Goal: Transaction & Acquisition: Purchase product/service

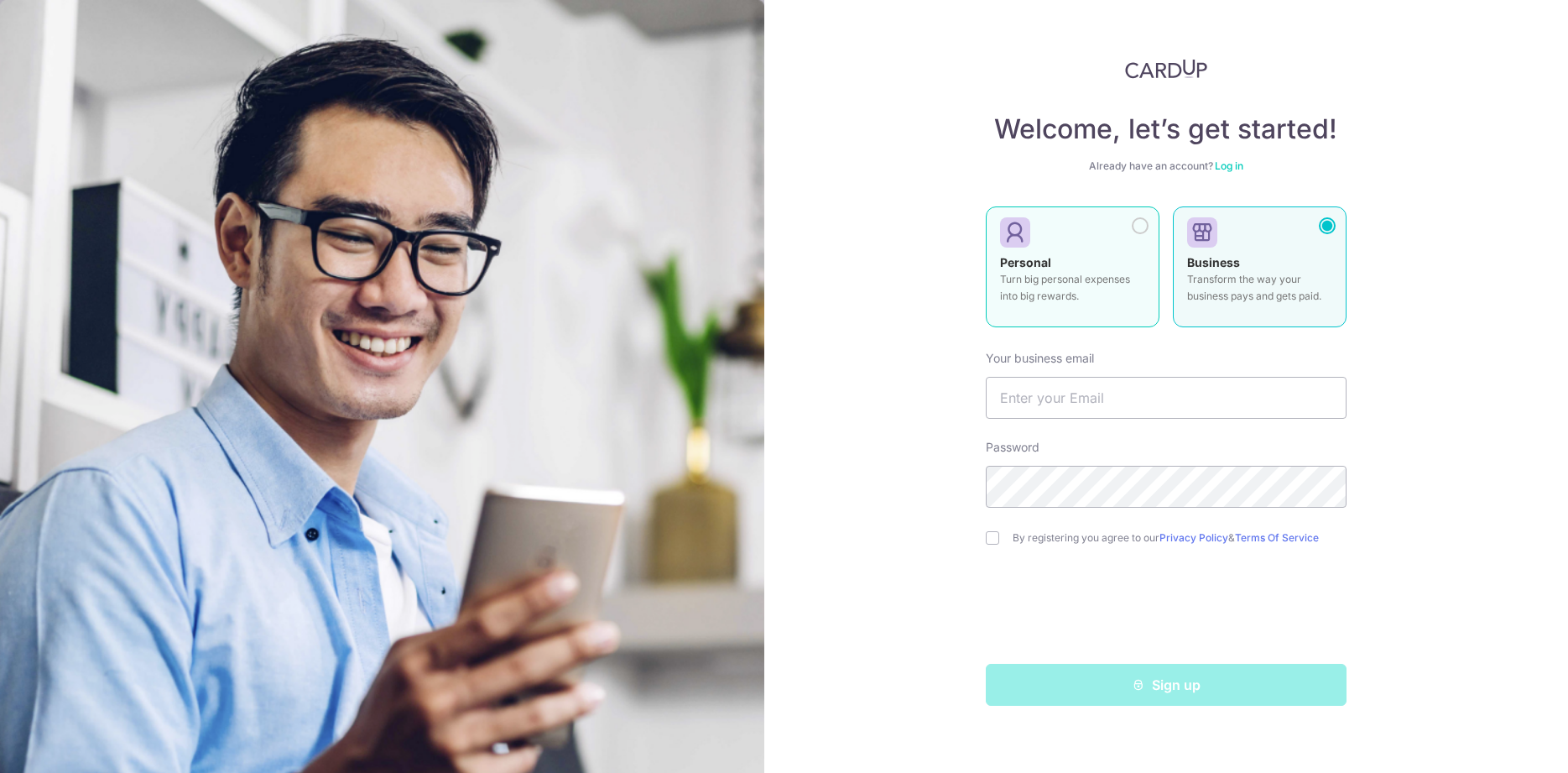
click at [1111, 307] on div "Personal Turn big personal expenses into big rewards." at bounding box center [1073, 283] width 145 height 59
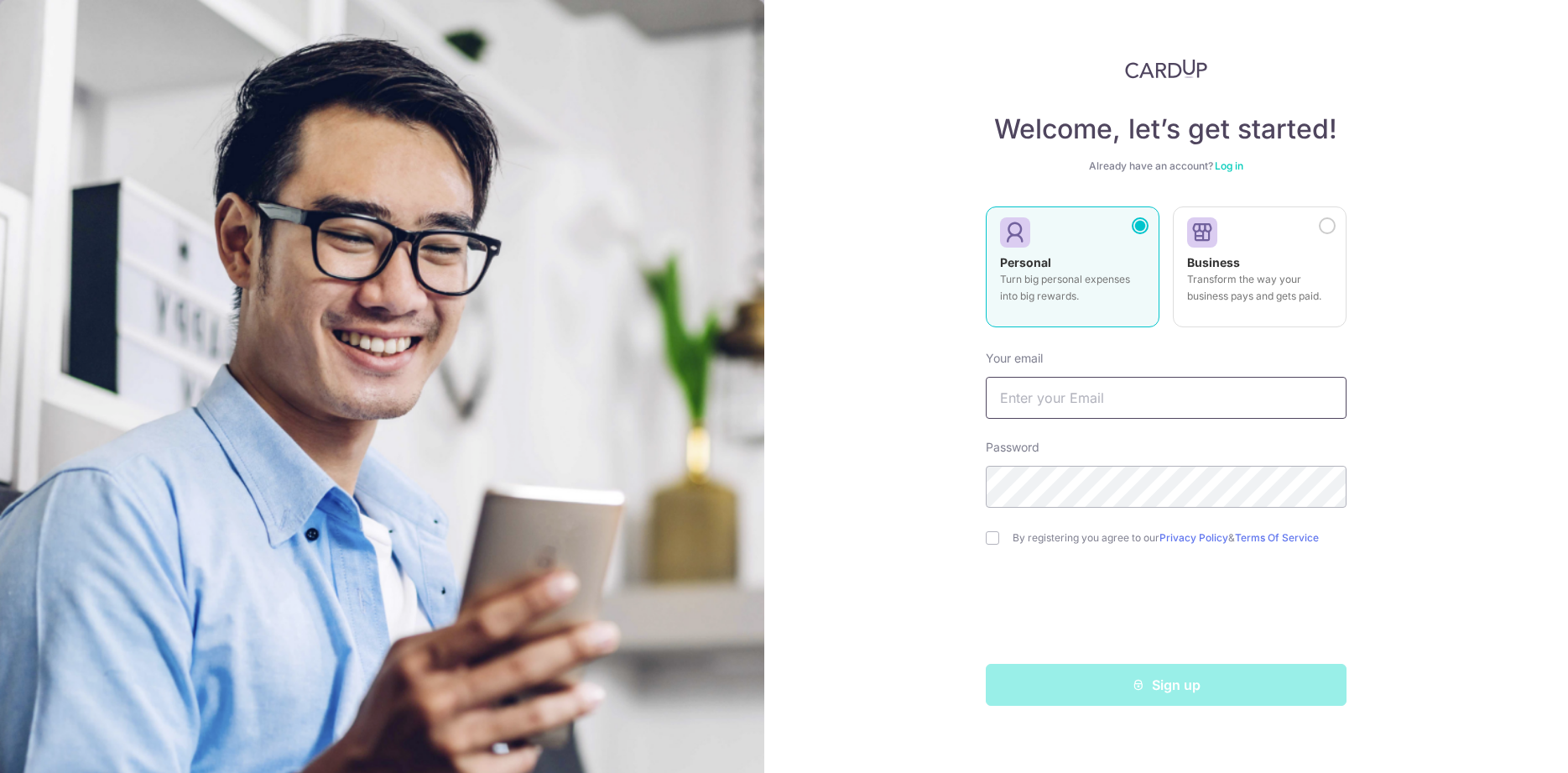
click at [1182, 395] on input "text" at bounding box center [1166, 397] width 360 height 42
type input "xiao_desheng@yahoo.com.sg"
click at [1236, 172] on link "Log in" at bounding box center [1229, 165] width 29 height 13
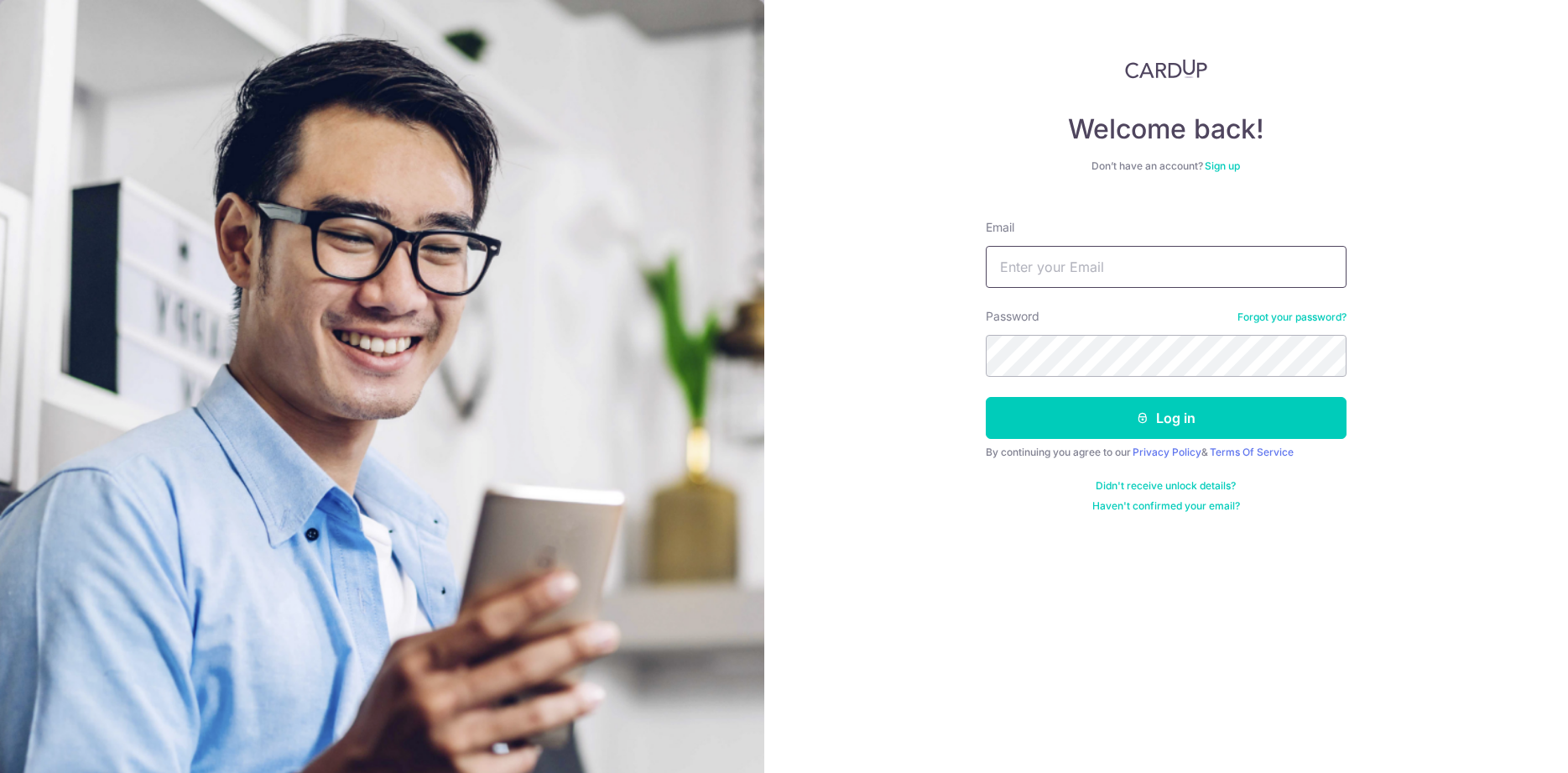
click at [1178, 270] on input "Email" at bounding box center [1166, 267] width 360 height 42
type input "[EMAIL_ADDRESS][DOMAIN_NAME]"
click at [986, 397] on button "Log in" at bounding box center [1166, 418] width 360 height 42
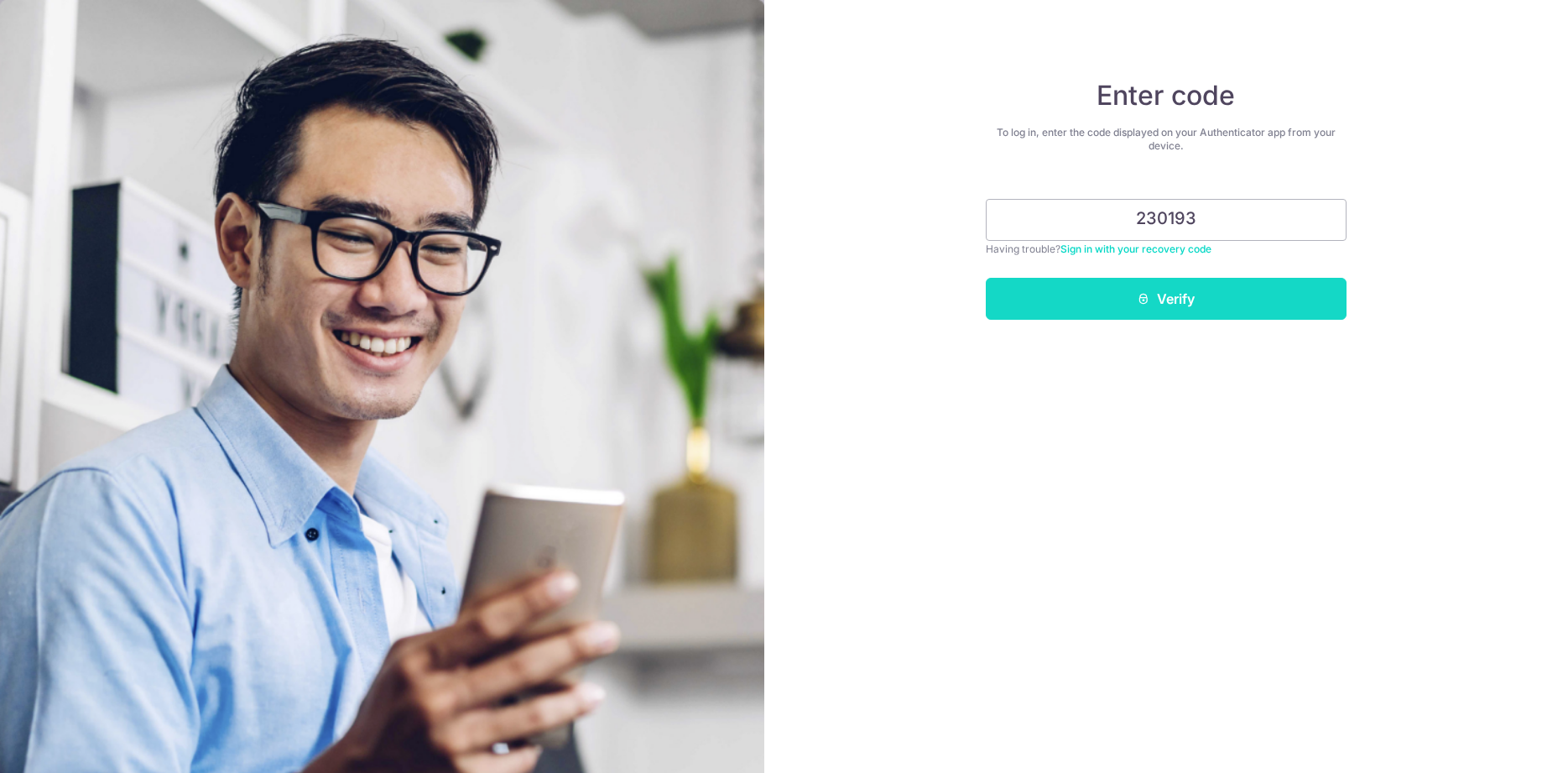
type input "230193"
click at [1229, 300] on button "Verify" at bounding box center [1166, 299] width 360 height 42
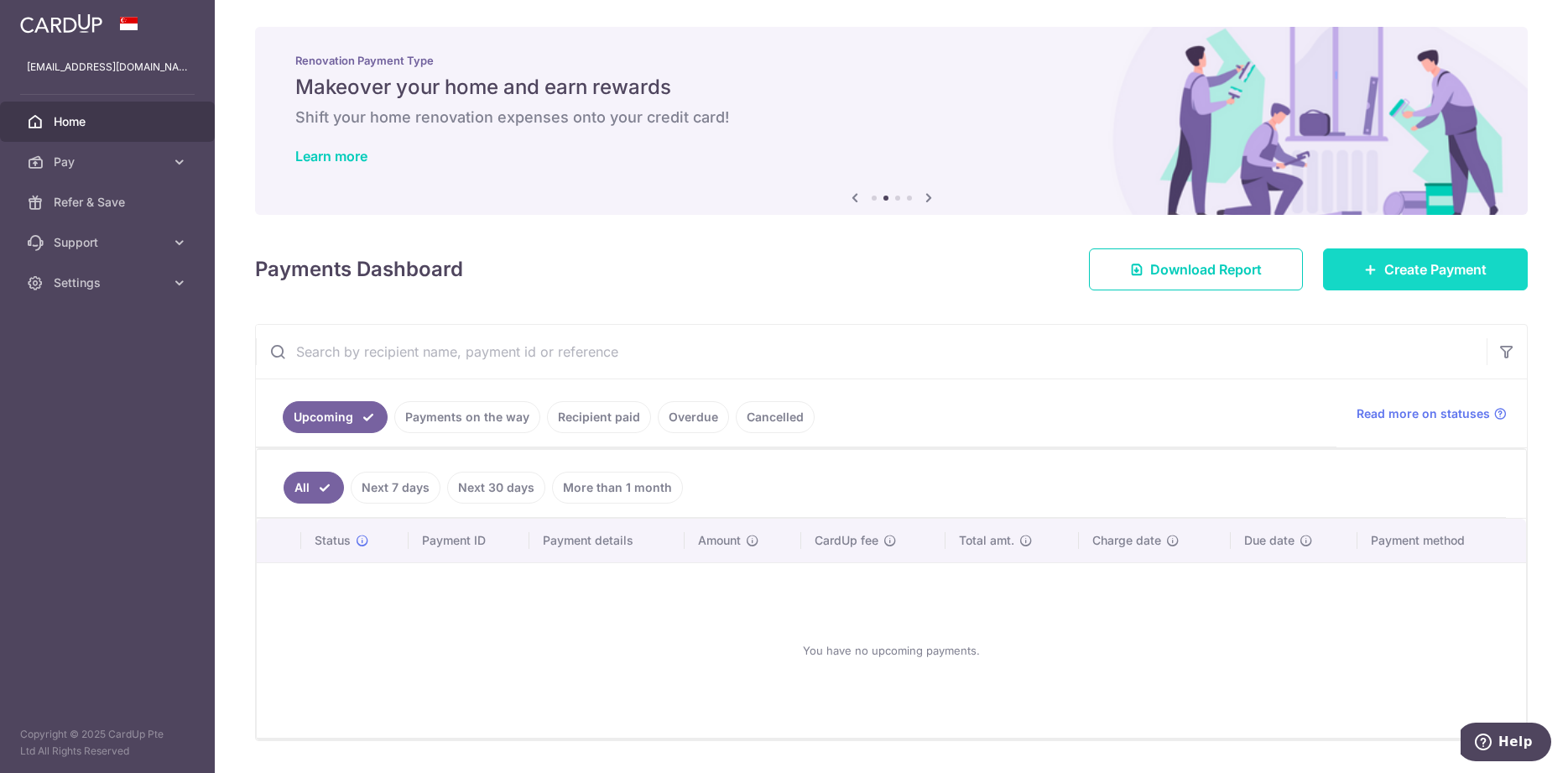
click at [1375, 276] on link "Create Payment" at bounding box center [1426, 269] width 205 height 42
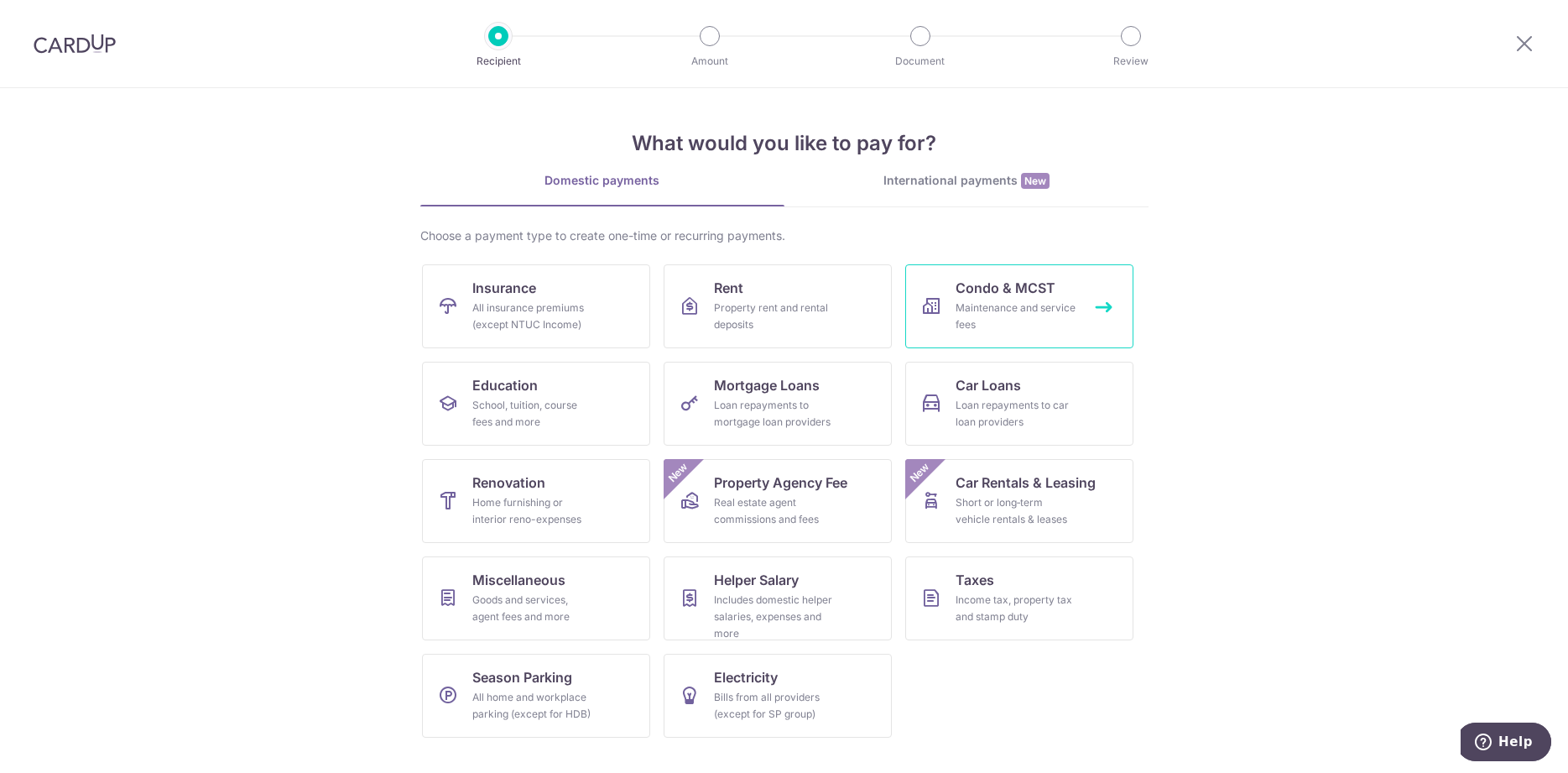
click at [1028, 285] on span "Condo & MCST" at bounding box center [1006, 288] width 100 height 20
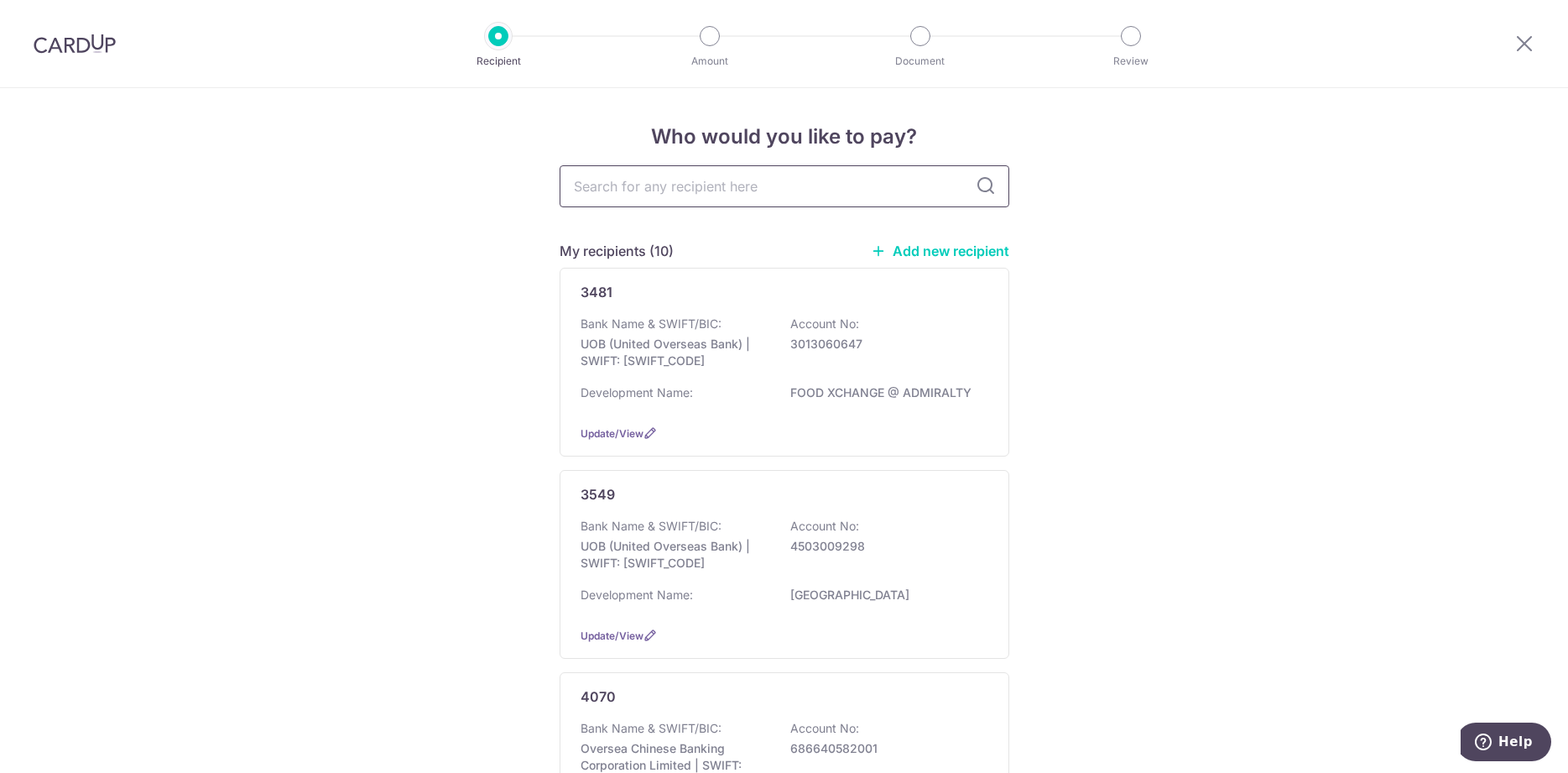
click at [739, 188] on input "text" at bounding box center [784, 186] width 450 height 42
type input "4422"
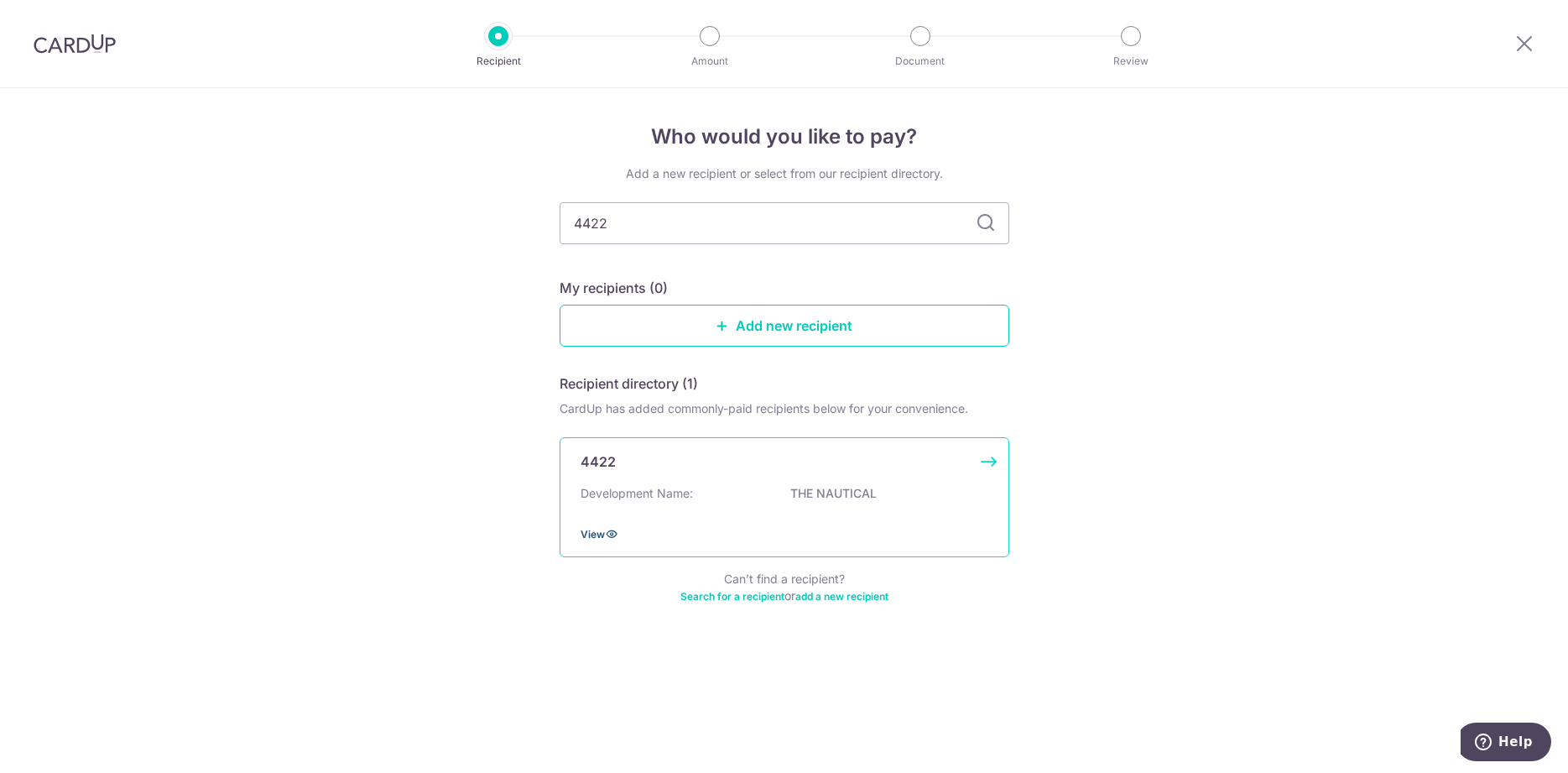
click at [603, 541] on span "View" at bounding box center [592, 534] width 24 height 13
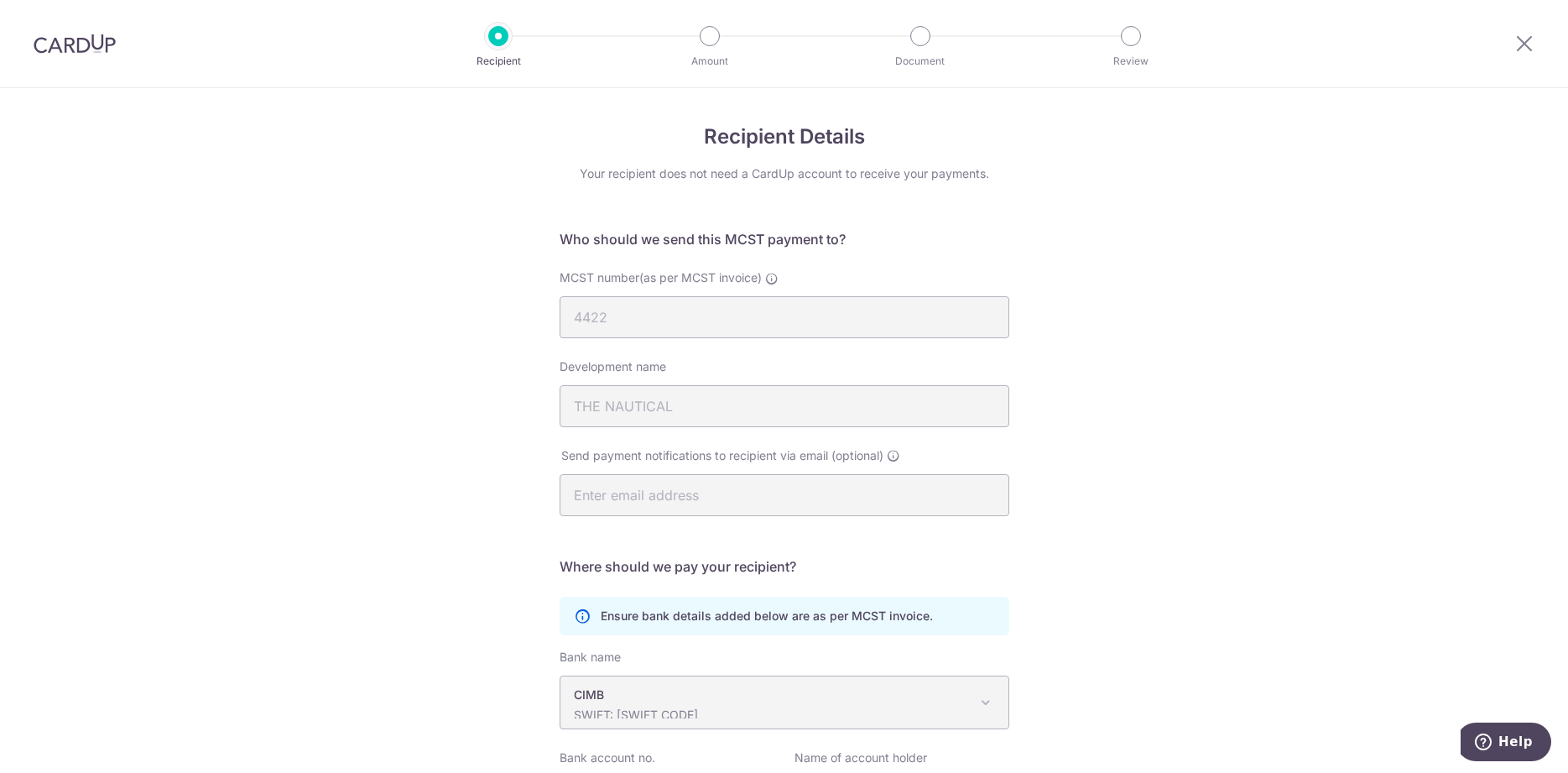
scroll to position [179, 0]
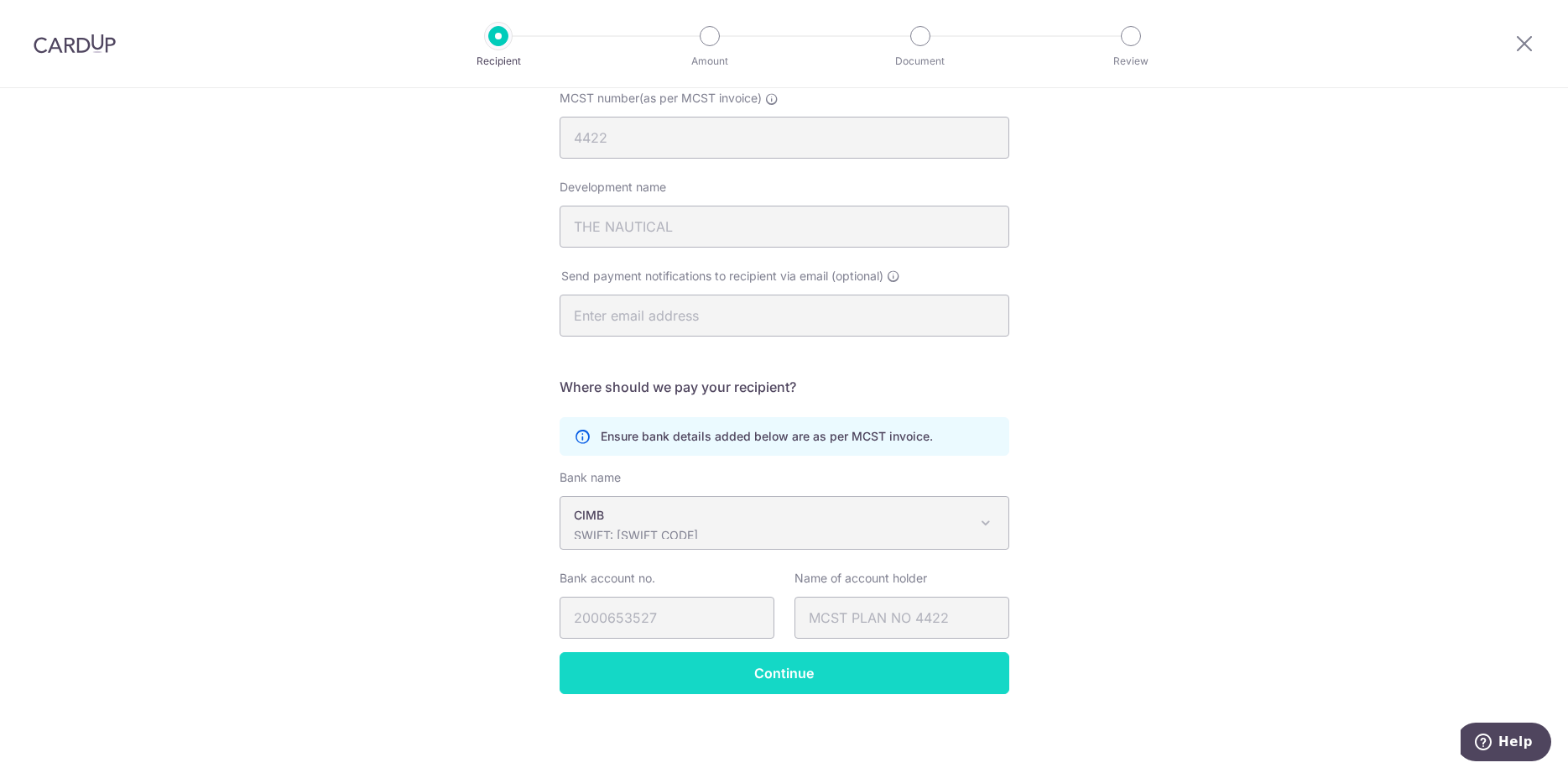
click at [938, 669] on input "Continue" at bounding box center [784, 673] width 450 height 42
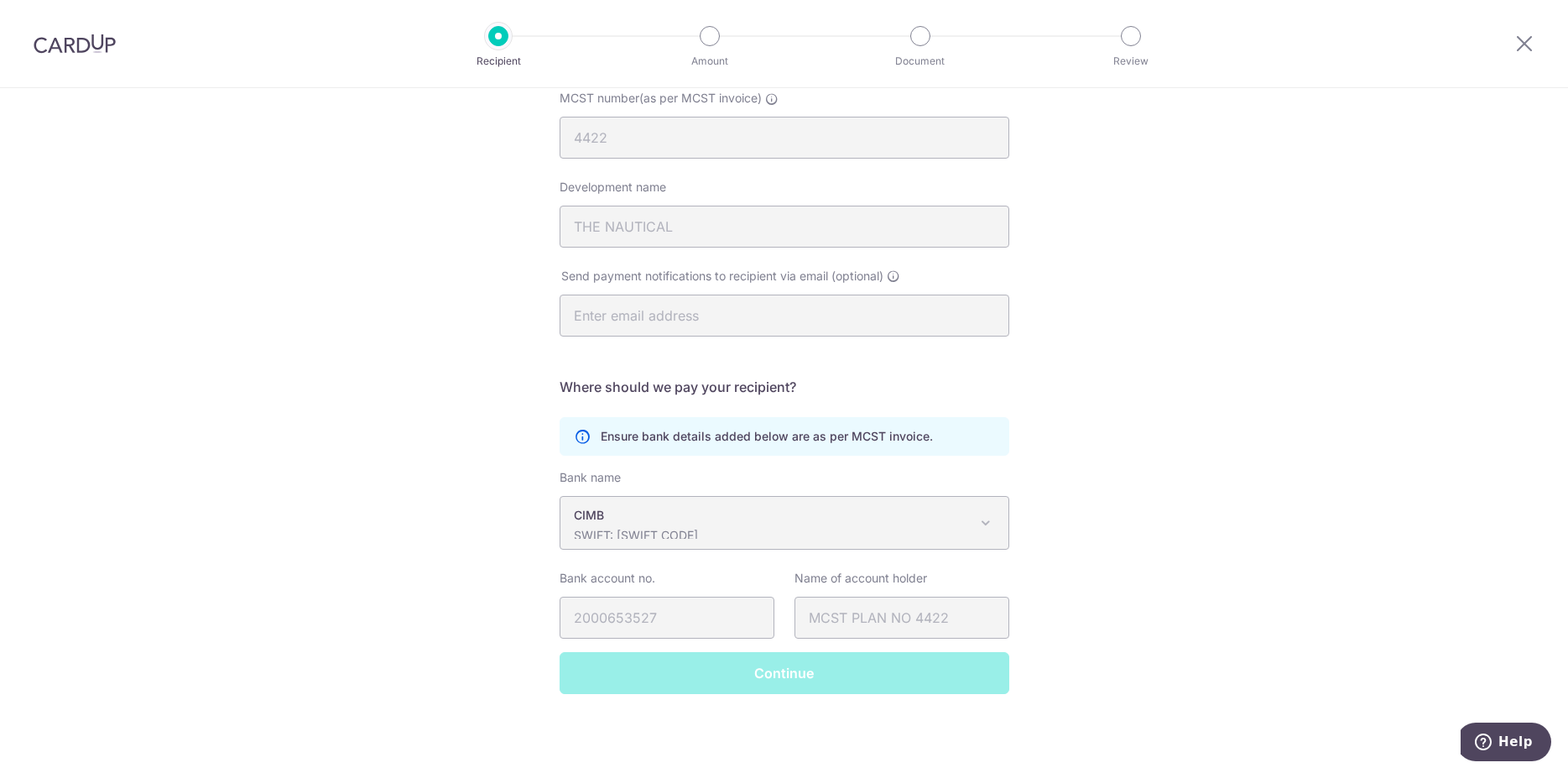
scroll to position [47, 0]
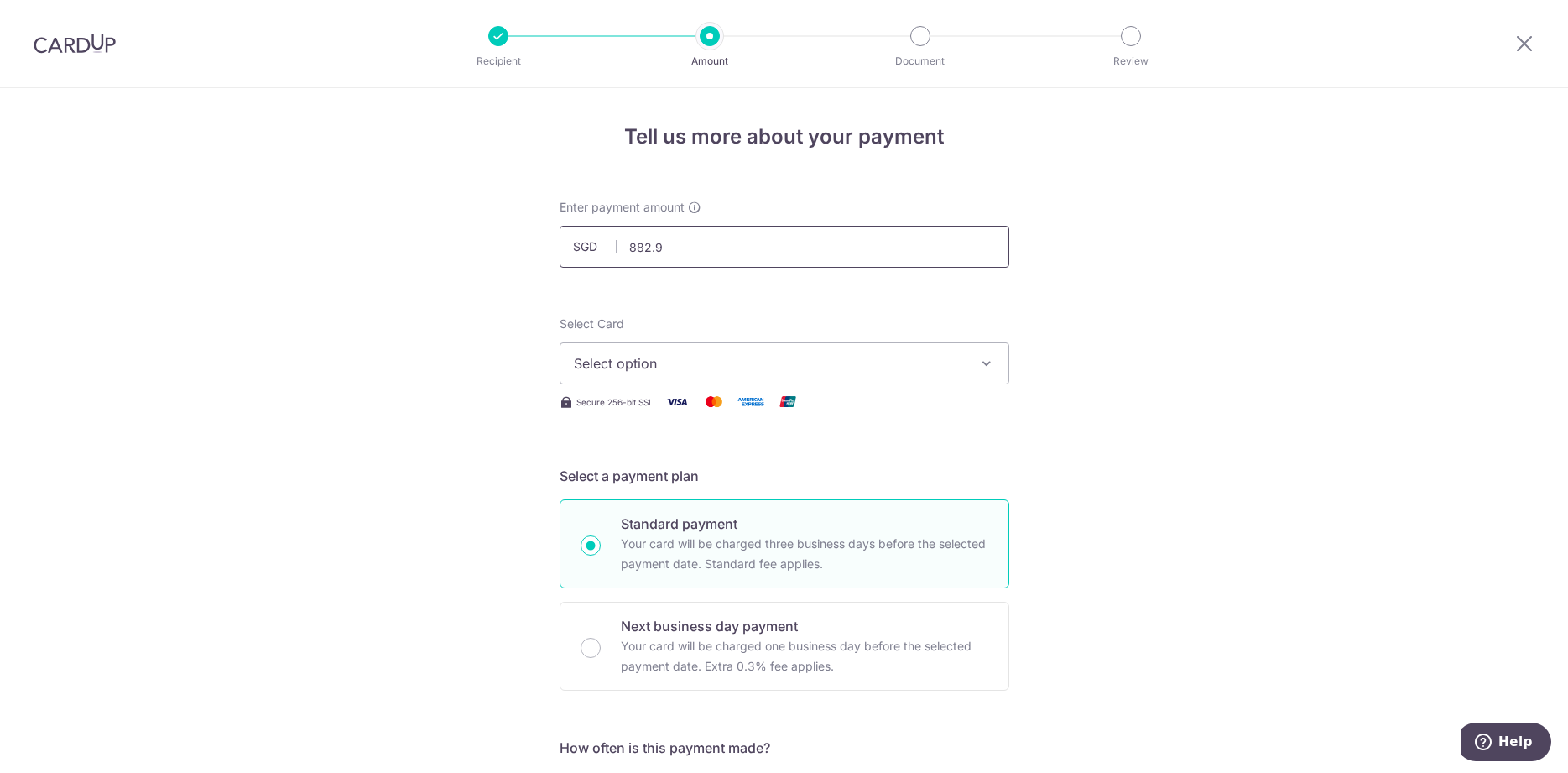
type input "882.90"
click at [734, 363] on span "Select option" at bounding box center [770, 364] width 391 height 20
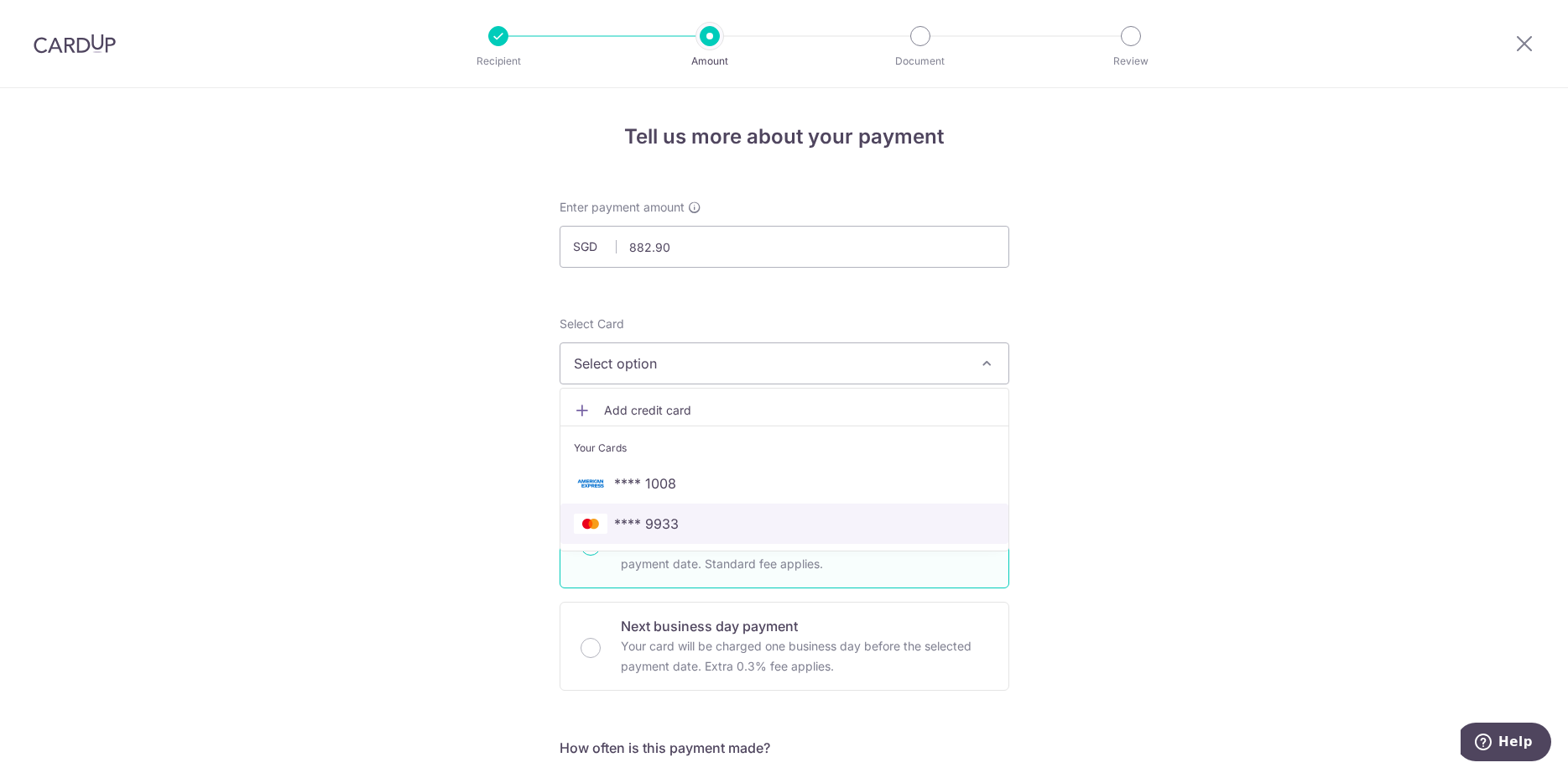
click at [737, 532] on span "**** 9933" at bounding box center [784, 524] width 421 height 20
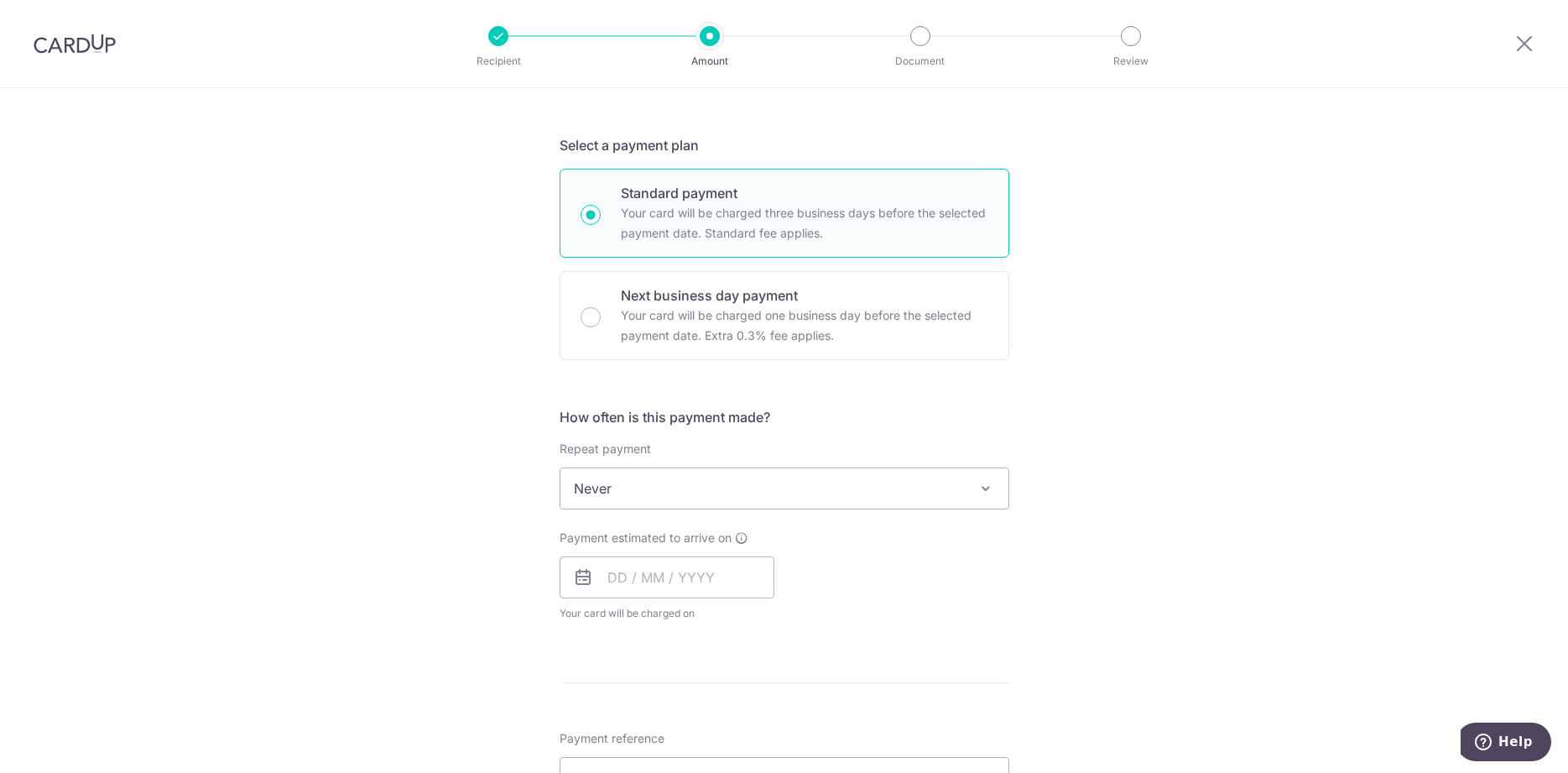
scroll to position [343, 0]
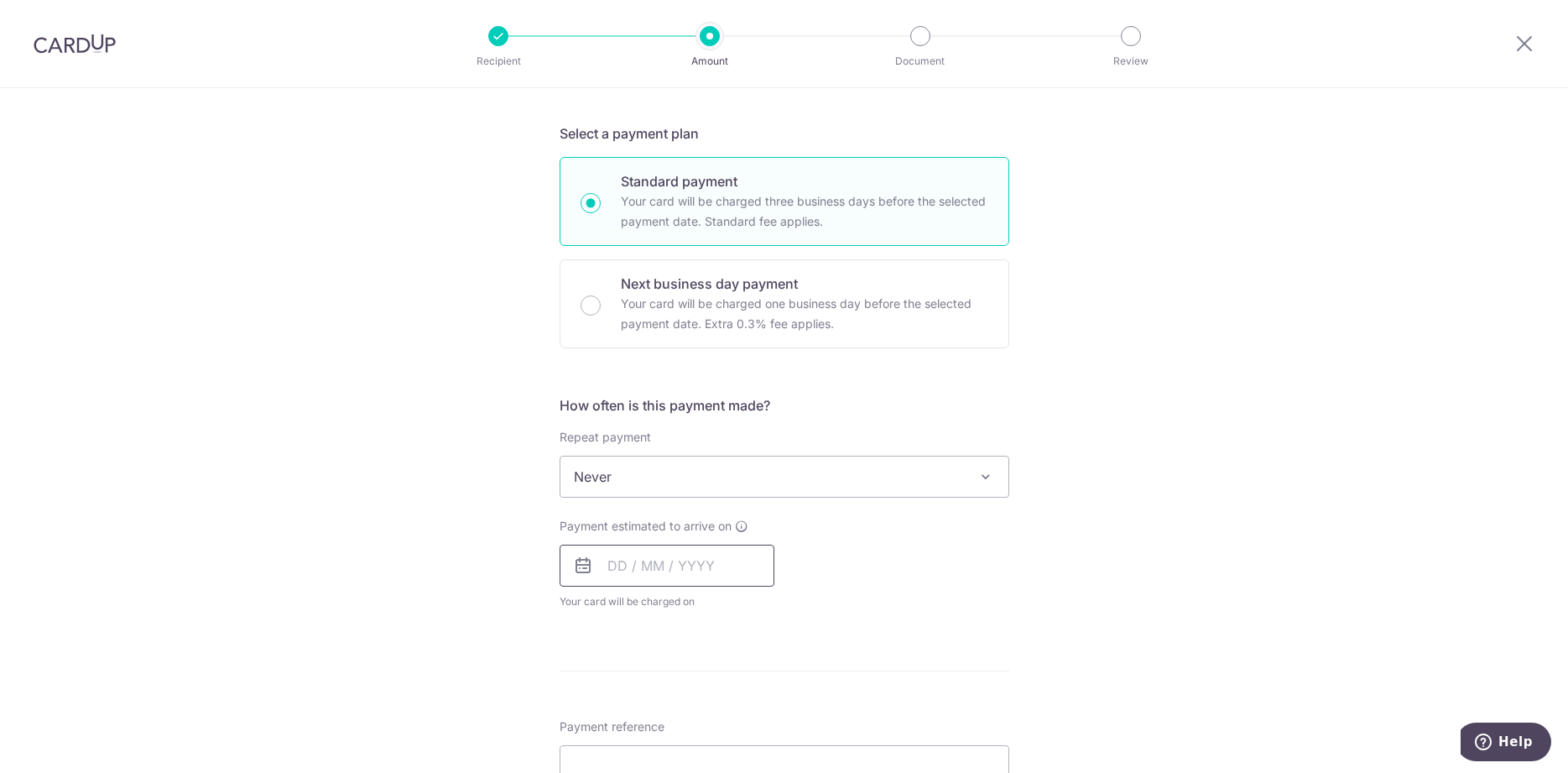
click at [621, 568] on input "text" at bounding box center [667, 566] width 215 height 42
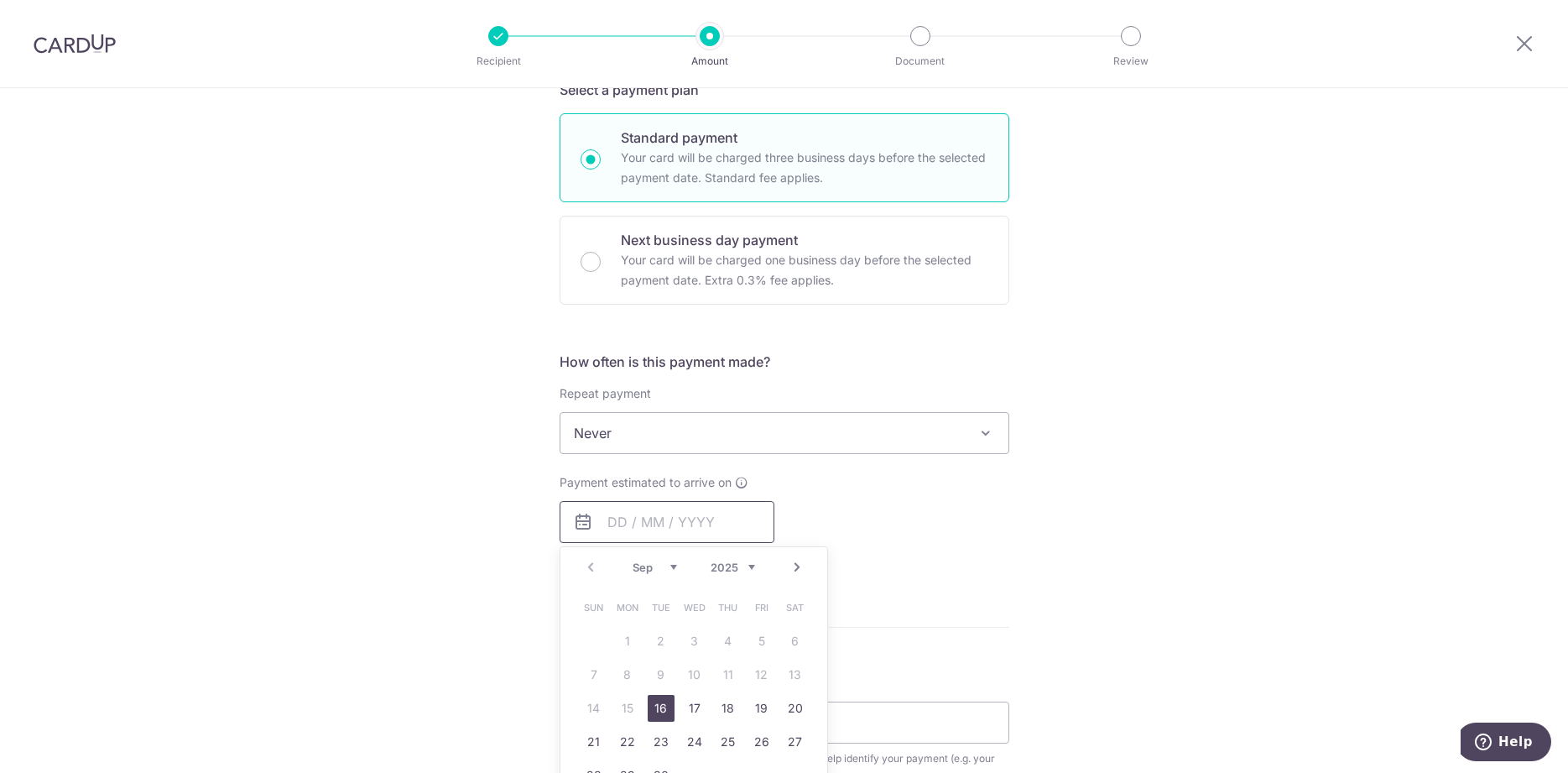
scroll to position [514, 0]
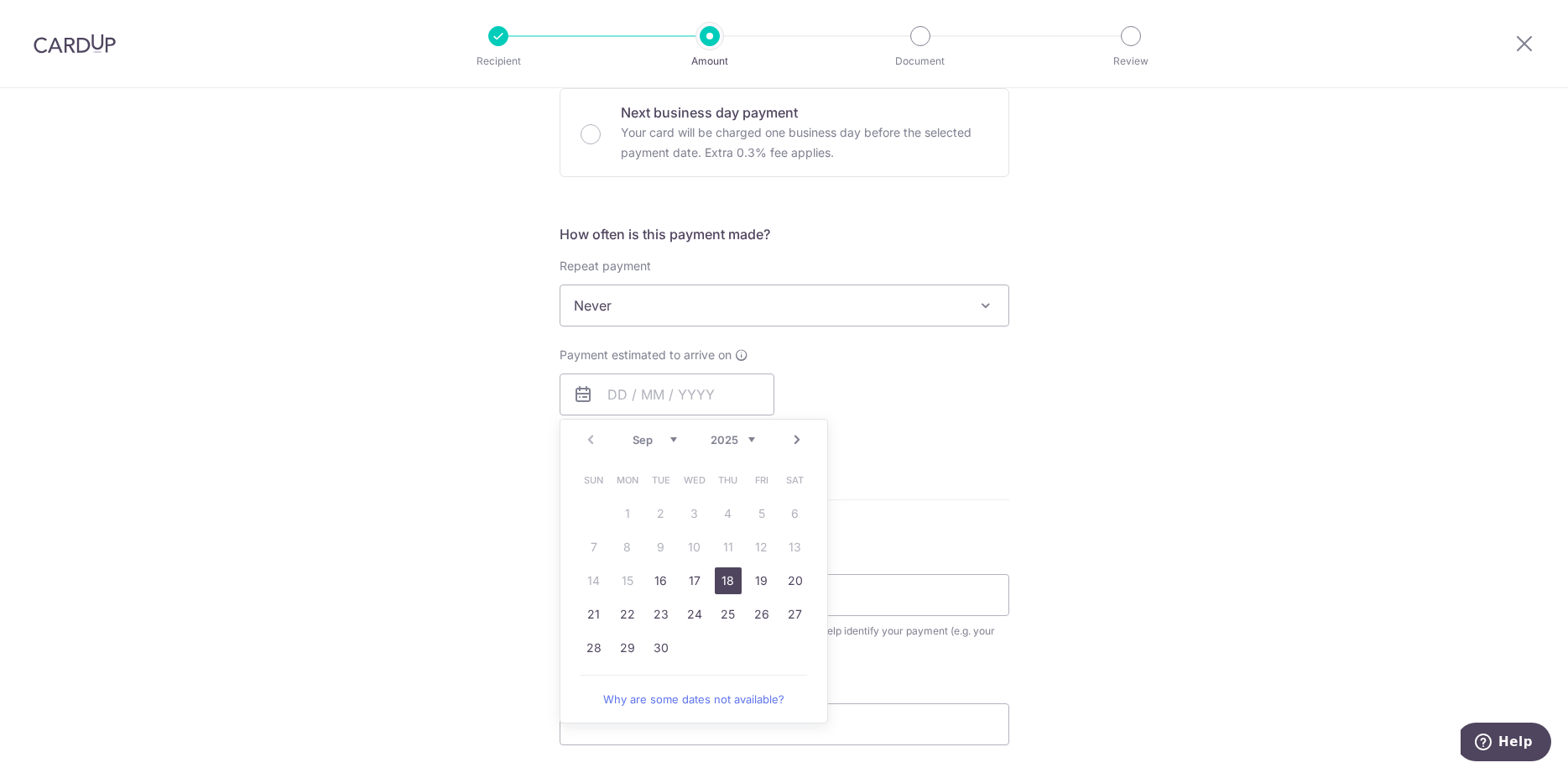
click at [725, 579] on link "18" at bounding box center [728, 581] width 27 height 27
type input "18/09/2025"
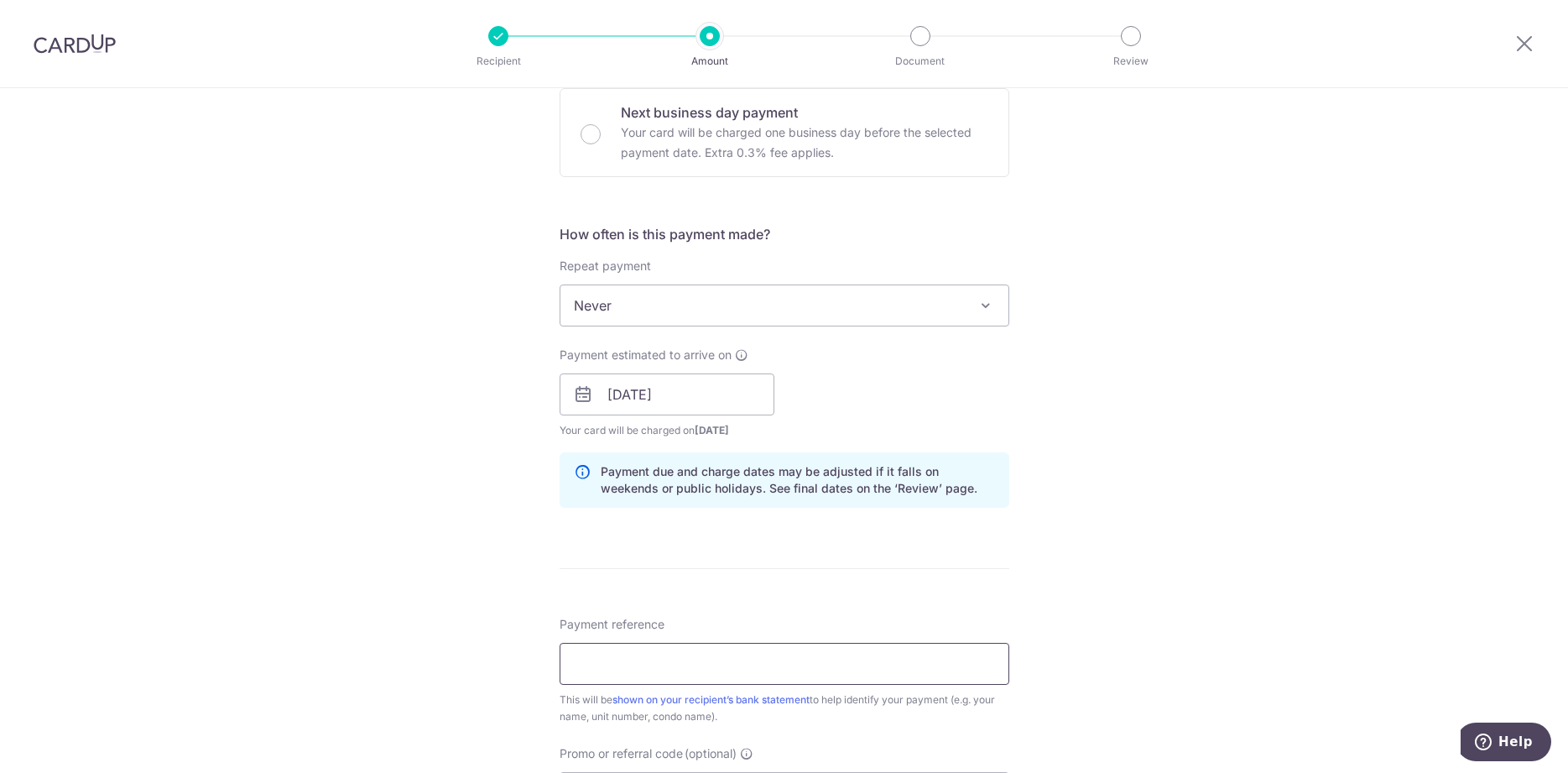
click at [704, 676] on input "Payment reference" at bounding box center [784, 664] width 450 height 42
type input "off225"
click at [1158, 564] on div "Tell us more about your payment Enter payment amount SGD 882.90 882.90 Select C…" at bounding box center [784, 369] width 1568 height 1588
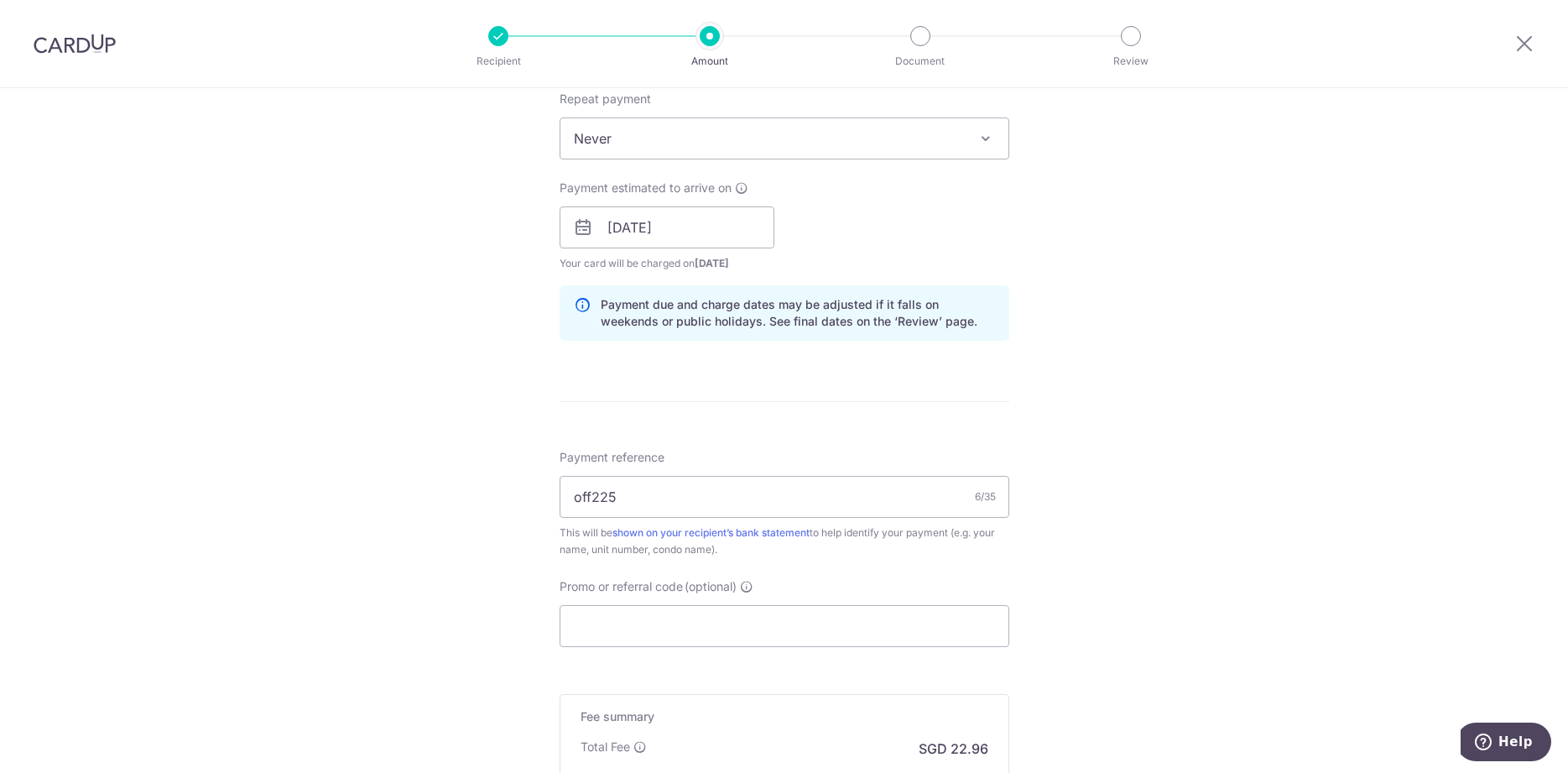
scroll to position [685, 0]
drag, startPoint x: 631, startPoint y: 496, endPoint x: 487, endPoint y: 489, distance: 144.2
click at [560, 489] on input "off225" at bounding box center [784, 493] width 450 height 42
click at [613, 614] on input "Promo or referral code (optional)" at bounding box center [784, 623] width 450 height 42
paste input "off225"
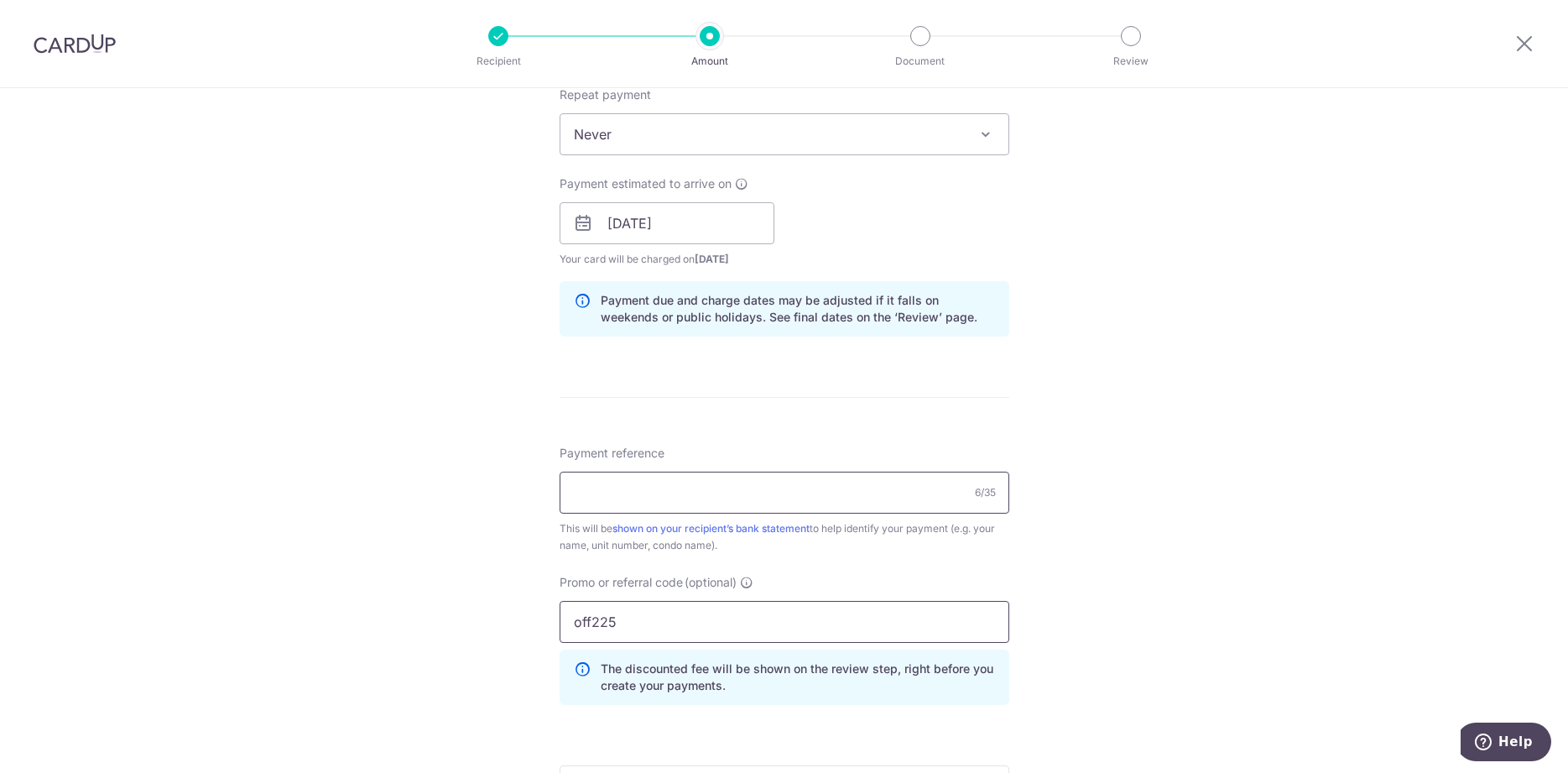
type input "off225"
click at [641, 491] on input "Payment reference" at bounding box center [784, 493] width 450 height 42
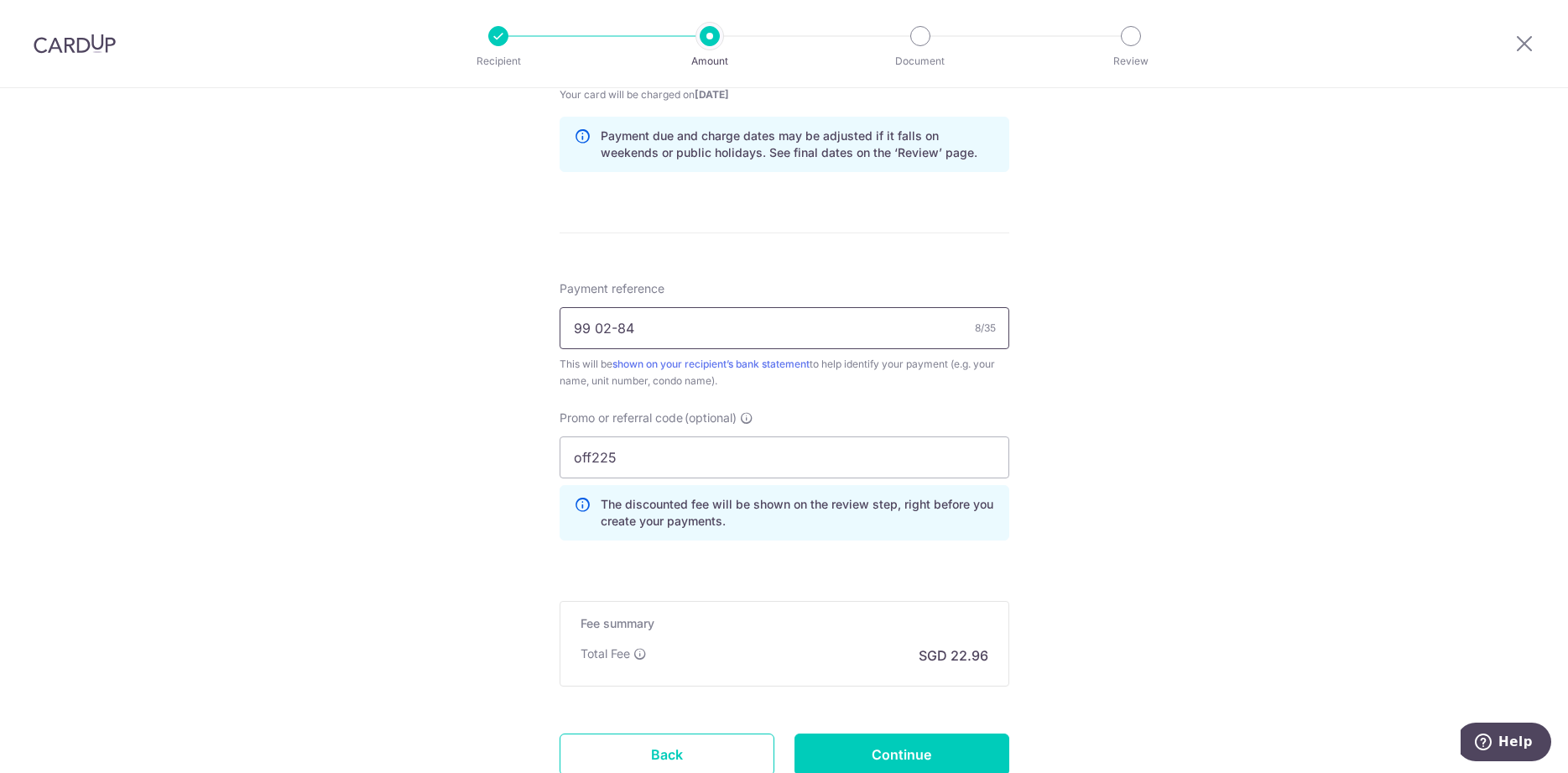
scroll to position [942, 0]
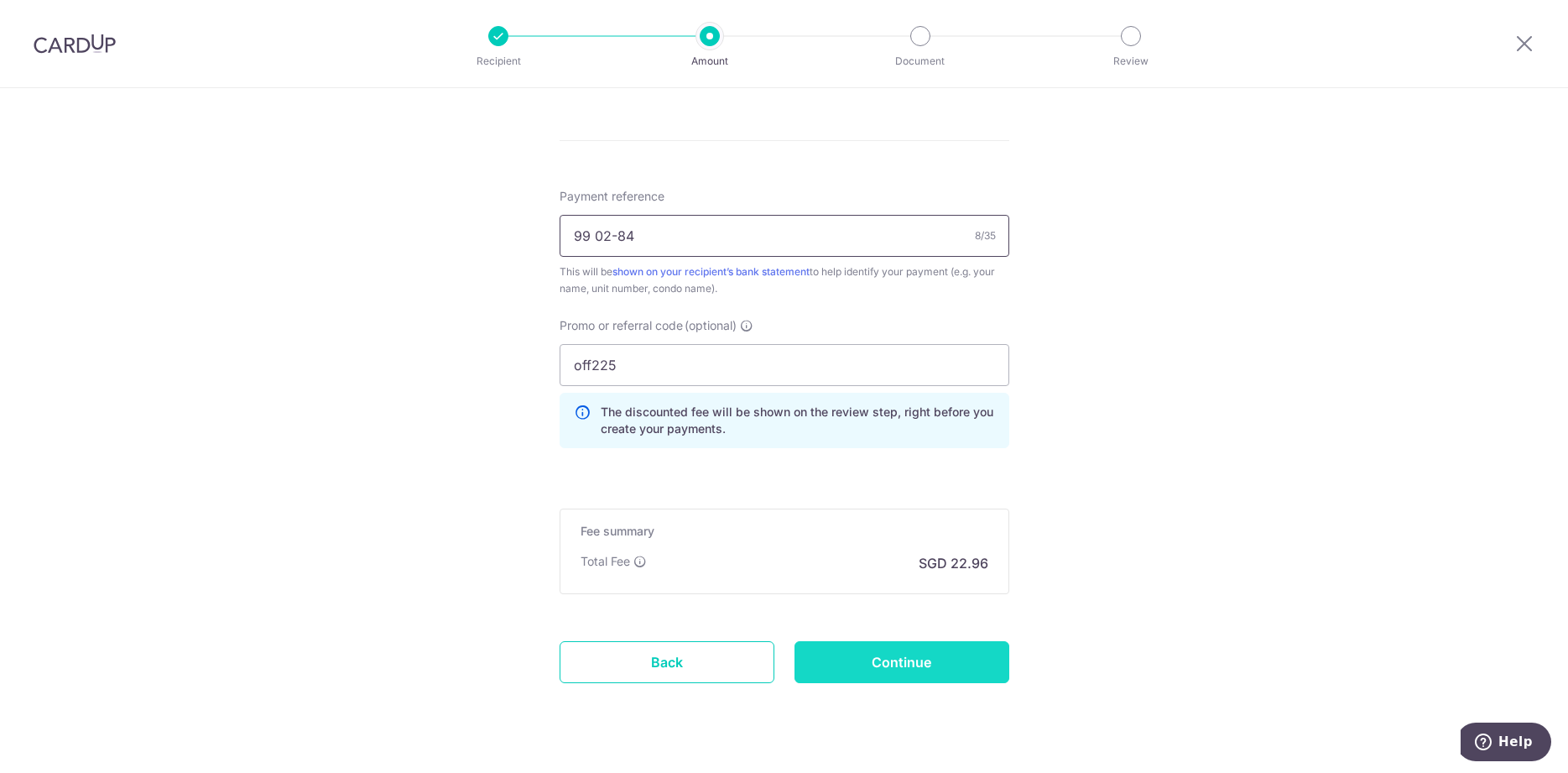
type input "99 02-84"
click at [974, 665] on input "Continue" at bounding box center [902, 662] width 215 height 42
type input "Create Schedule"
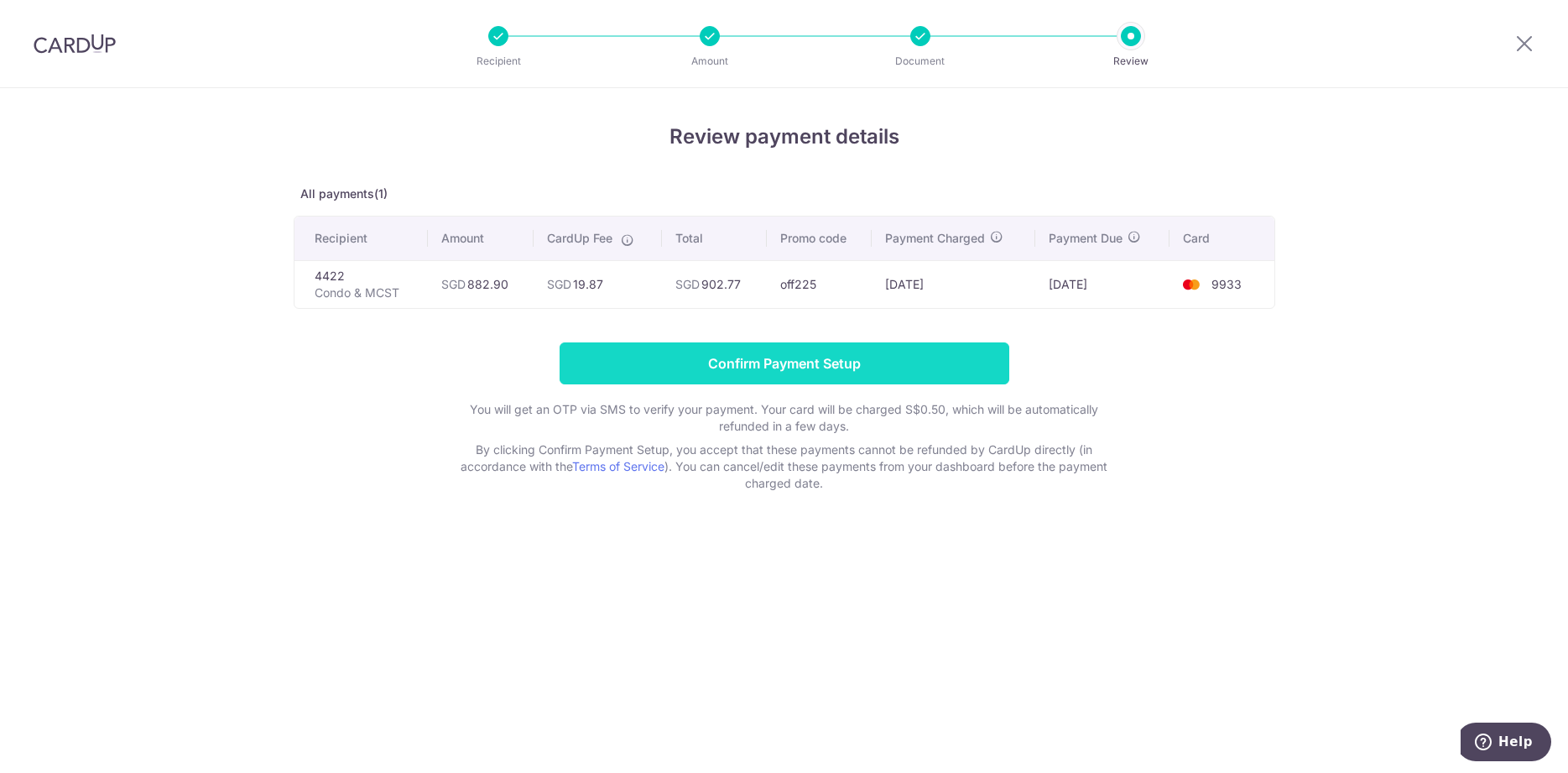
click at [944, 370] on input "Confirm Payment Setup" at bounding box center [784, 364] width 450 height 42
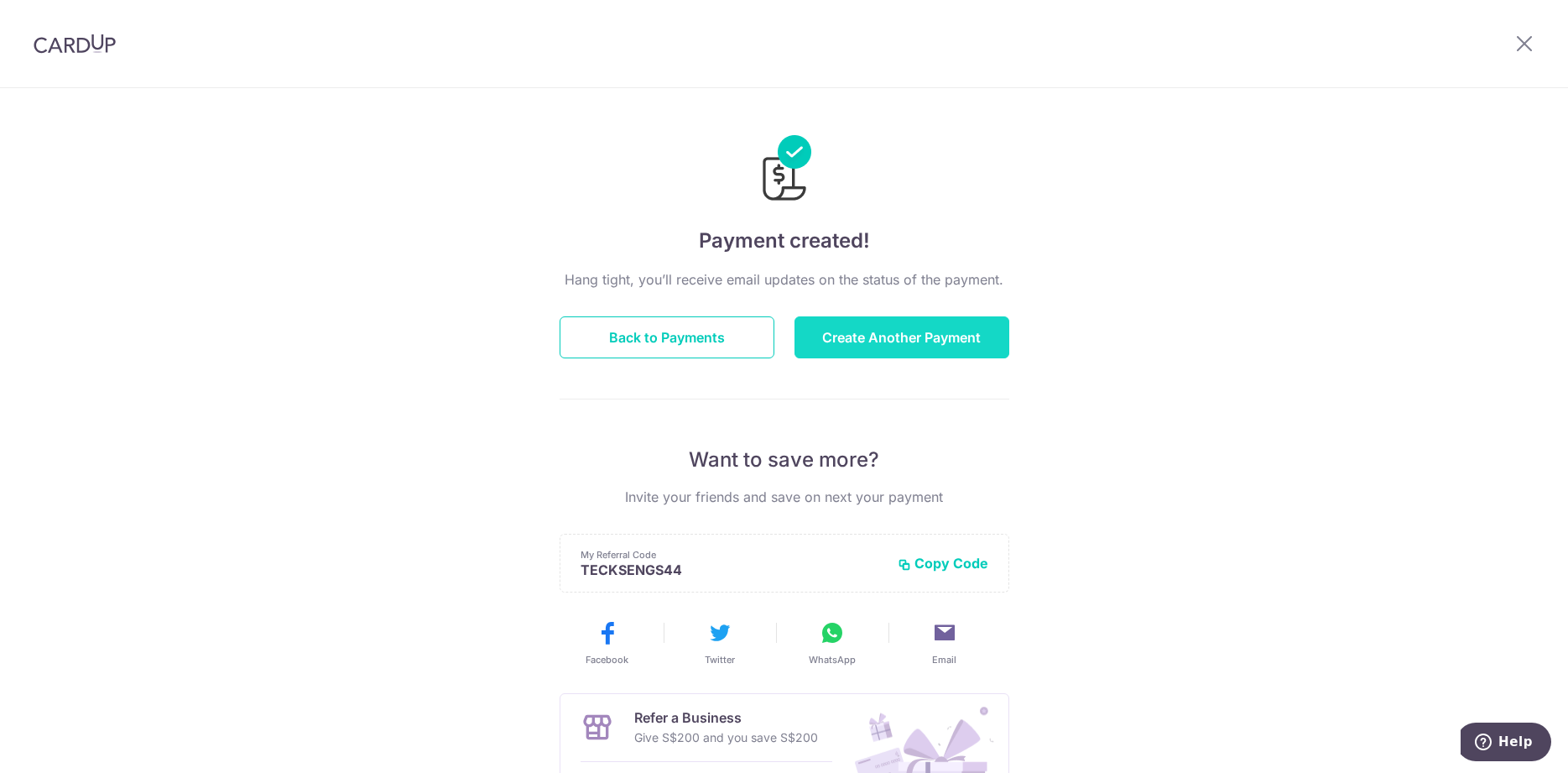
click at [978, 333] on button "Create Another Payment" at bounding box center [902, 338] width 215 height 42
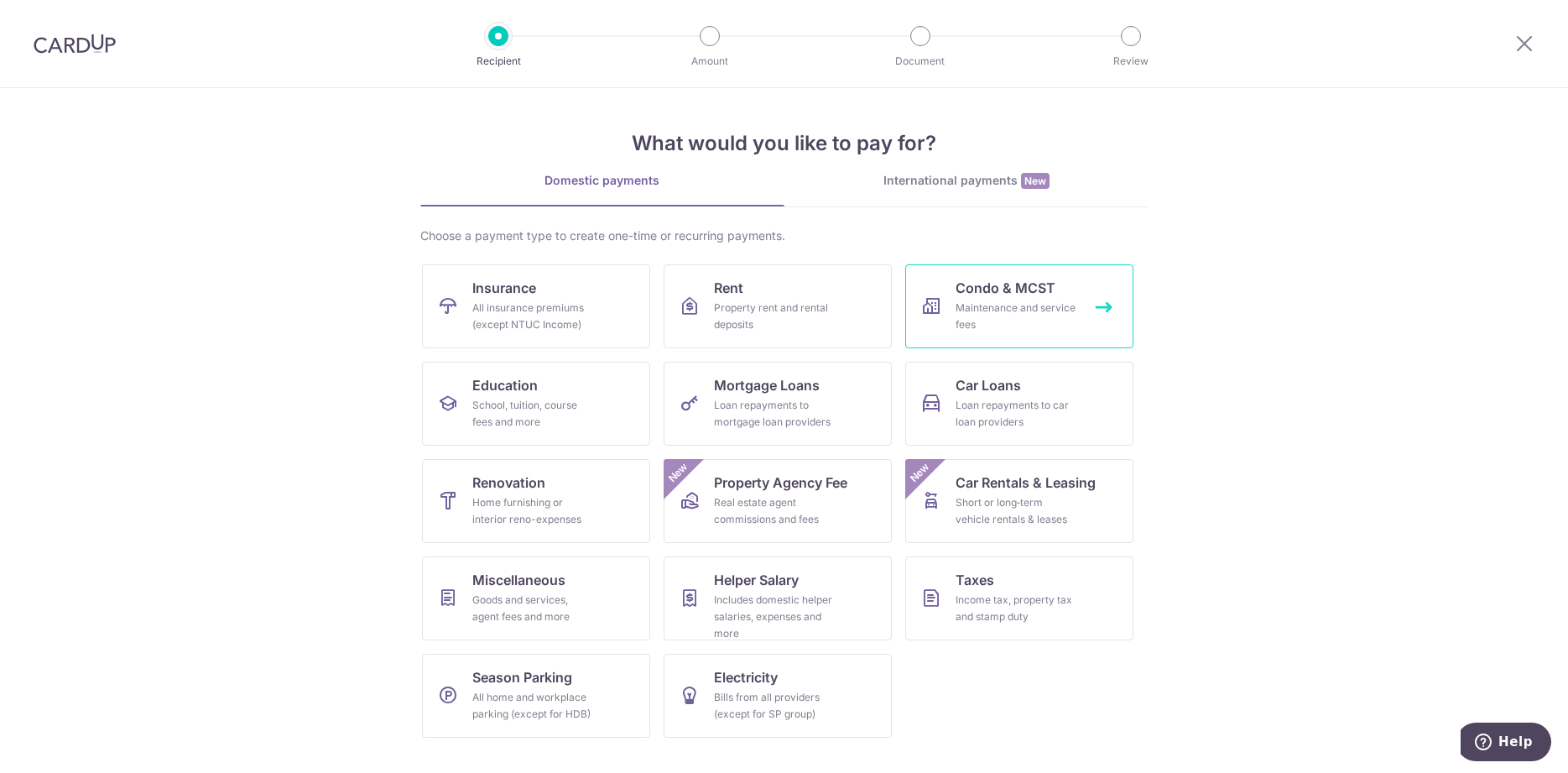
click at [1035, 286] on span "Condo & MCST" at bounding box center [1006, 288] width 100 height 20
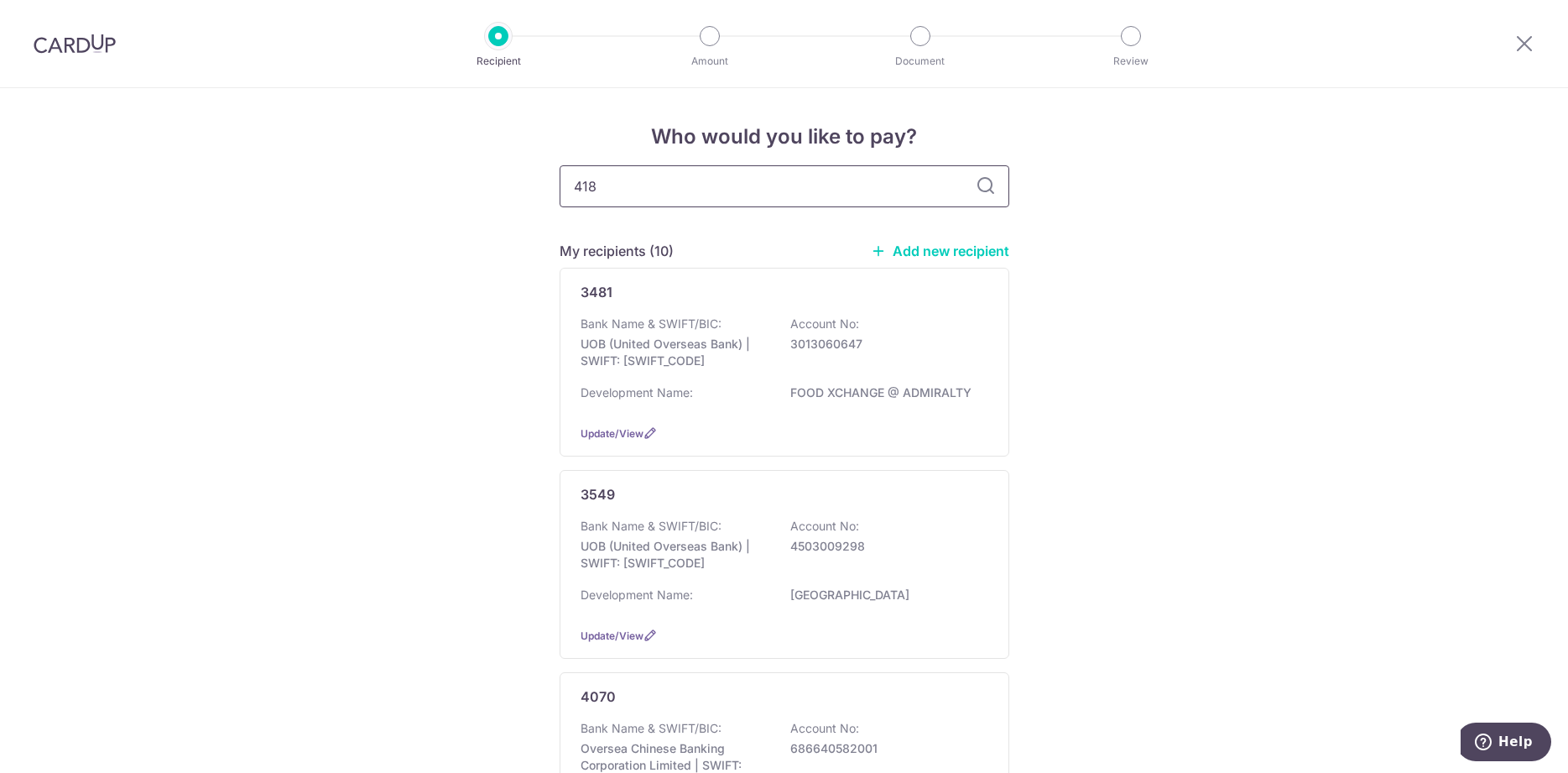
type input "4188"
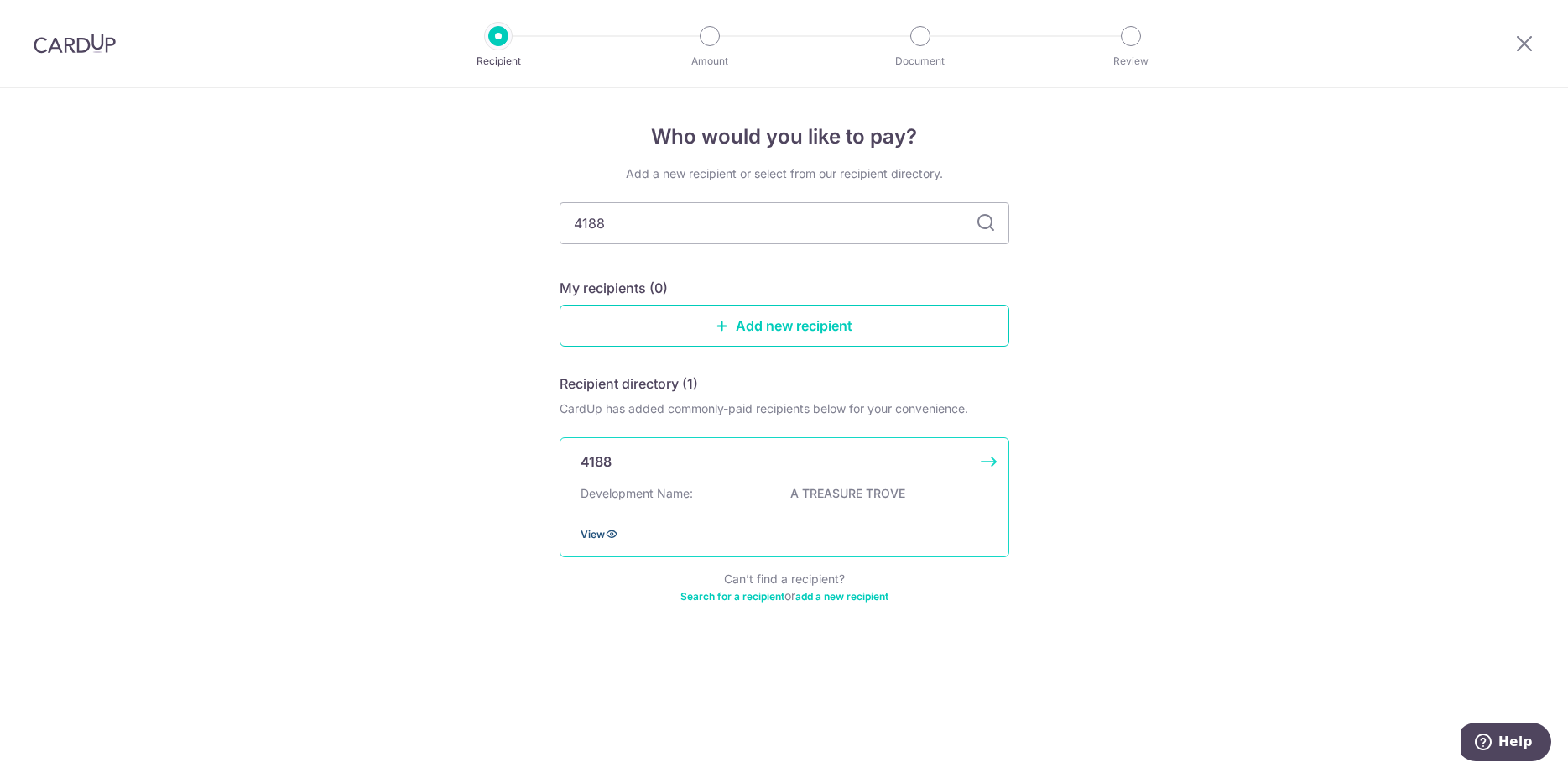
click at [601, 541] on span "View" at bounding box center [592, 534] width 24 height 13
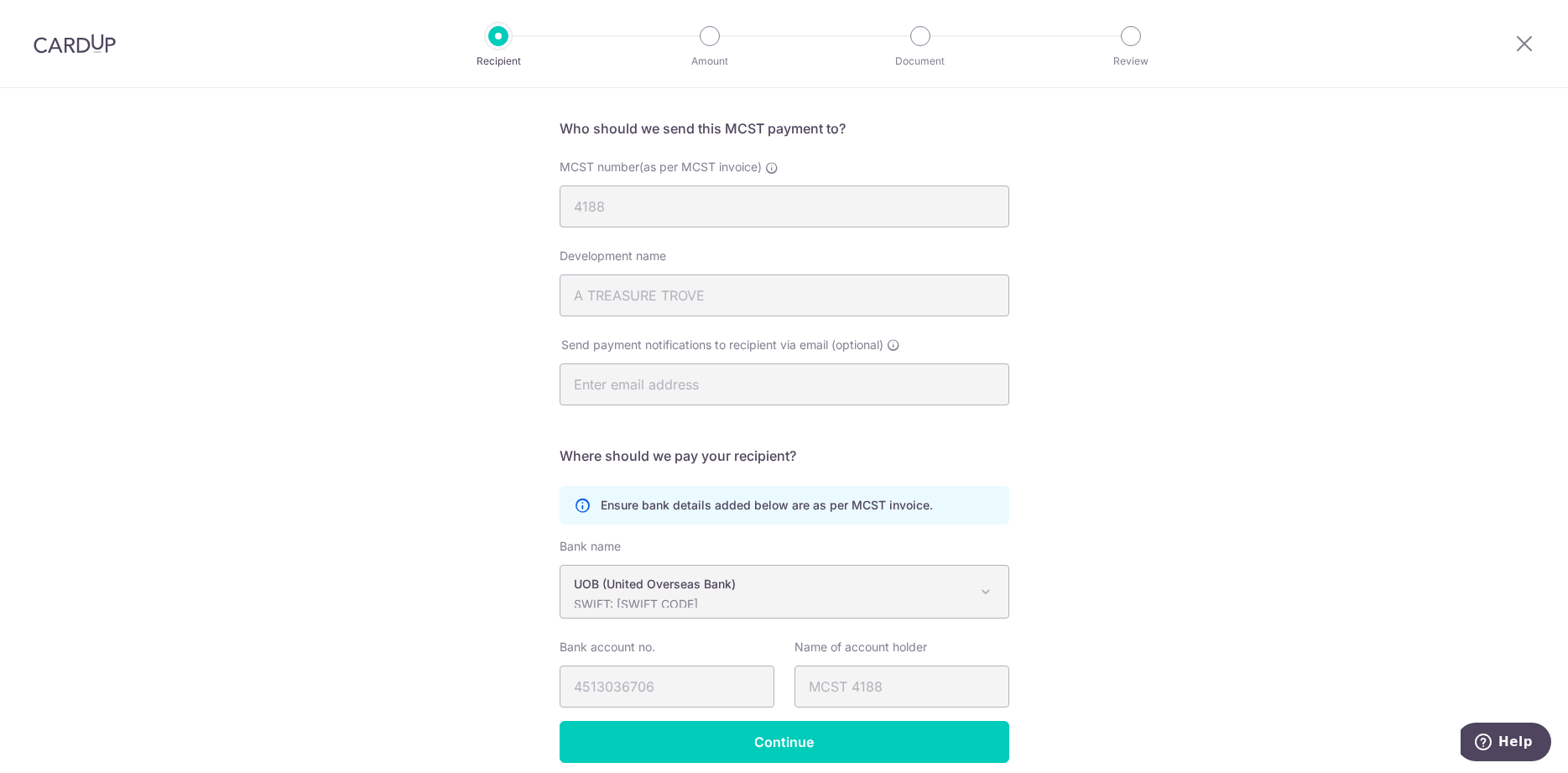
scroll to position [171, 0]
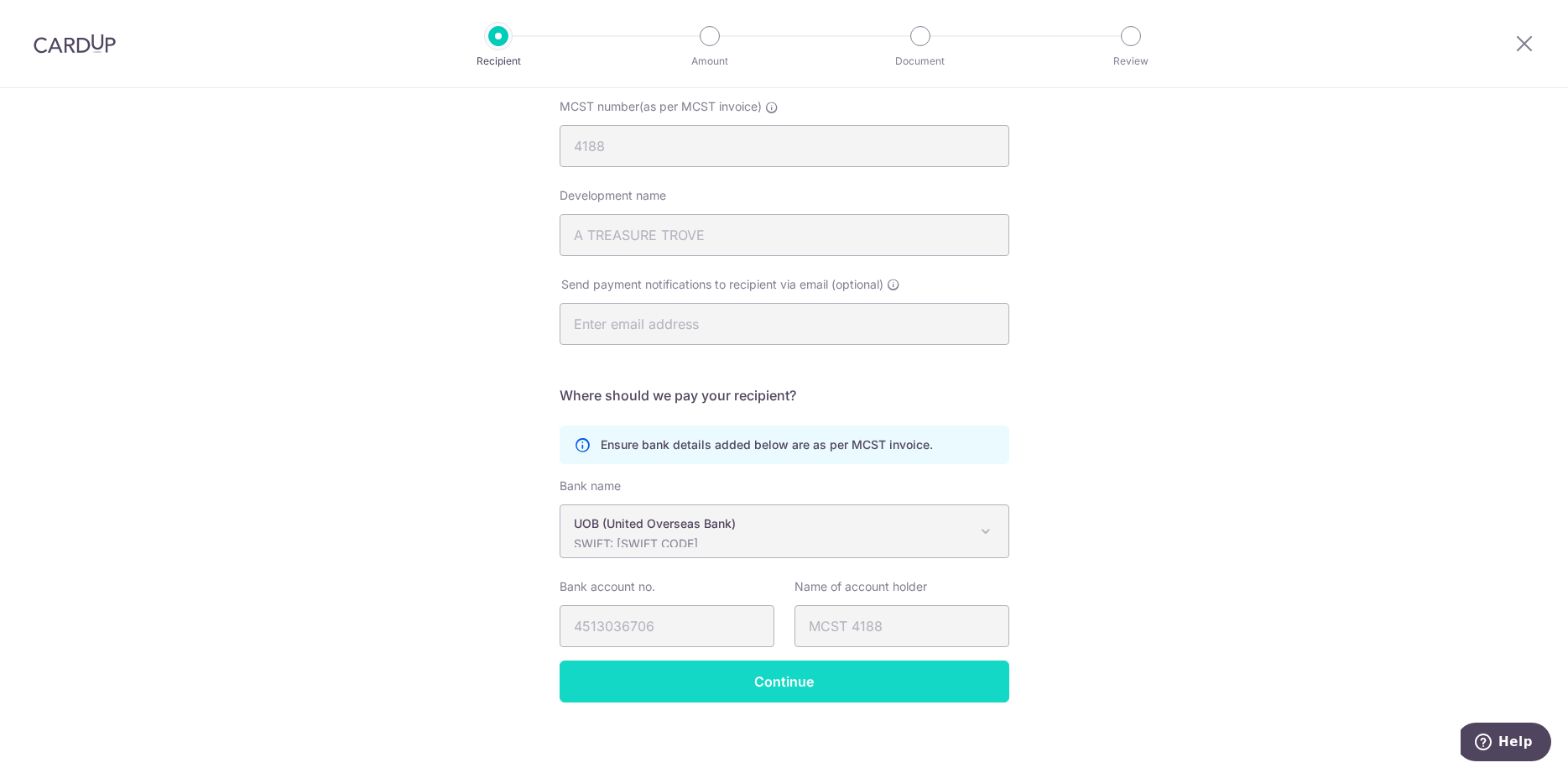
click at [957, 695] on input "Continue" at bounding box center [784, 681] width 450 height 42
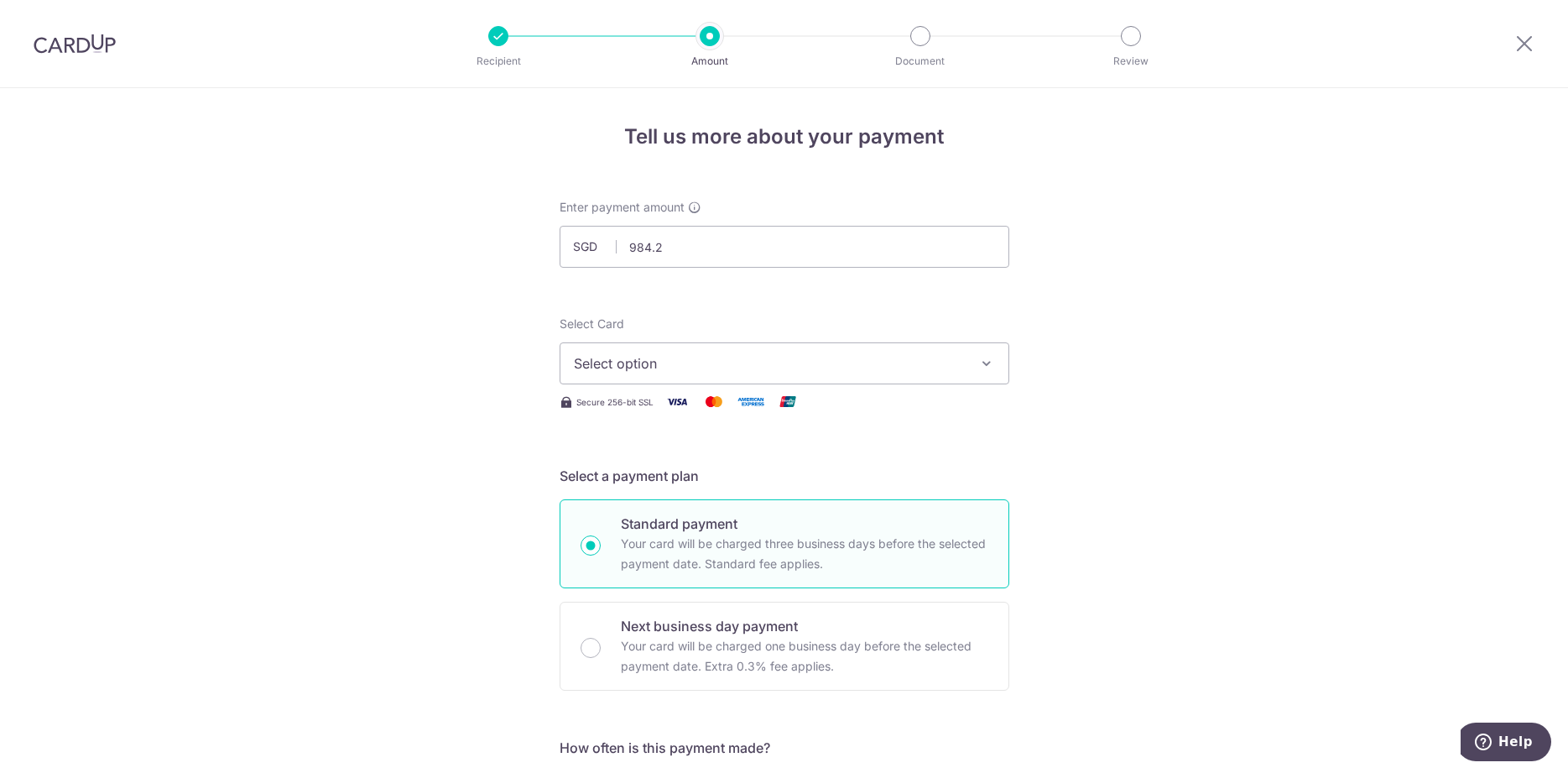
type input "984.27"
click at [827, 366] on span "Select option" at bounding box center [770, 364] width 391 height 20
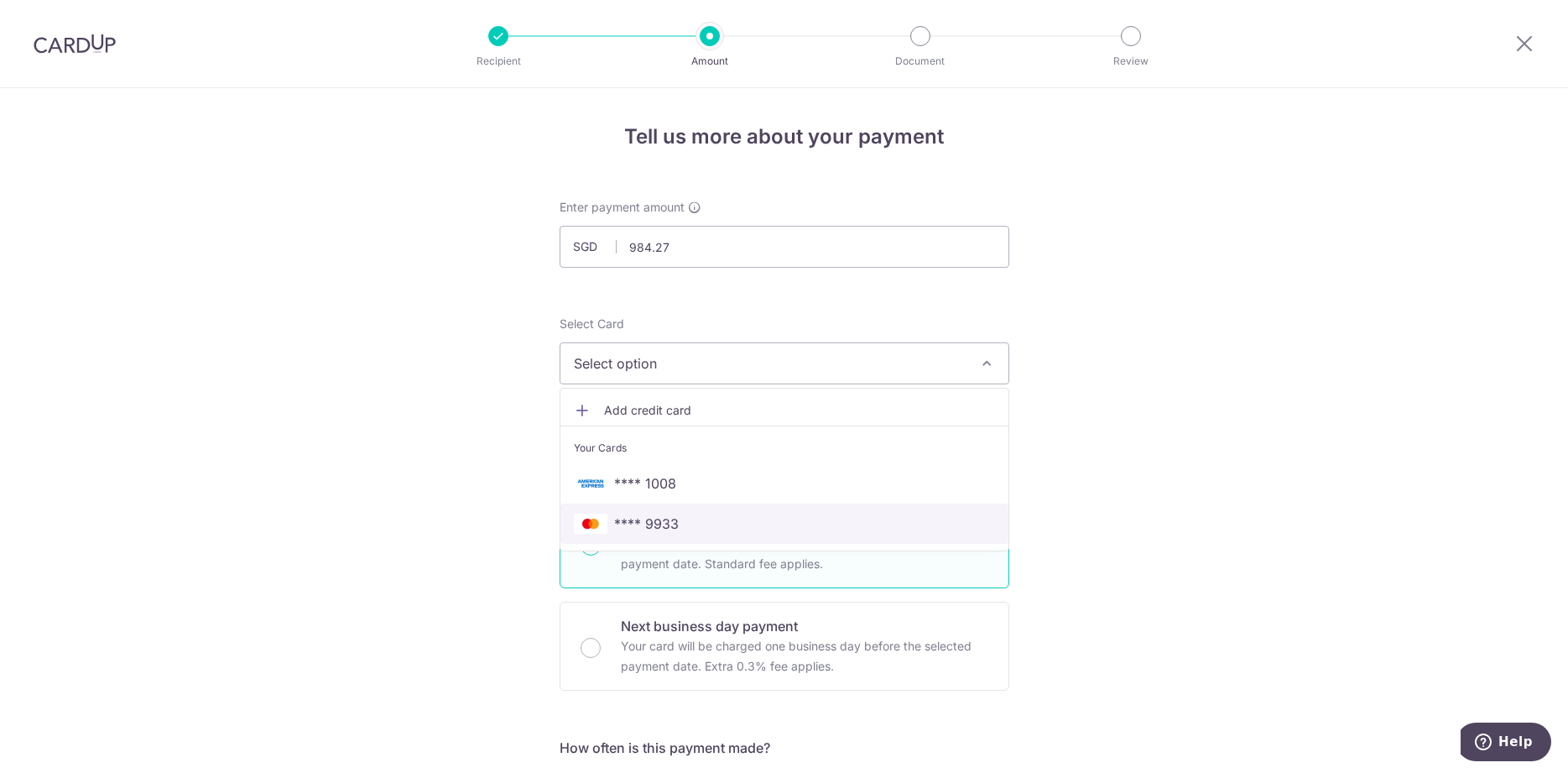
click at [698, 517] on span "**** 9933" at bounding box center [784, 524] width 421 height 20
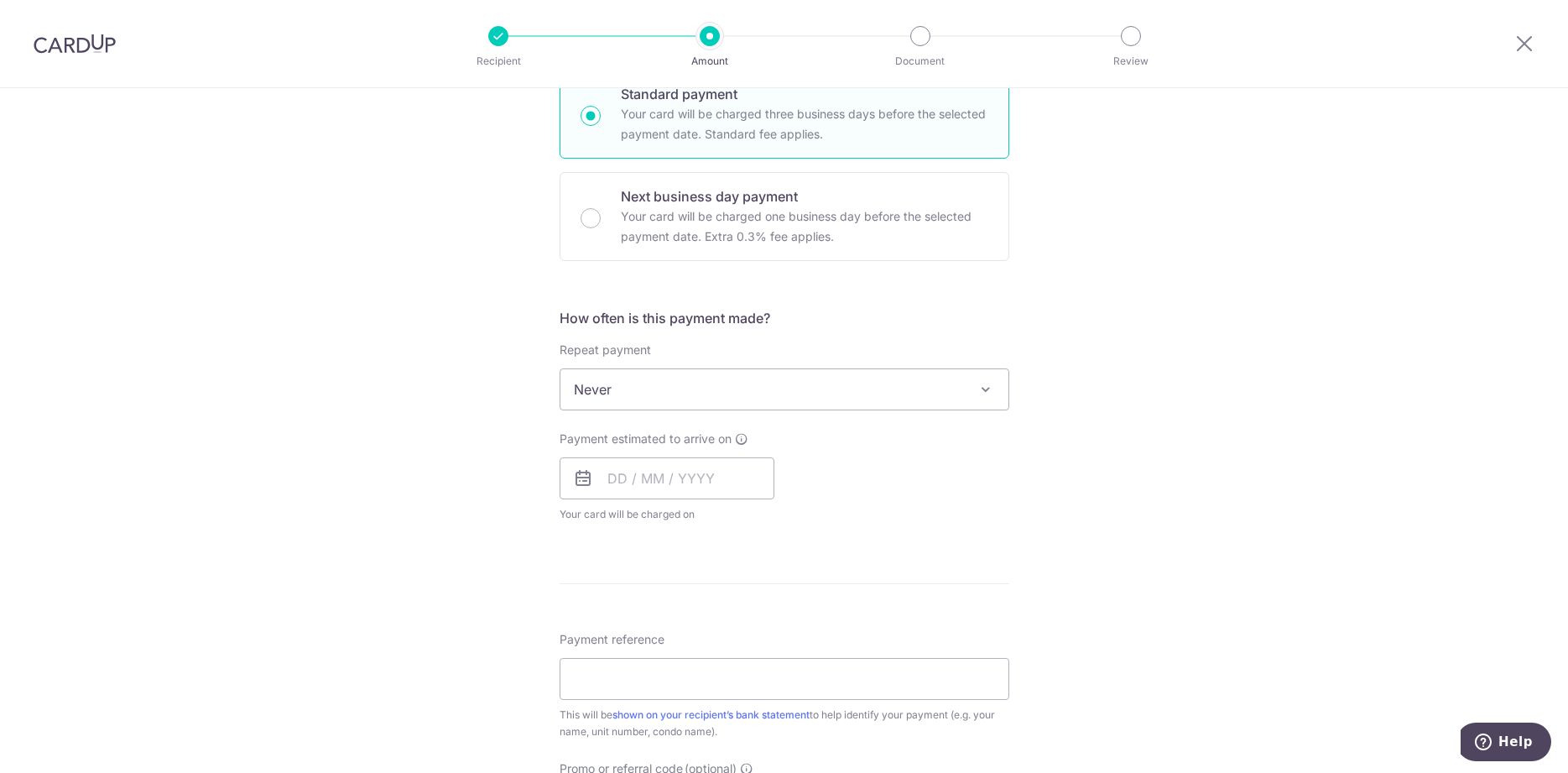
scroll to position [514, 0]
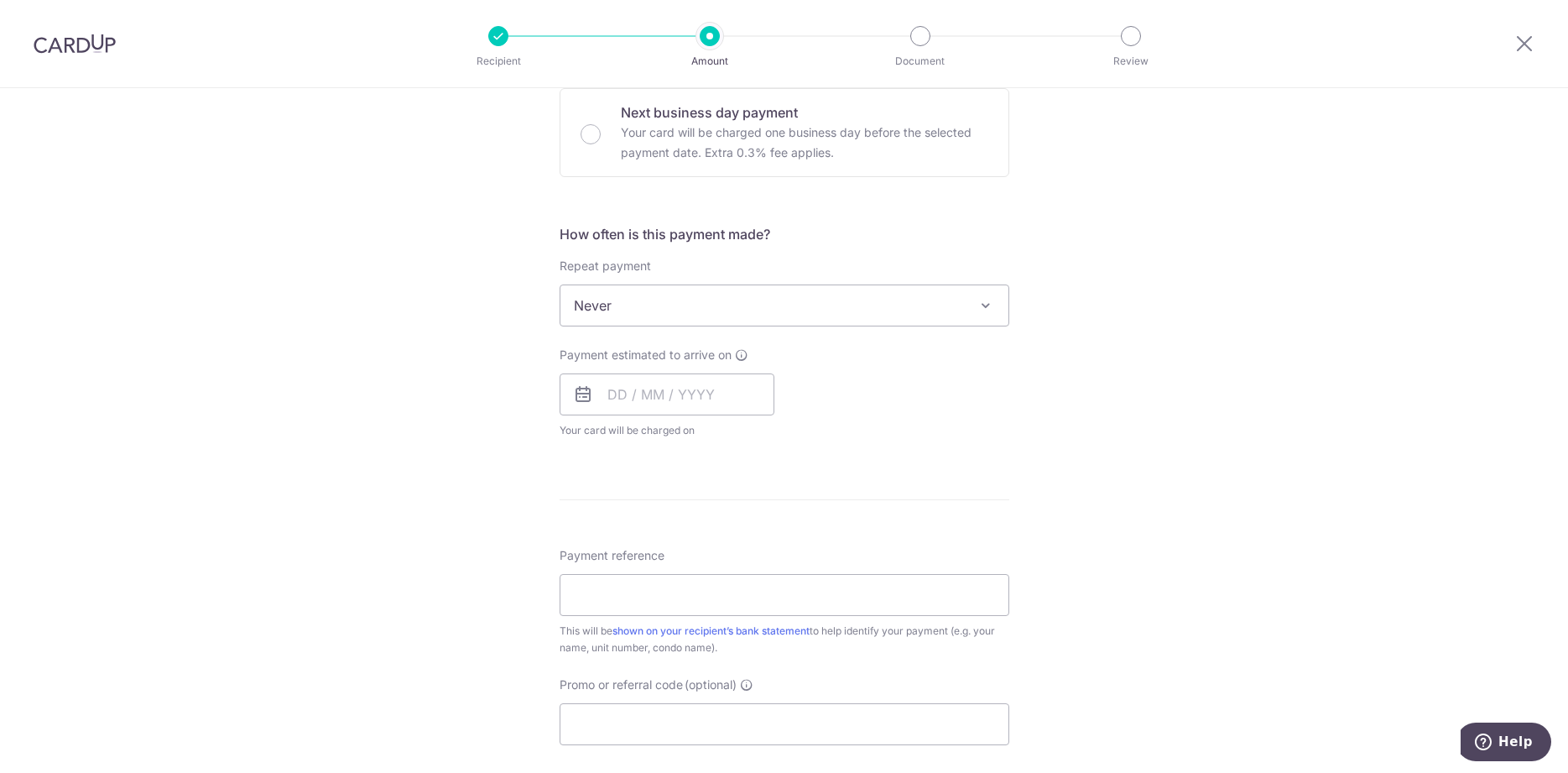
click at [585, 397] on icon at bounding box center [583, 394] width 20 height 20
click at [670, 400] on input "text" at bounding box center [667, 394] width 215 height 42
click at [730, 590] on link "18" at bounding box center [728, 581] width 27 height 27
type input "[DATE]"
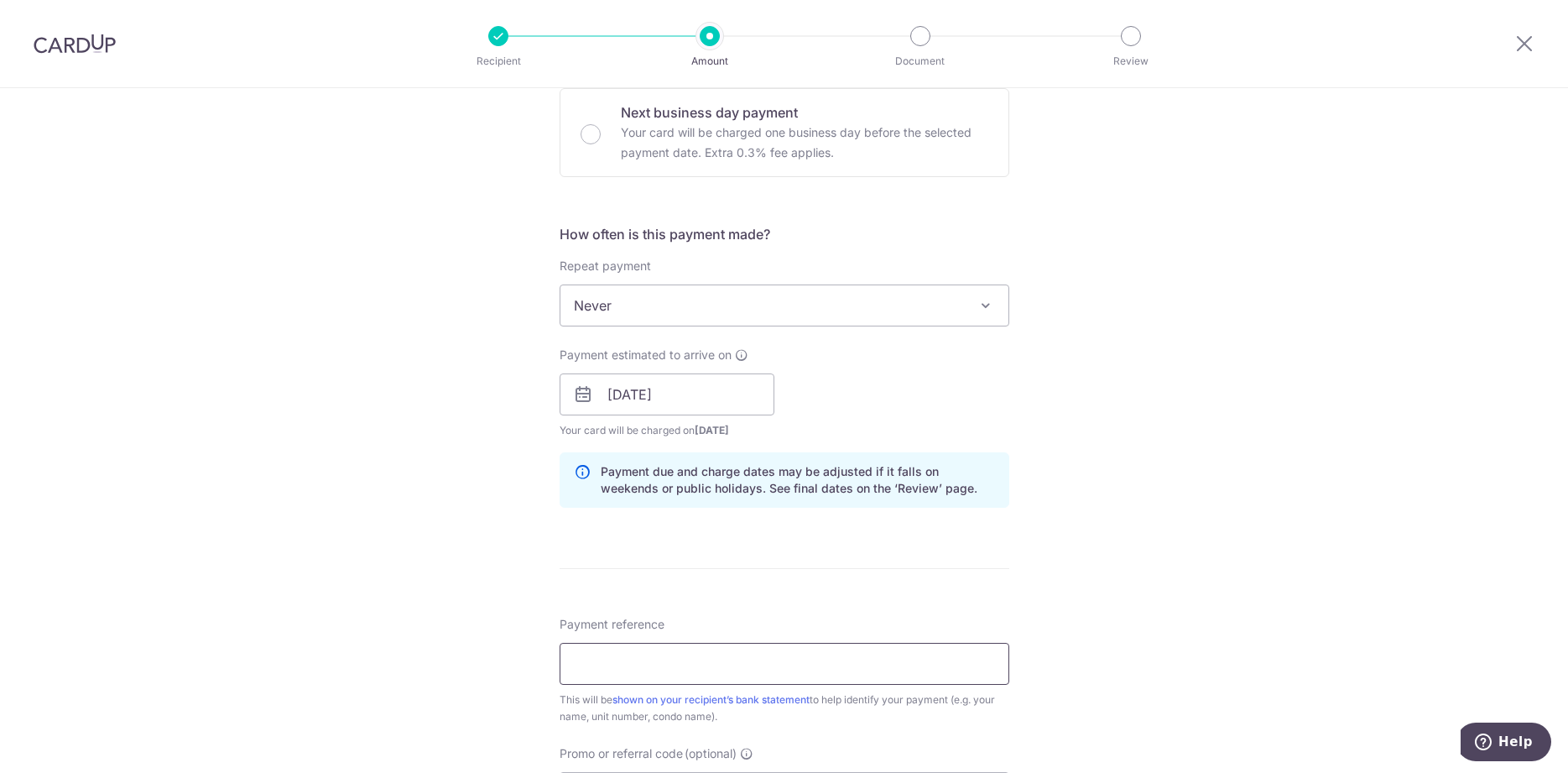
click at [839, 649] on input "Payment reference" at bounding box center [784, 664] width 450 height 42
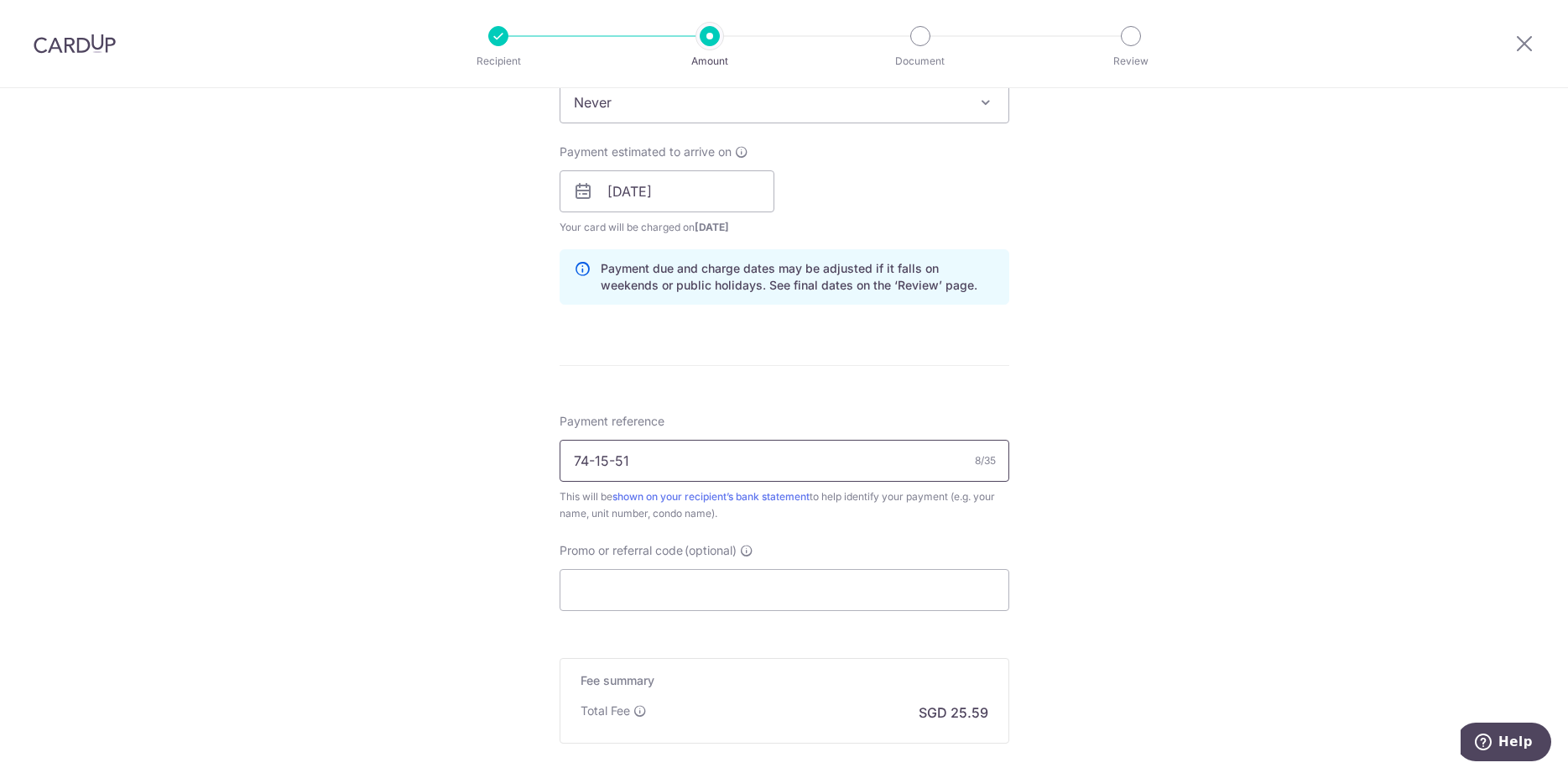
scroll to position [771, 0]
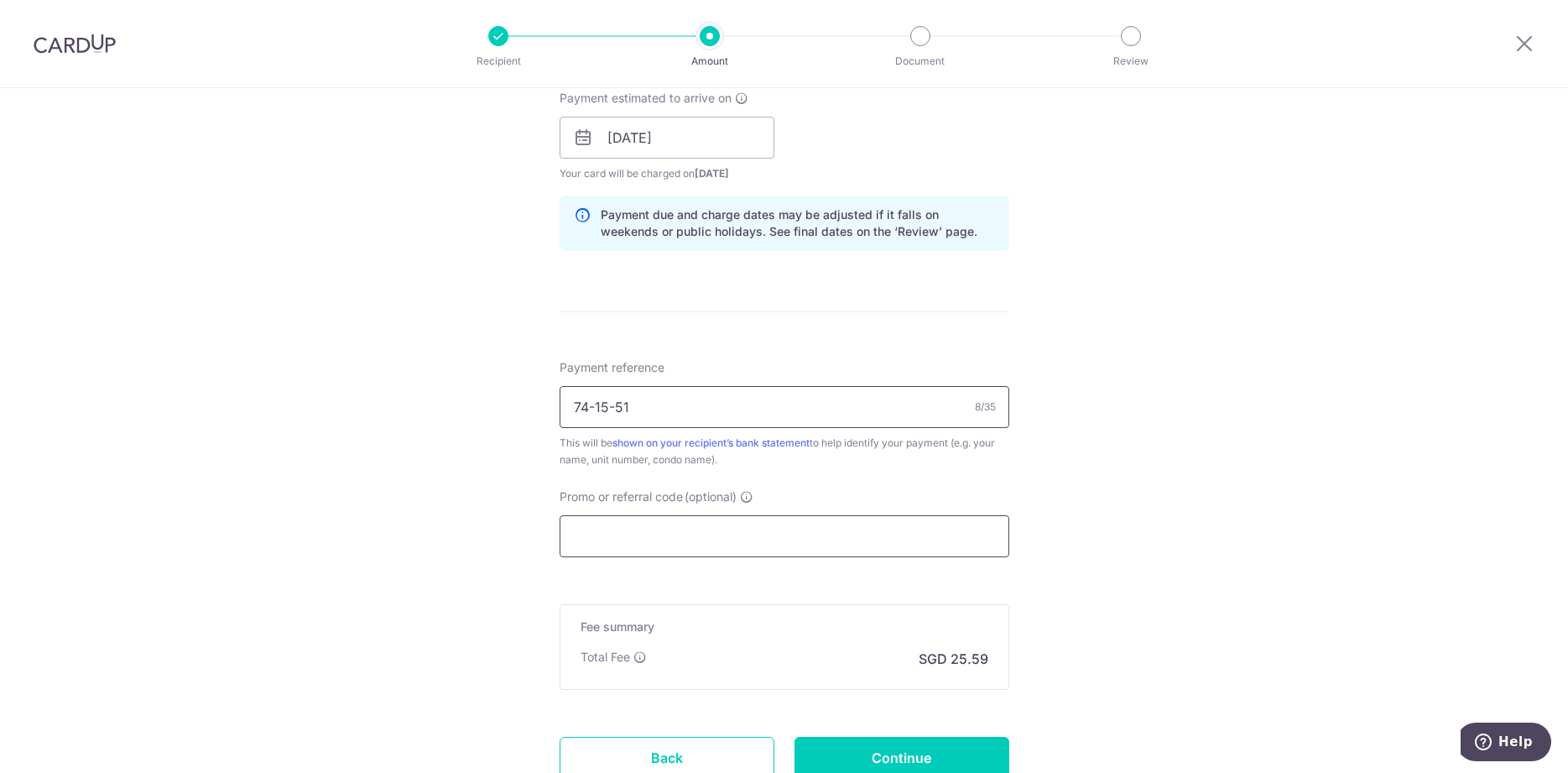
type input "74-15-51"
click at [718, 548] on input "Promo or referral code (optional)" at bounding box center [784, 537] width 450 height 42
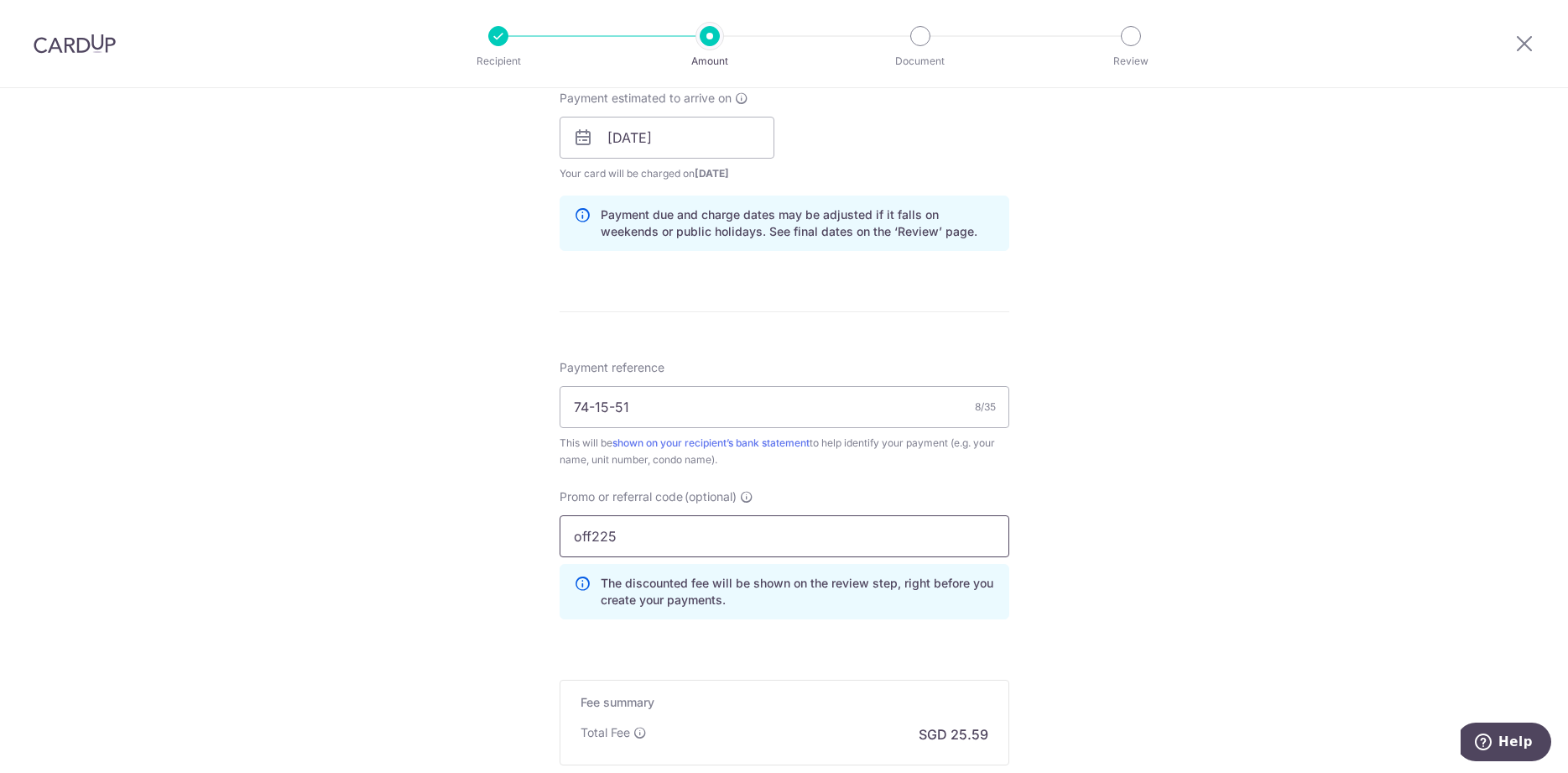
type input "off225"
click at [1189, 595] on div "Tell us more about your payment Enter payment amount SGD 984.27 984.27 Select C…" at bounding box center [784, 149] width 1568 height 1664
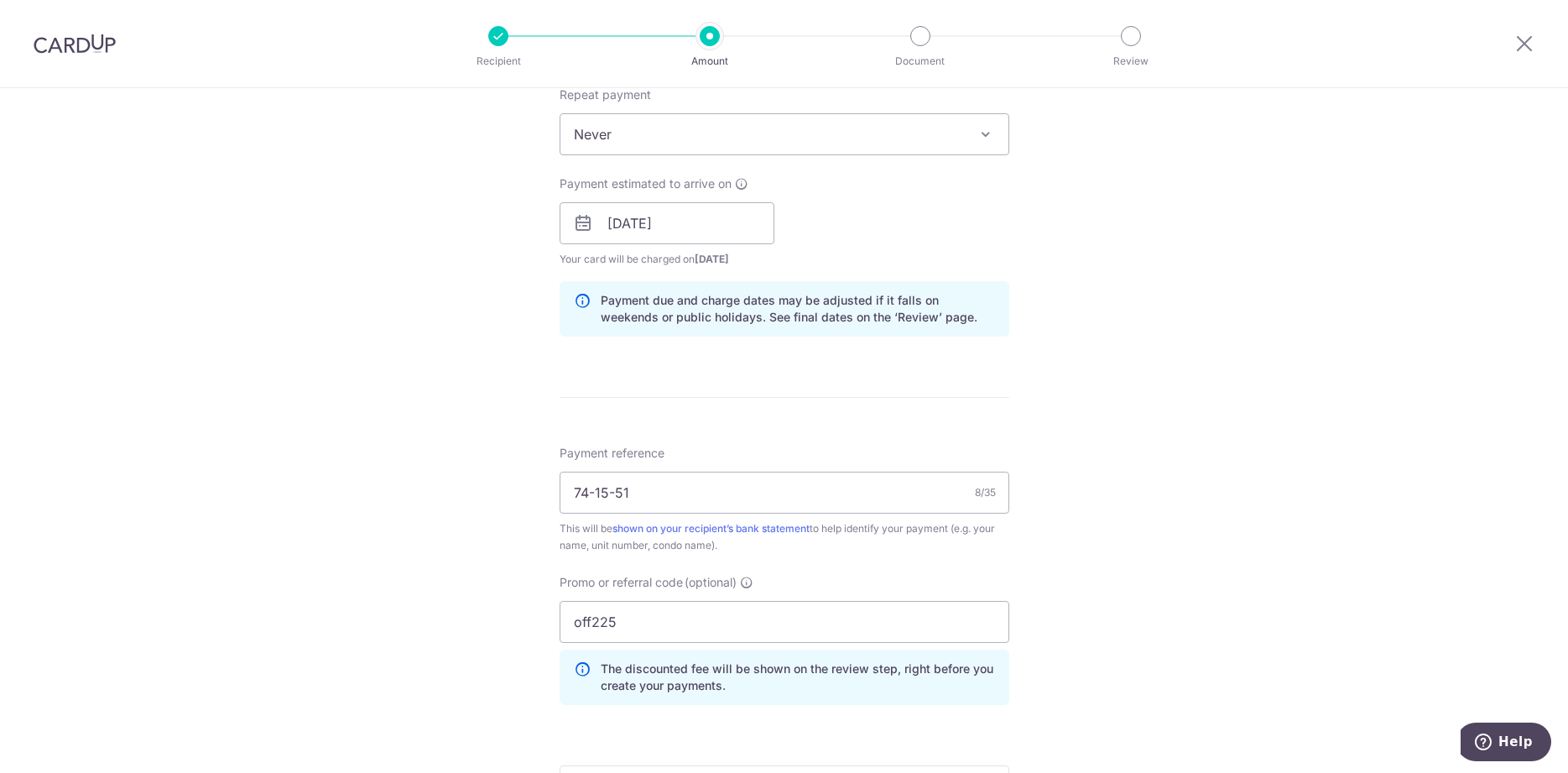
scroll to position [942, 0]
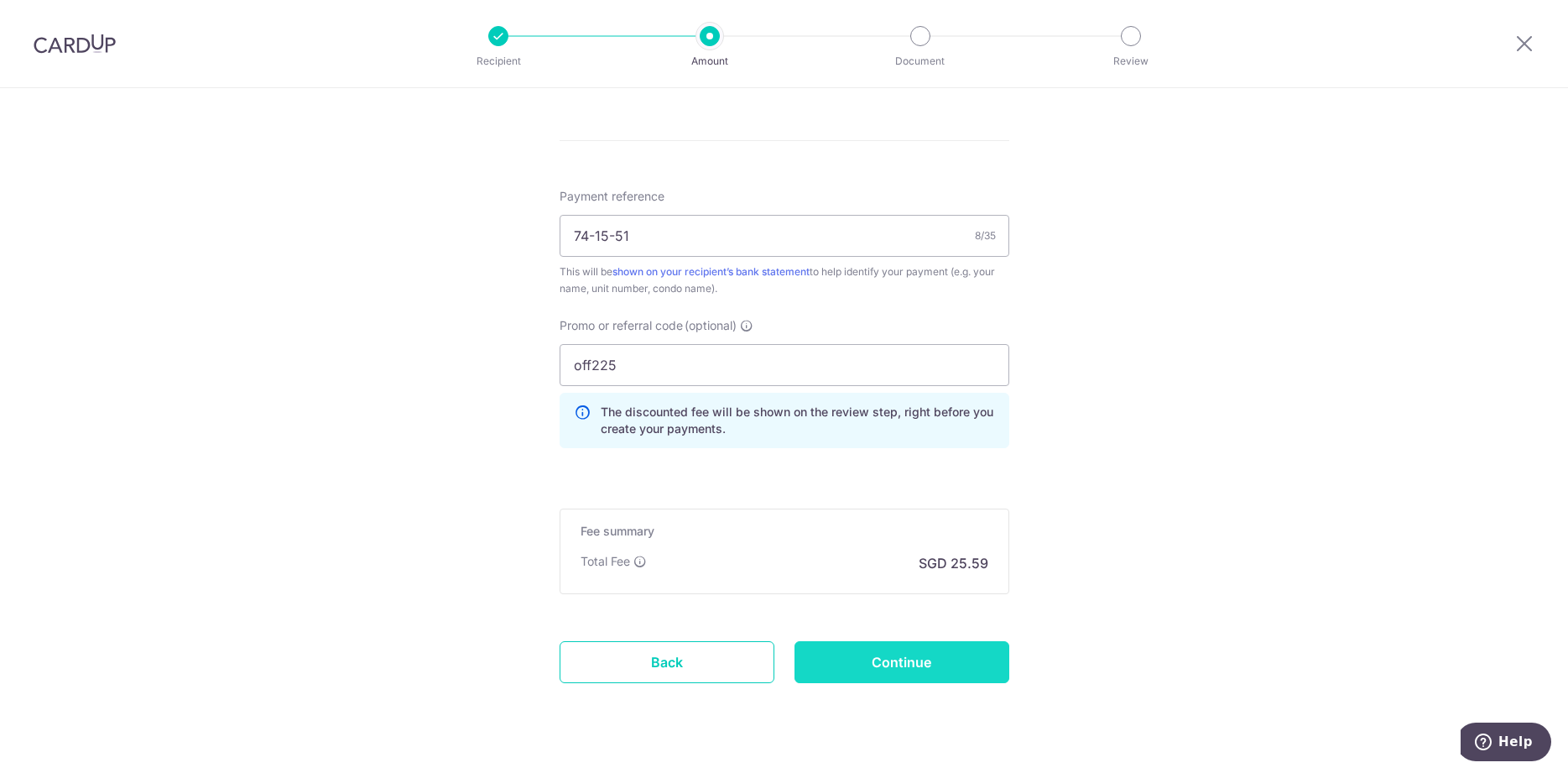
click at [963, 655] on input "Continue" at bounding box center [902, 662] width 215 height 42
type input "Create Schedule"
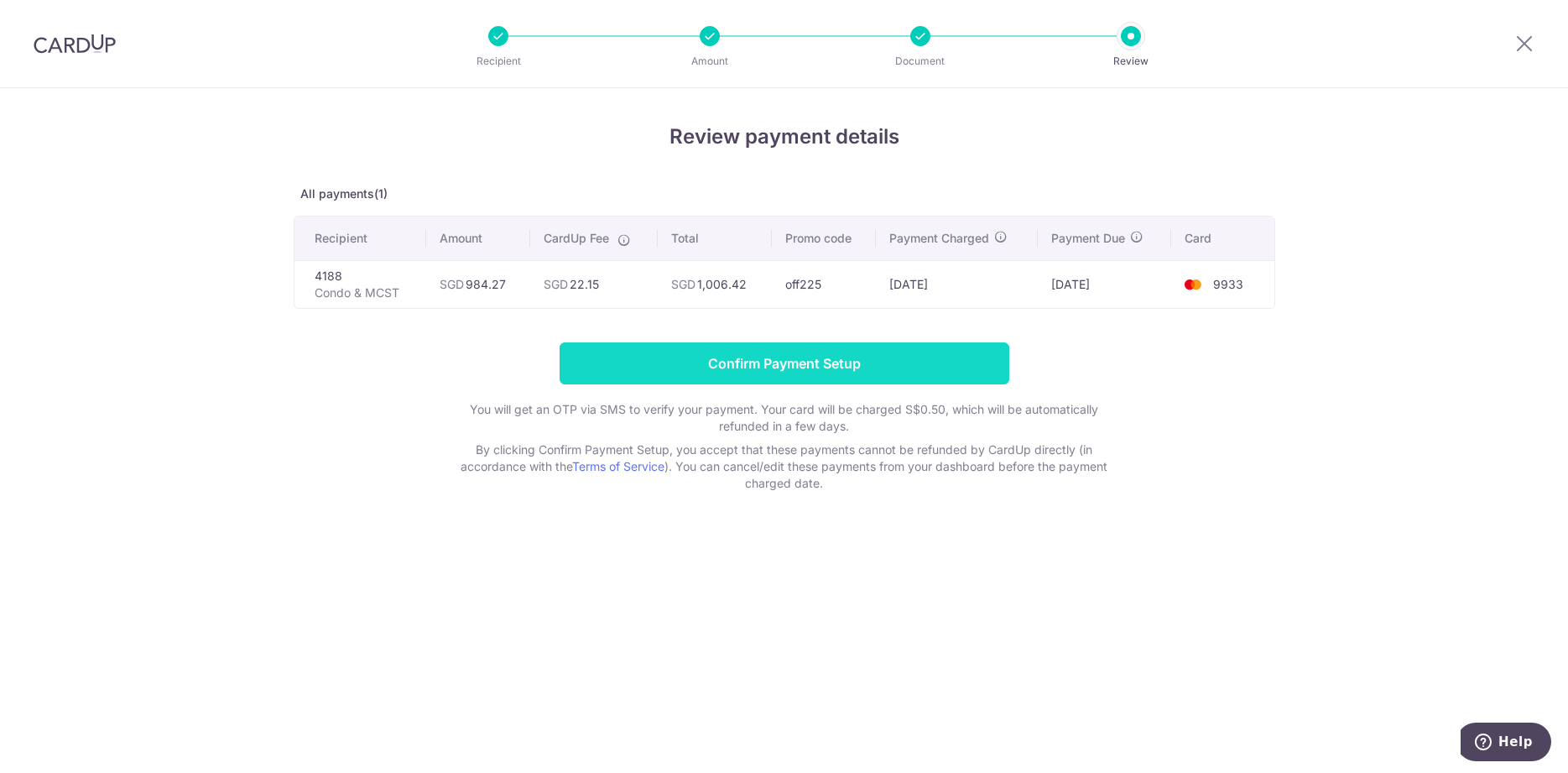
click at [856, 350] on input "Confirm Payment Setup" at bounding box center [784, 364] width 450 height 42
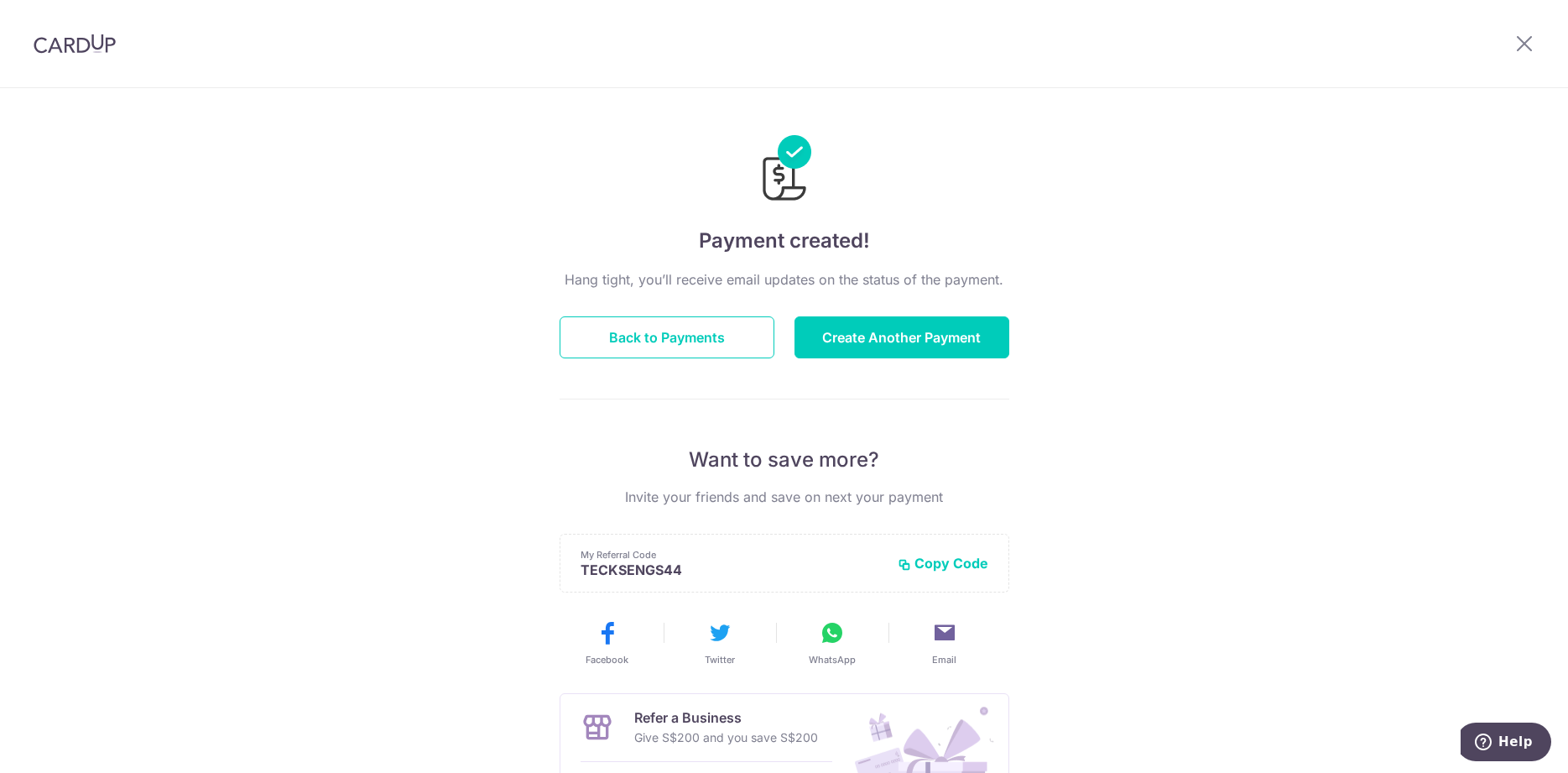
click at [946, 315] on div "Hang tight, you’ll receive email updates on the status of the payment. Back to …" at bounding box center [784, 588] width 450 height 637
drag, startPoint x: 951, startPoint y: 330, endPoint x: 1081, endPoint y: 327, distance: 130.0
click at [951, 331] on button "Create Another Payment" at bounding box center [902, 338] width 215 height 42
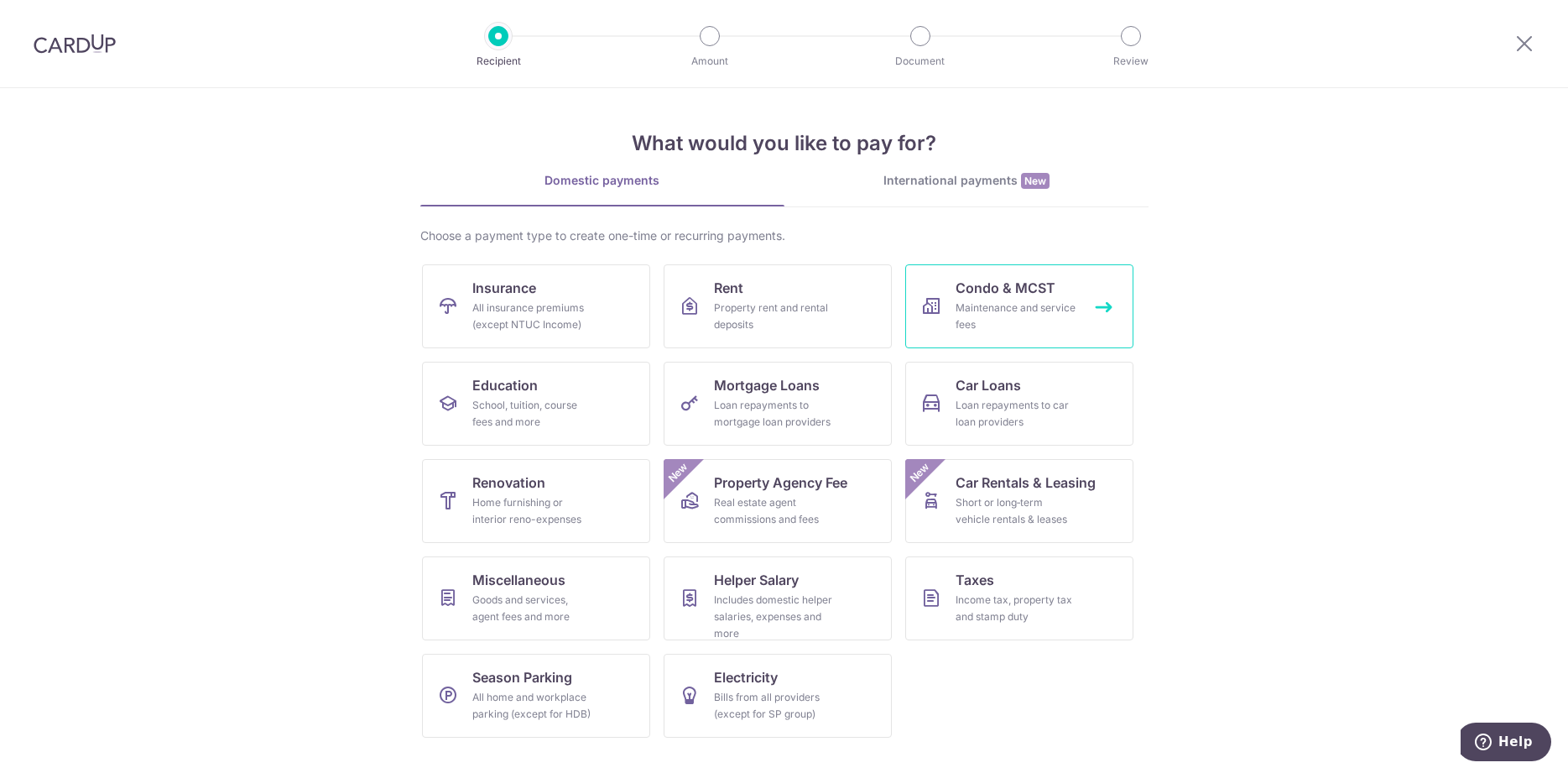
click at [988, 290] on span "Condo & MCST" at bounding box center [1006, 288] width 100 height 20
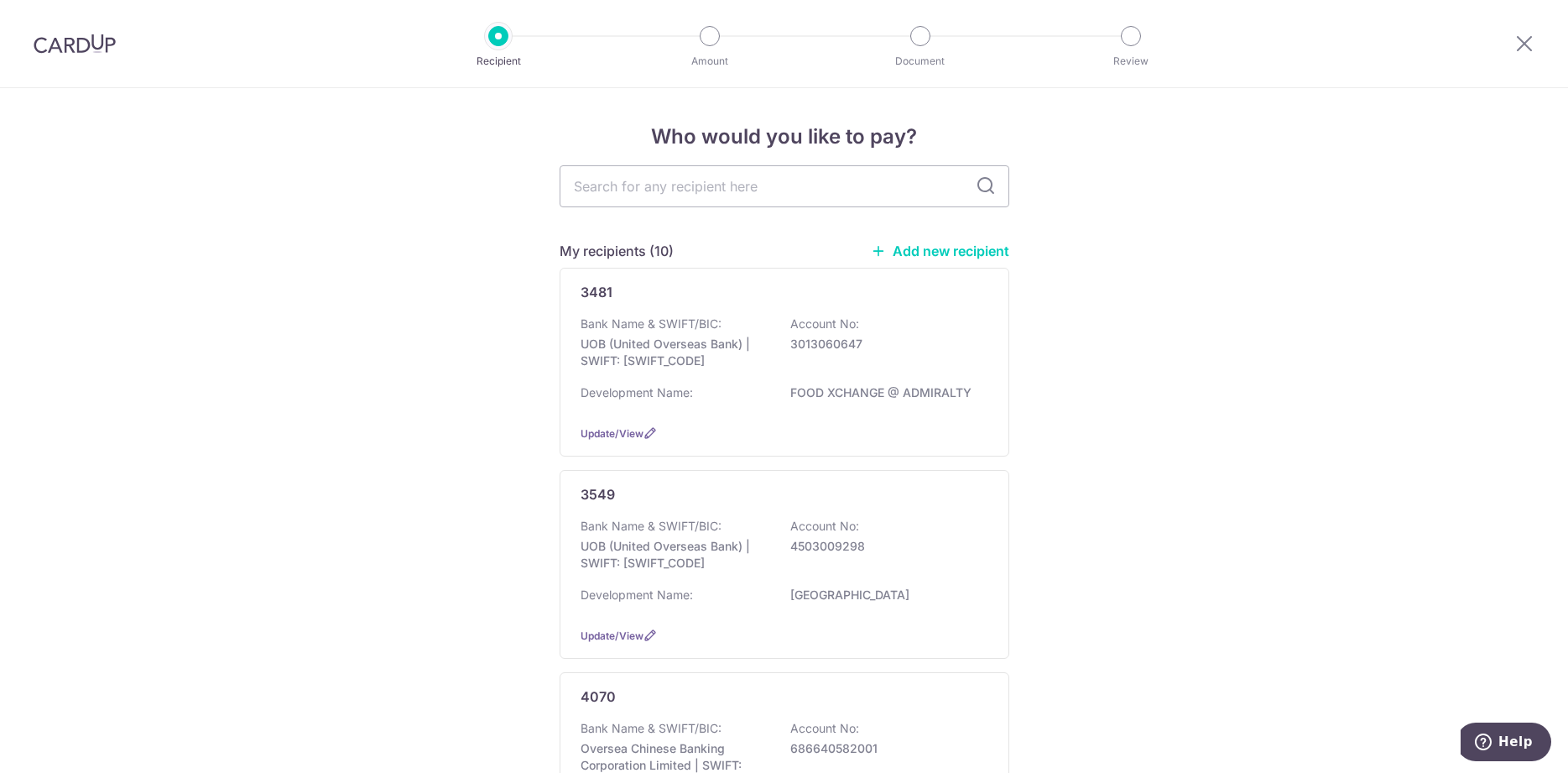
click at [772, 191] on input "text" at bounding box center [784, 186] width 450 height 42
type input "4597"
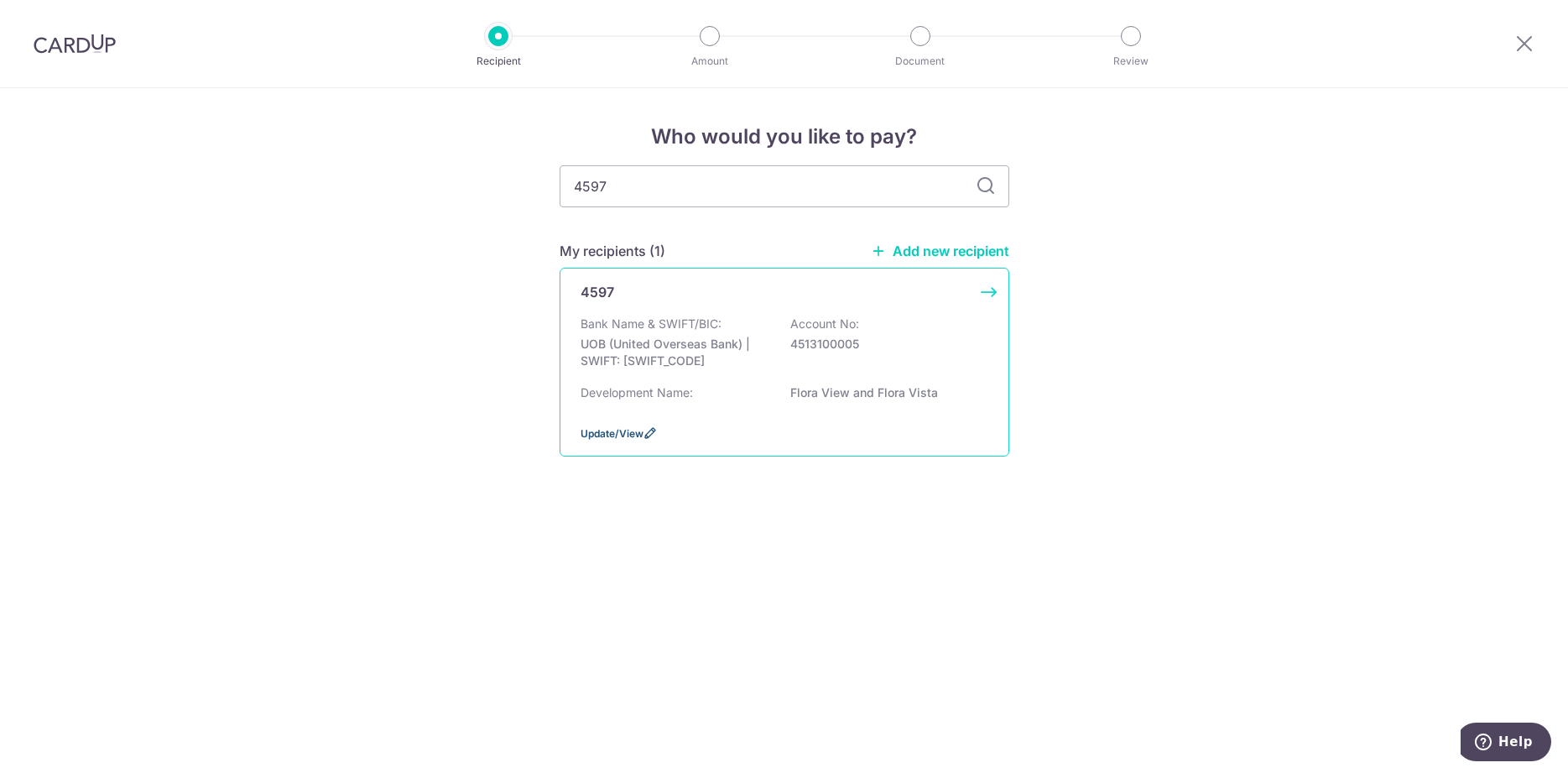
click at [633, 440] on span "Update/View" at bounding box center [611, 433] width 63 height 13
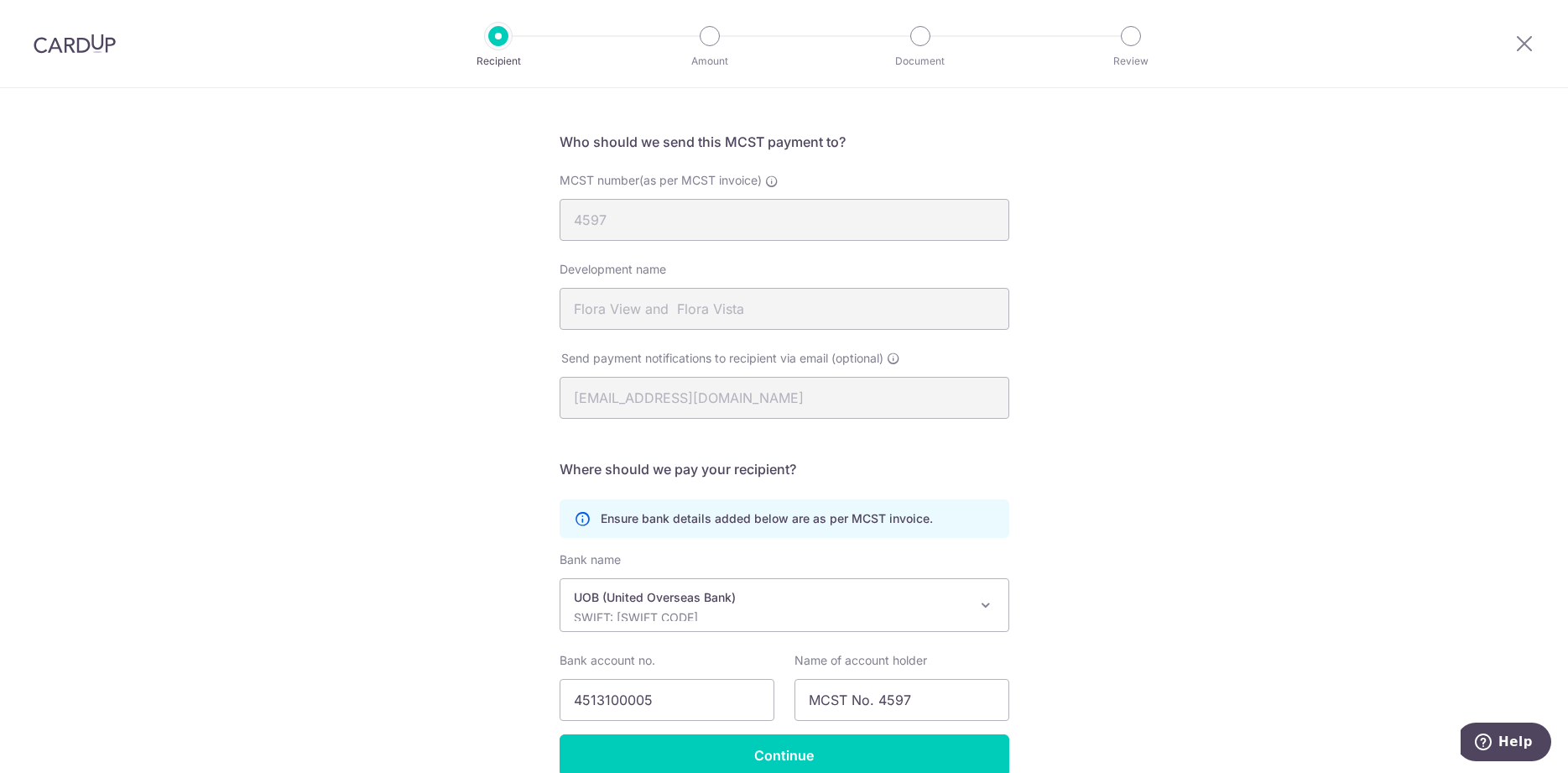
scroll to position [179, 0]
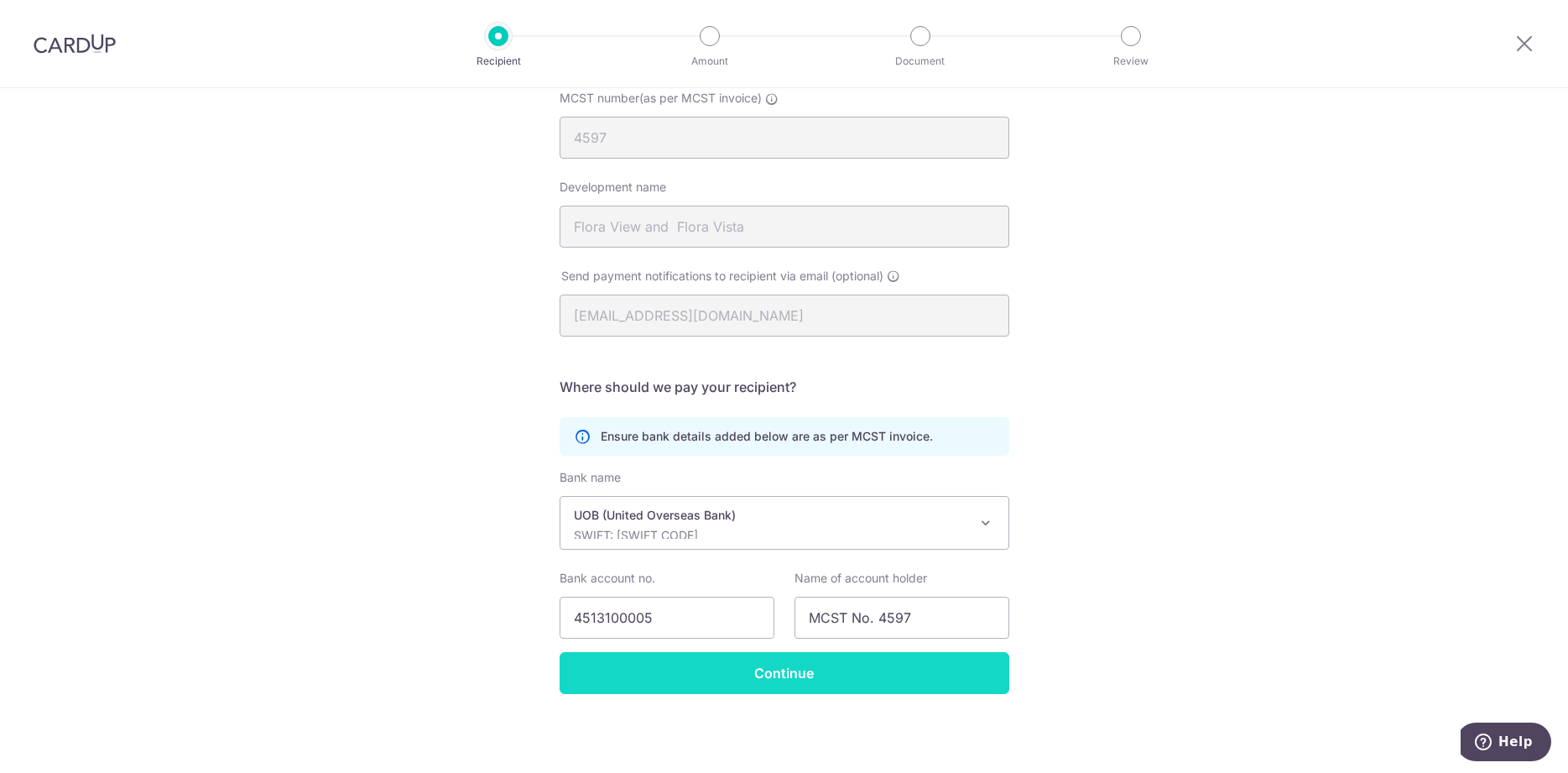
click at [906, 691] on input "Continue" at bounding box center [784, 673] width 450 height 42
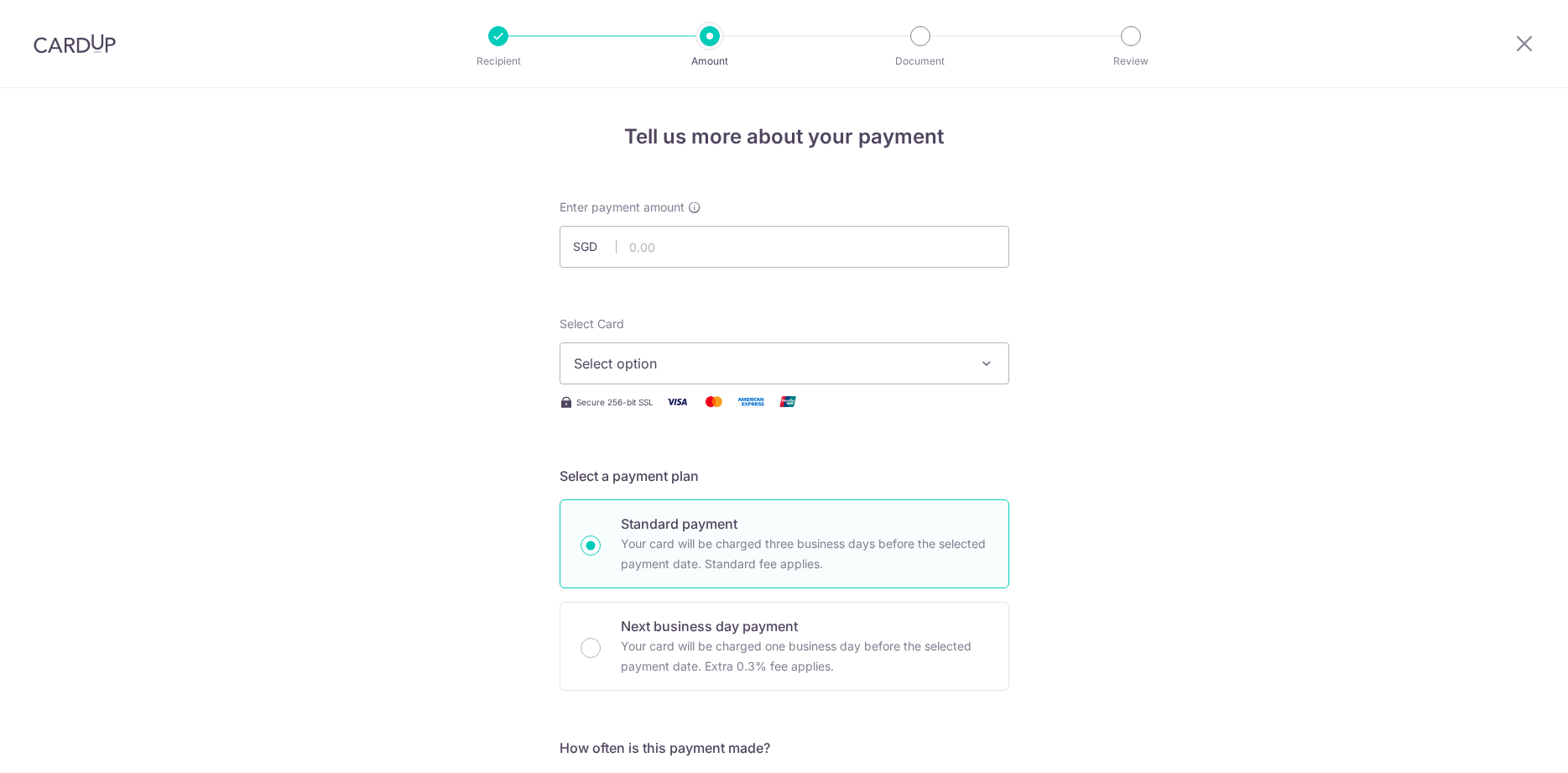
click at [750, 244] on input "text" at bounding box center [784, 247] width 450 height 42
type input "1,998.00"
click at [684, 356] on span "Select option" at bounding box center [770, 364] width 391 height 20
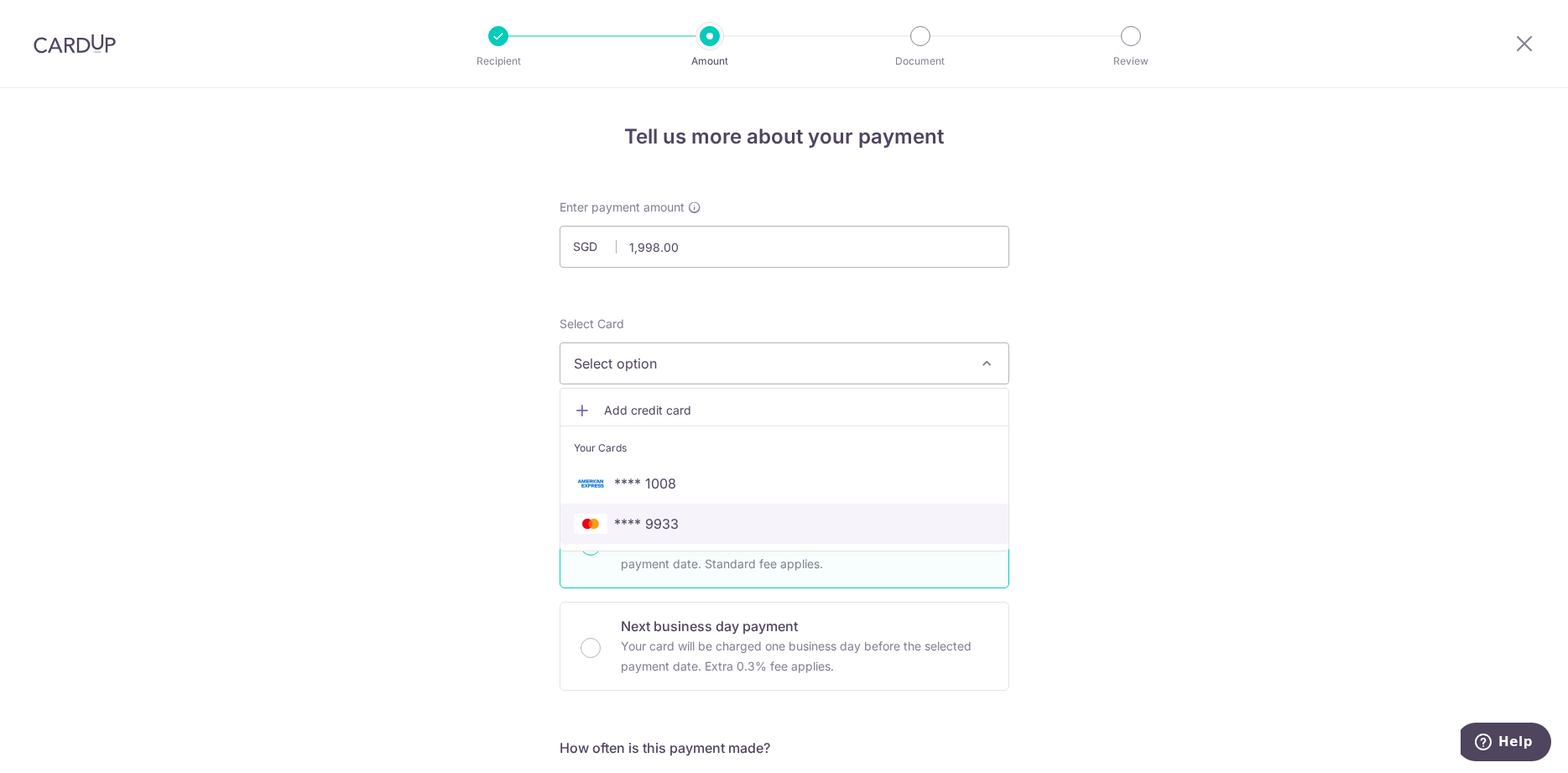
drag, startPoint x: 673, startPoint y: 516, endPoint x: 985, endPoint y: 518, distance: 312.0
click at [674, 516] on span "**** 9933" at bounding box center [646, 524] width 65 height 20
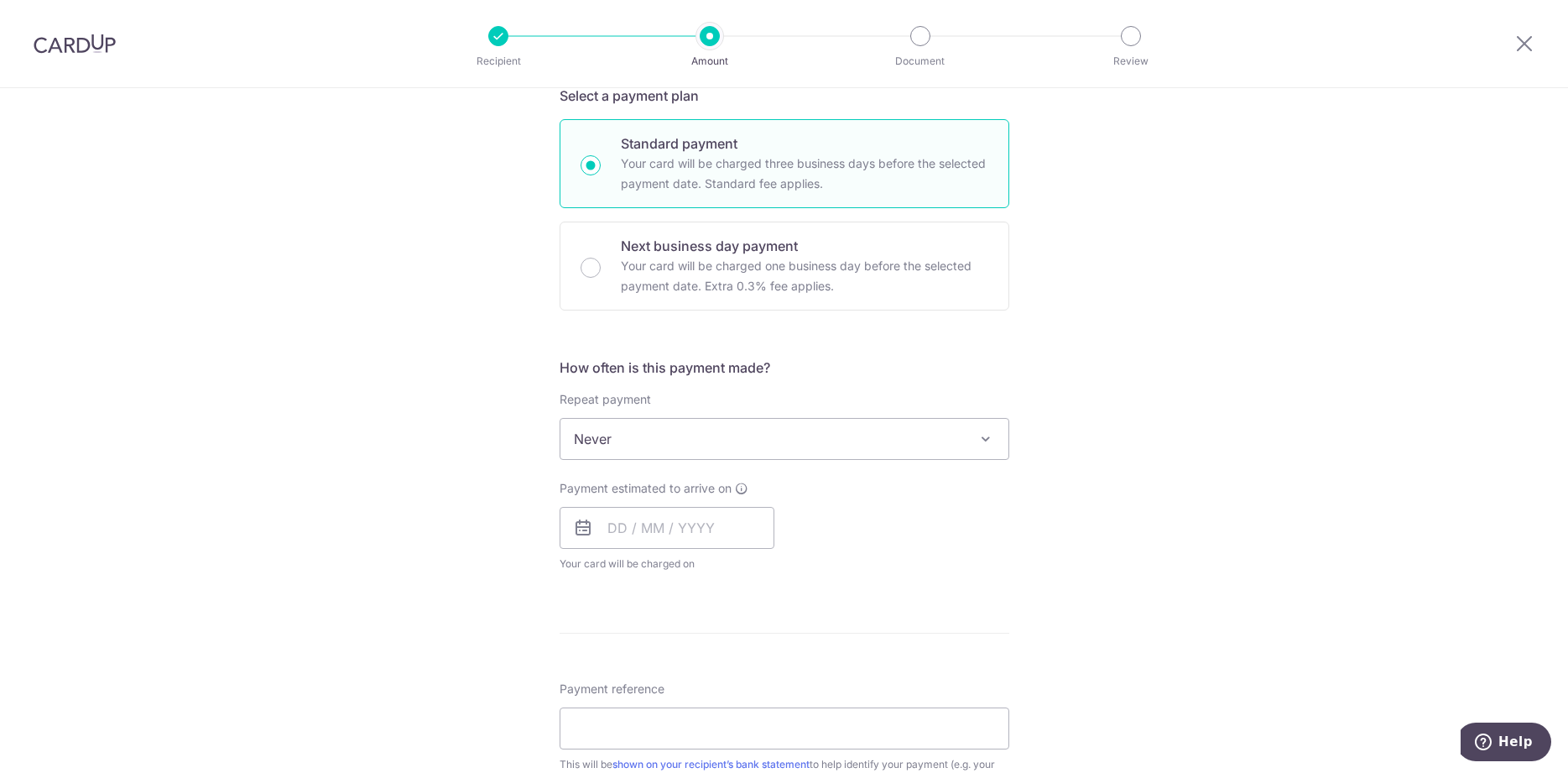
scroll to position [428, 0]
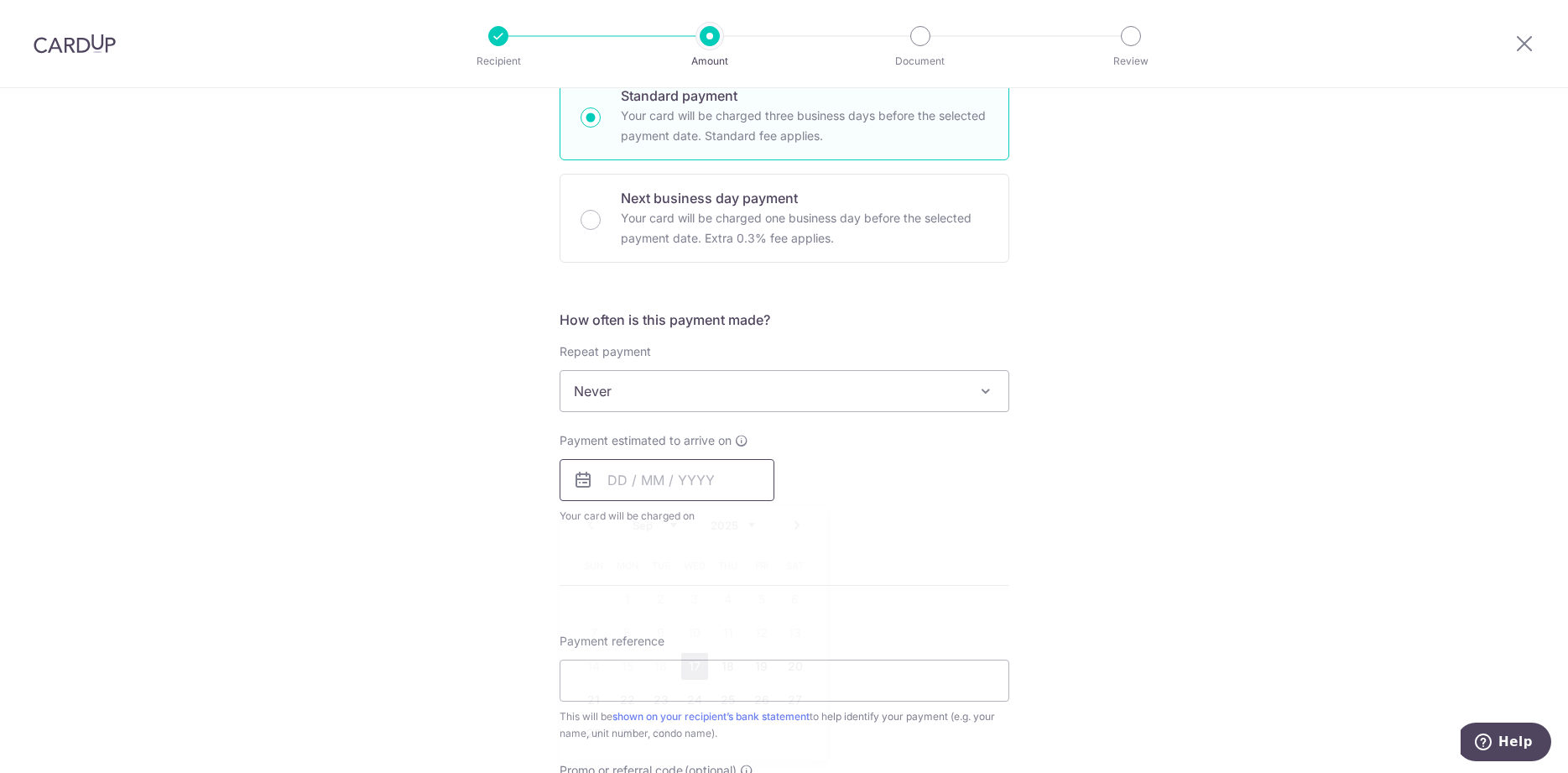
click at [595, 488] on input "text" at bounding box center [667, 480] width 215 height 42
click at [722, 659] on link "18" at bounding box center [728, 666] width 27 height 27
type input "[DATE]"
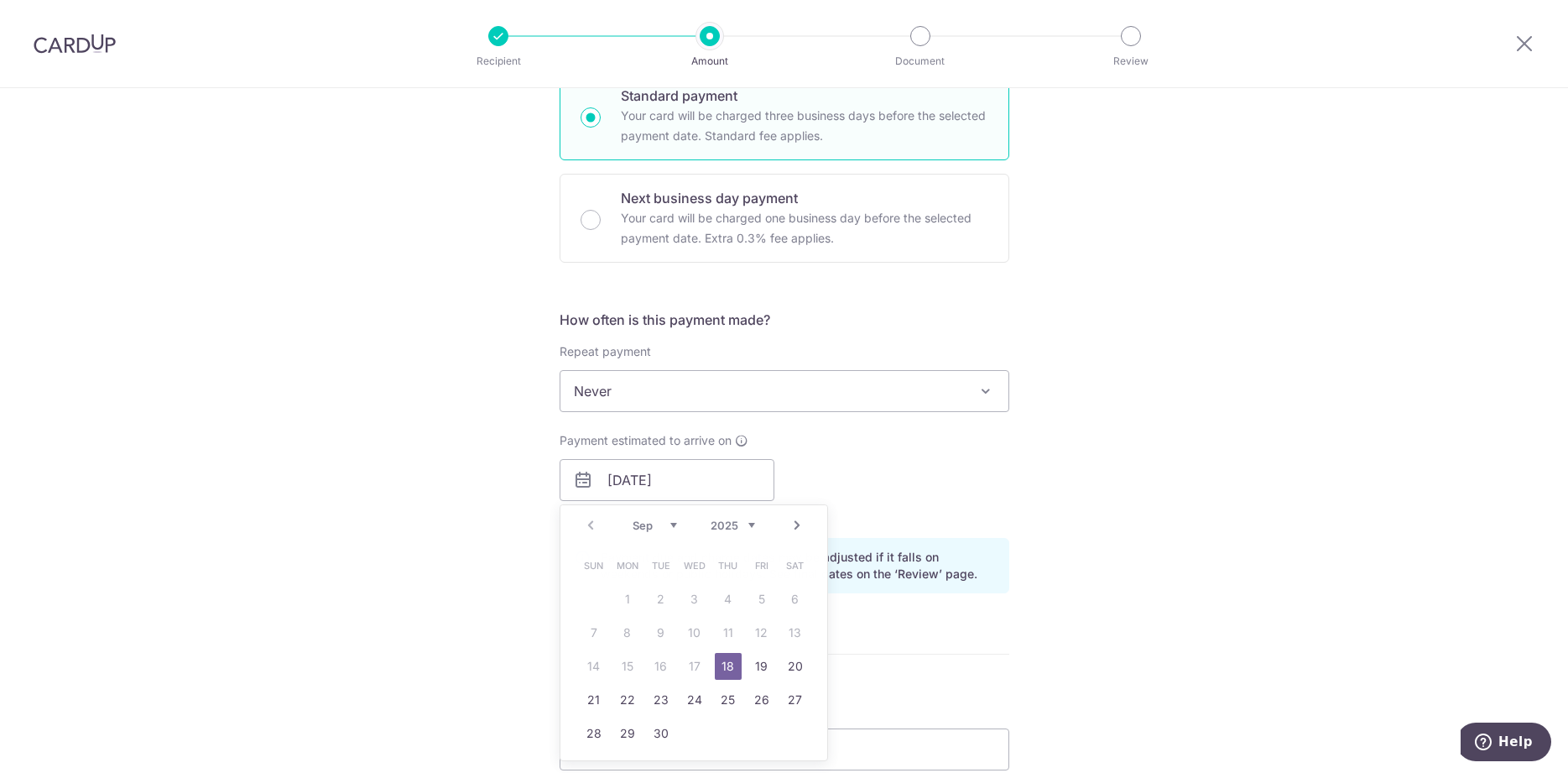
scroll to position [685, 0]
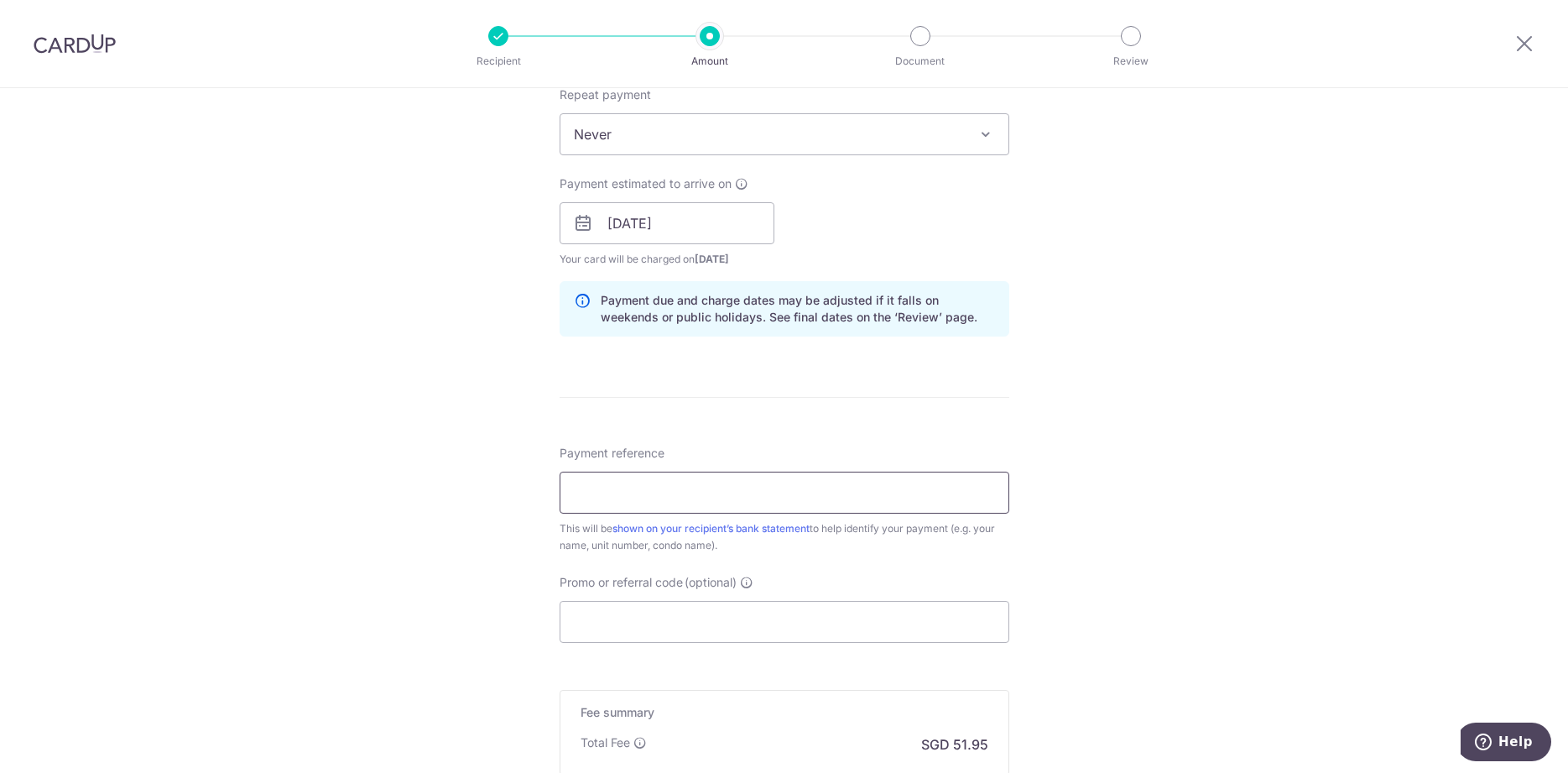
click at [767, 498] on input "Payment reference" at bounding box center [784, 493] width 450 height 42
type input "01-13"
click at [644, 609] on input "Promo or referral code (optional)" at bounding box center [784, 623] width 450 height 42
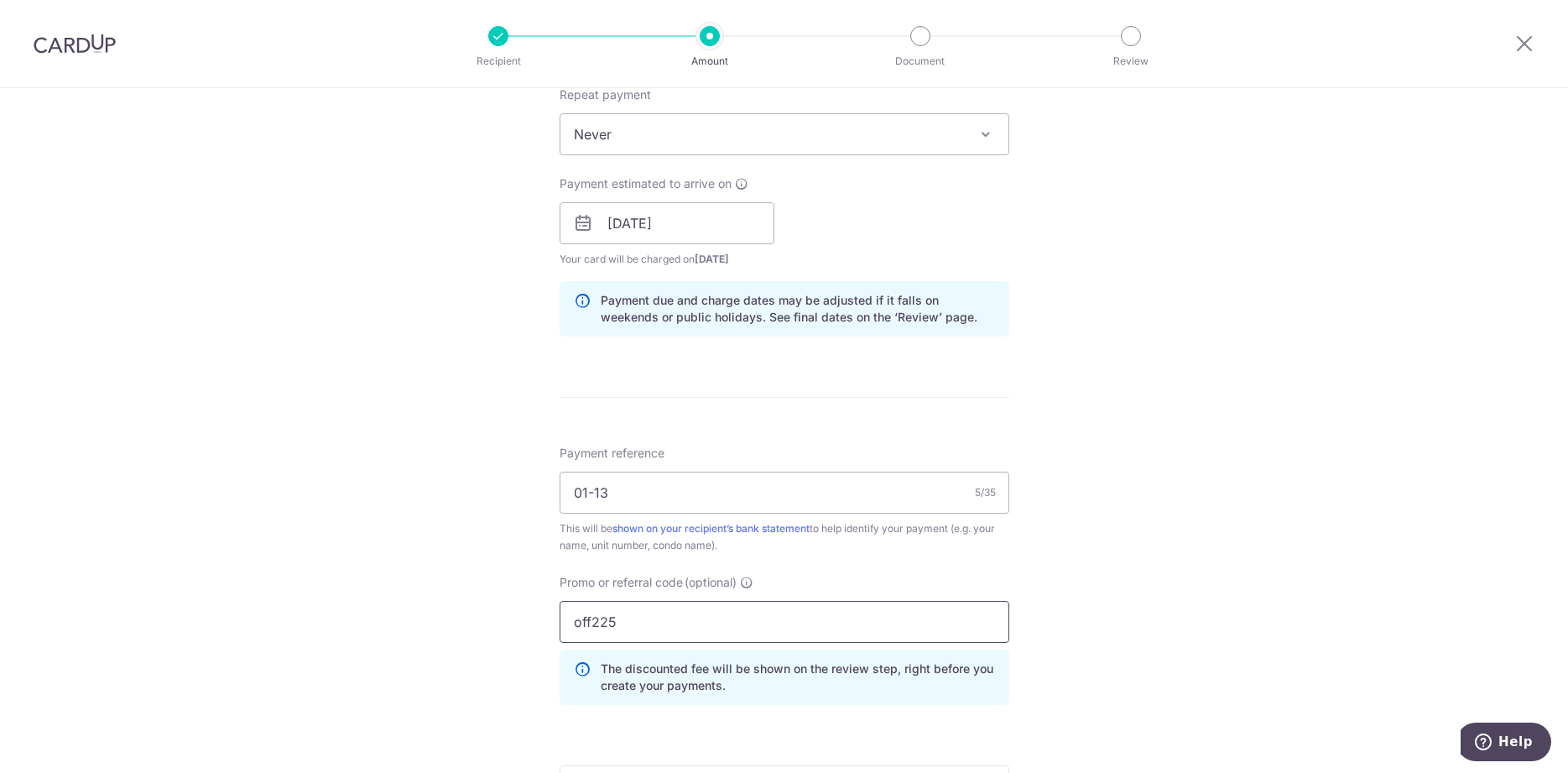
type input "off225"
click at [1123, 526] on div "Tell us more about your payment Enter payment amount SGD 1,998.00 1998.00 Selec…" at bounding box center [784, 235] width 1568 height 1664
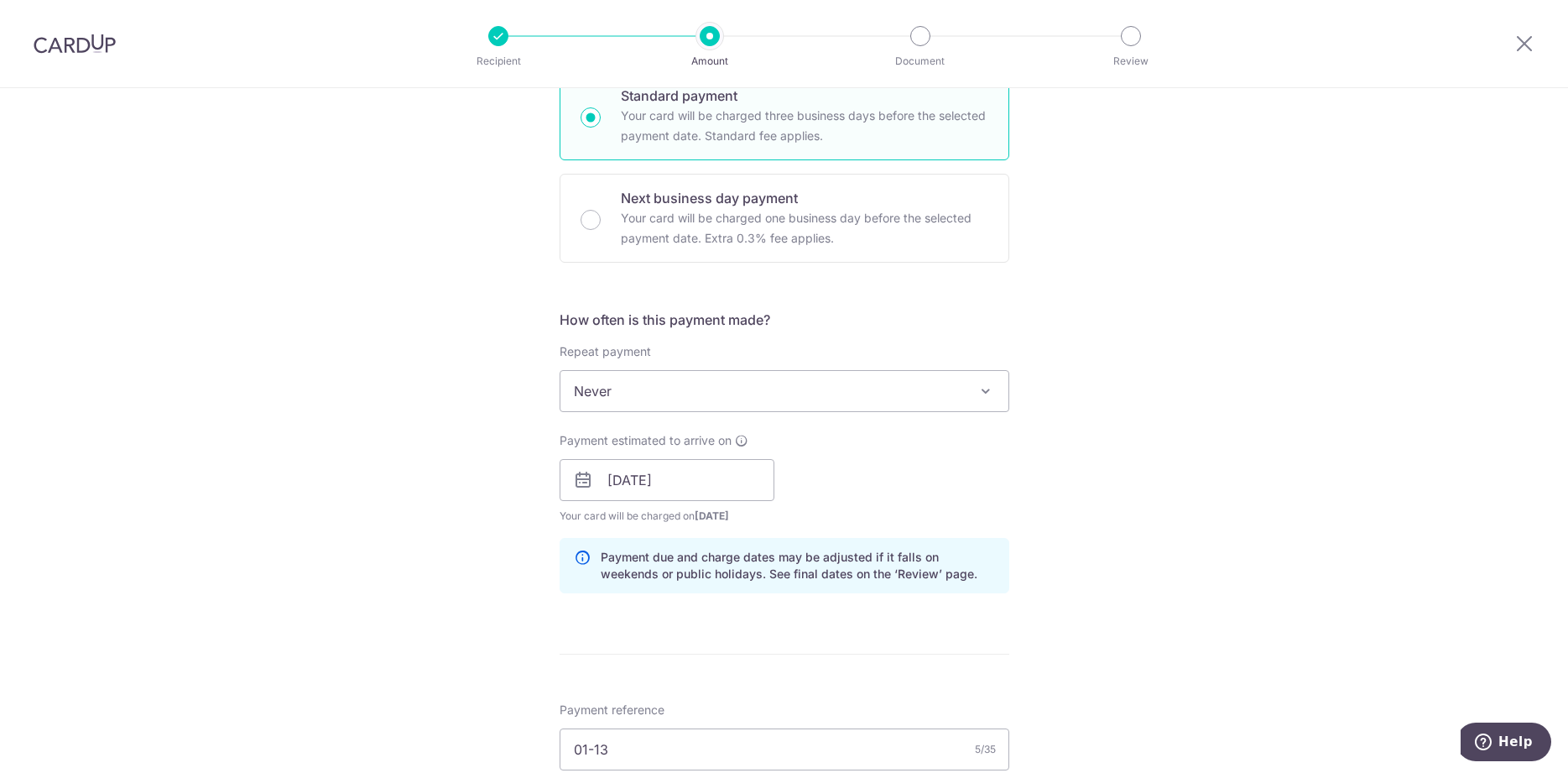
scroll to position [514, 0]
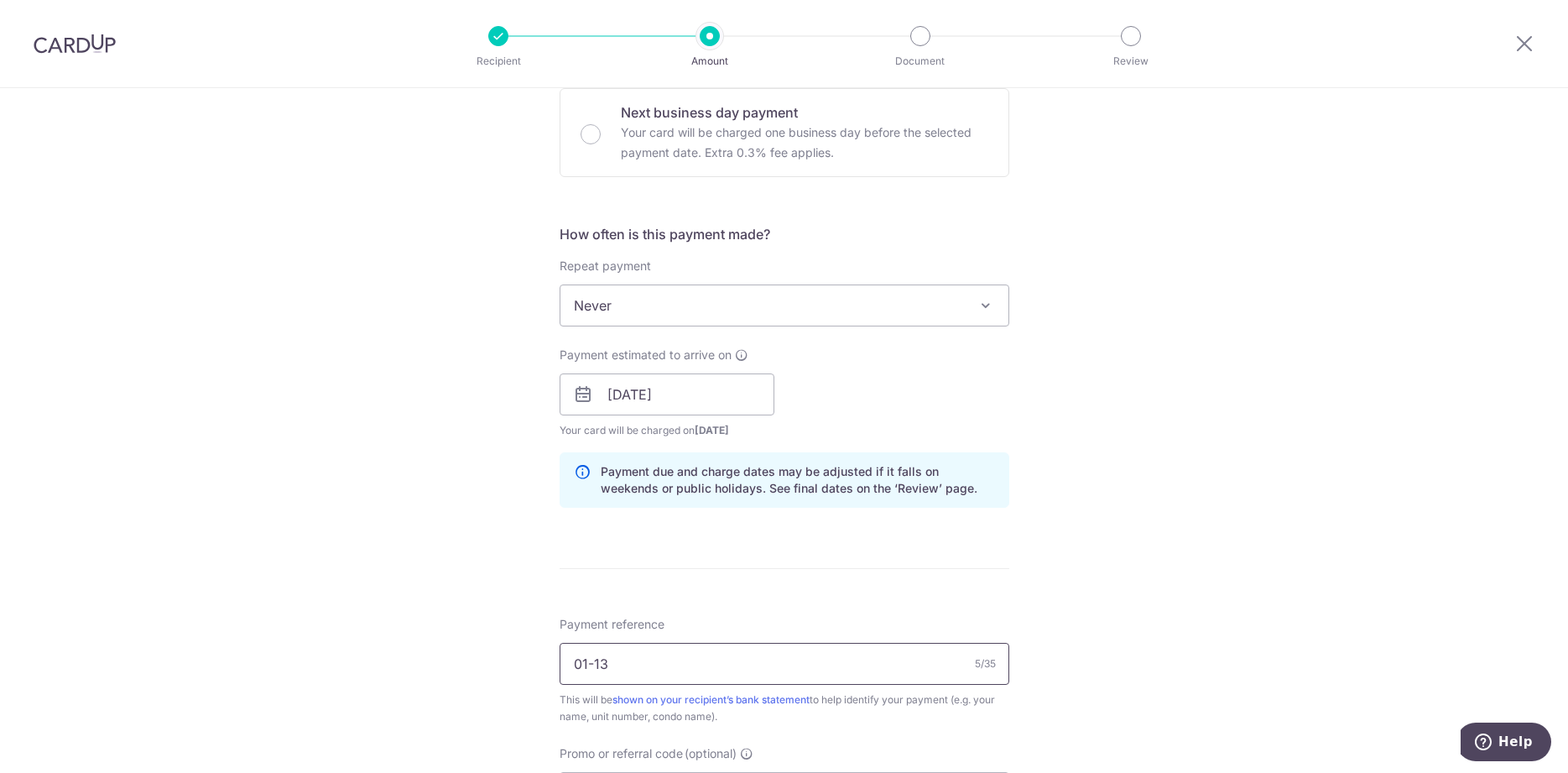
click at [702, 655] on input "01-13" at bounding box center [784, 664] width 450 height 42
click at [644, 661] on input "01-13 2525 09" at bounding box center [784, 664] width 450 height 42
type input "01-13 202509"
click at [1131, 612] on div "Tell us more about your payment Enter payment amount SGD 1,998.00 1998.00 Selec…" at bounding box center [784, 406] width 1568 height 1664
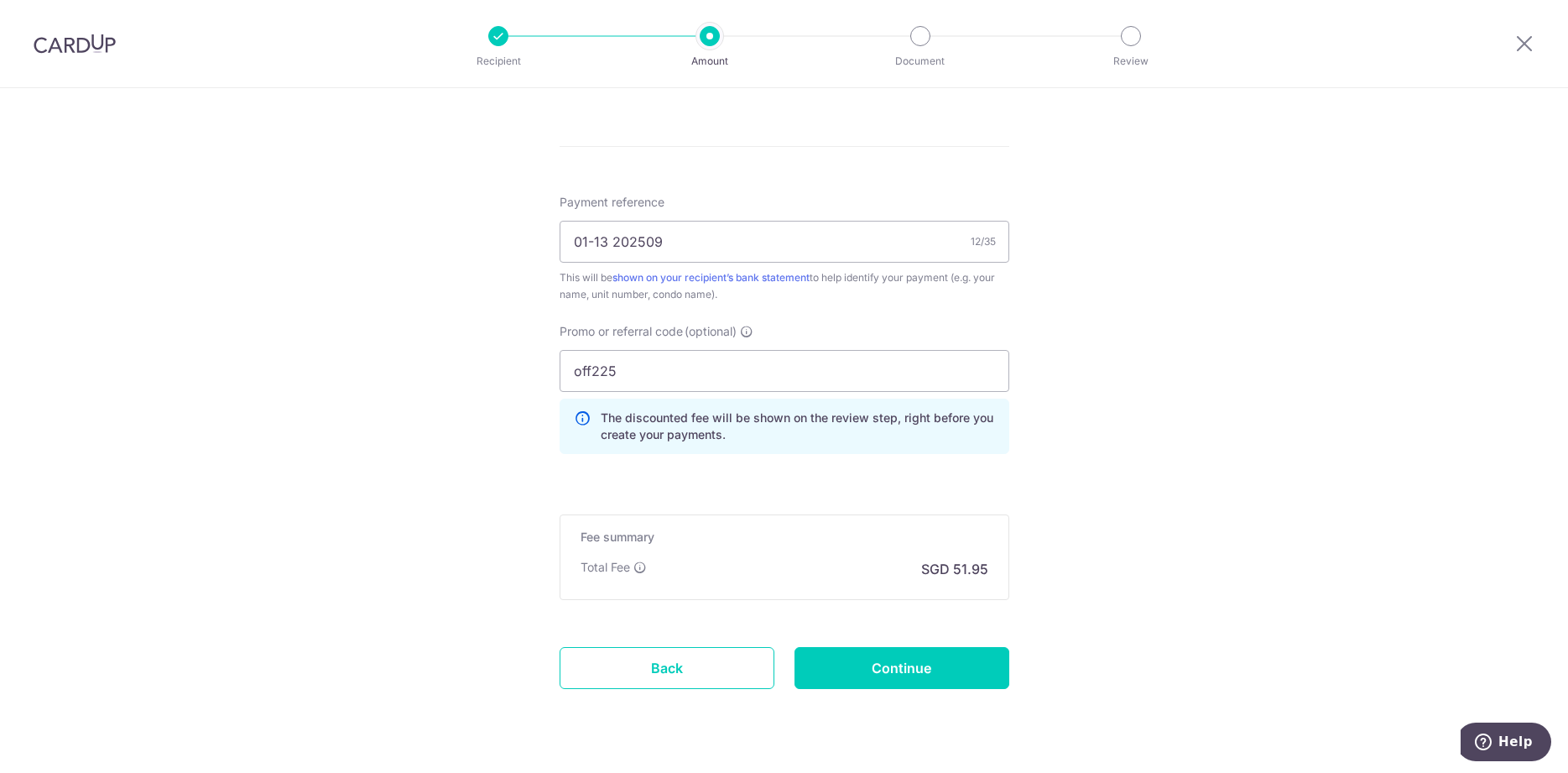
scroll to position [978, 0]
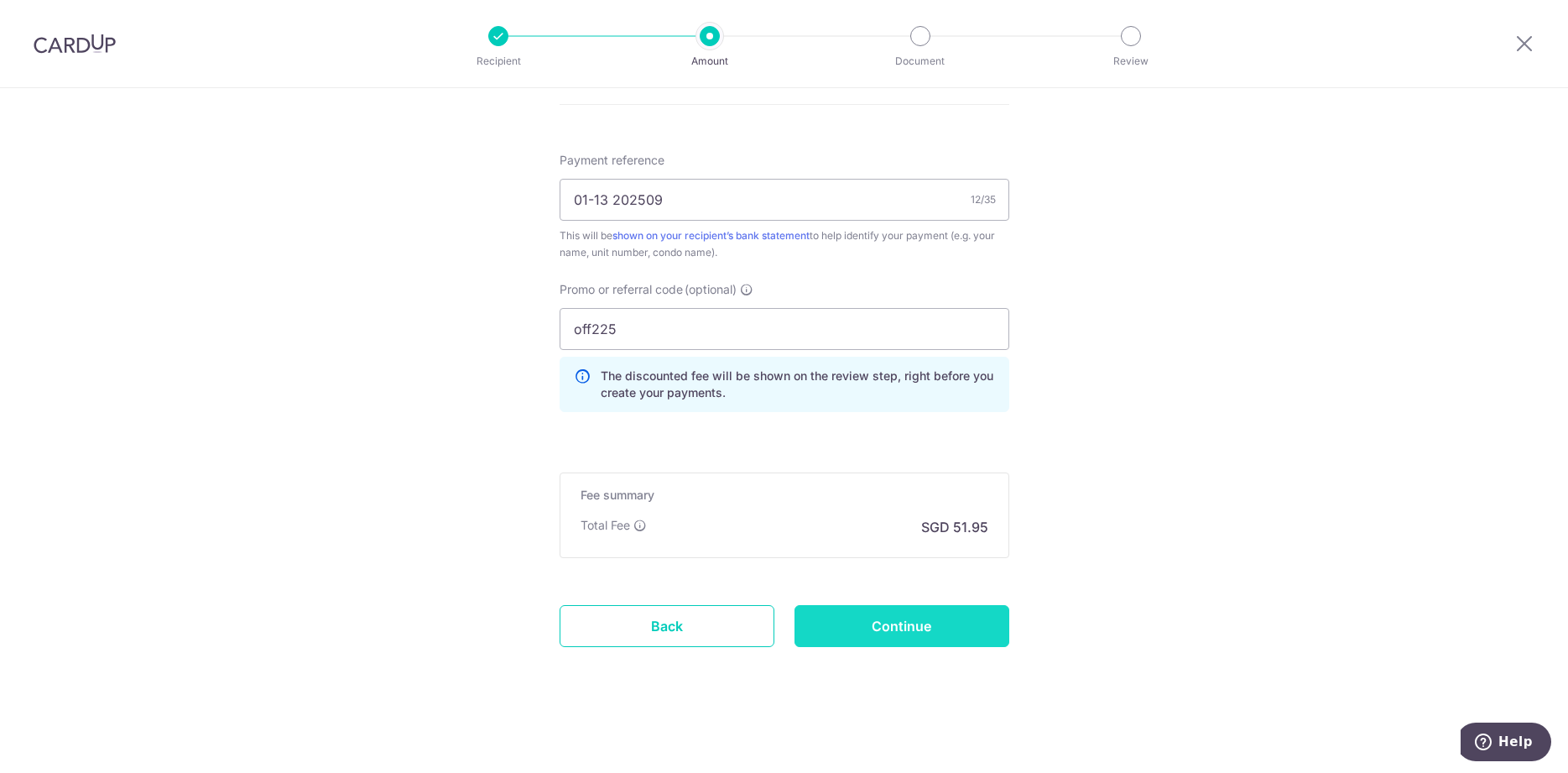
click at [985, 638] on input "Continue" at bounding box center [902, 627] width 215 height 42
type input "Create Schedule"
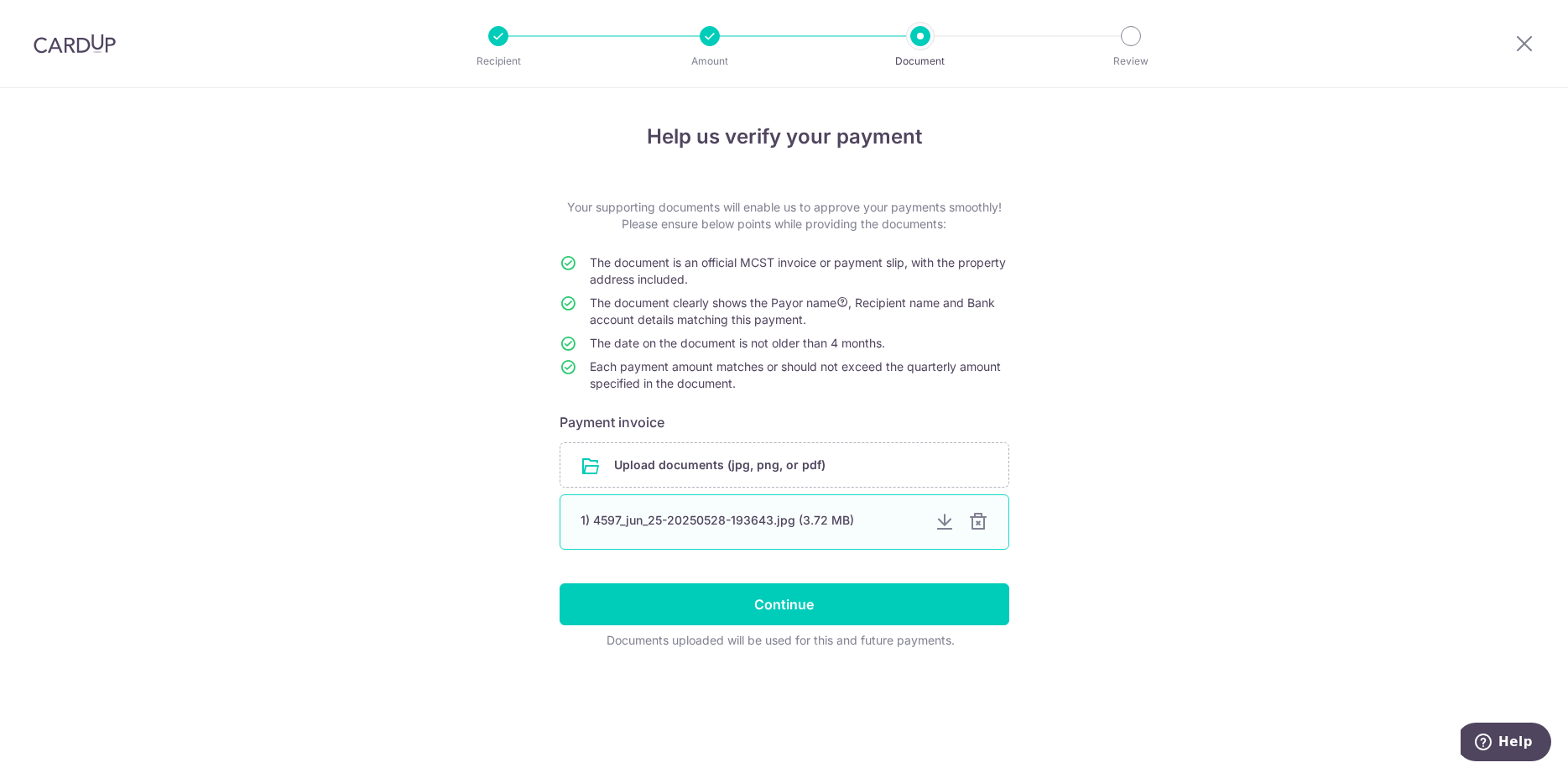
click at [976, 524] on div at bounding box center [979, 522] width 20 height 20
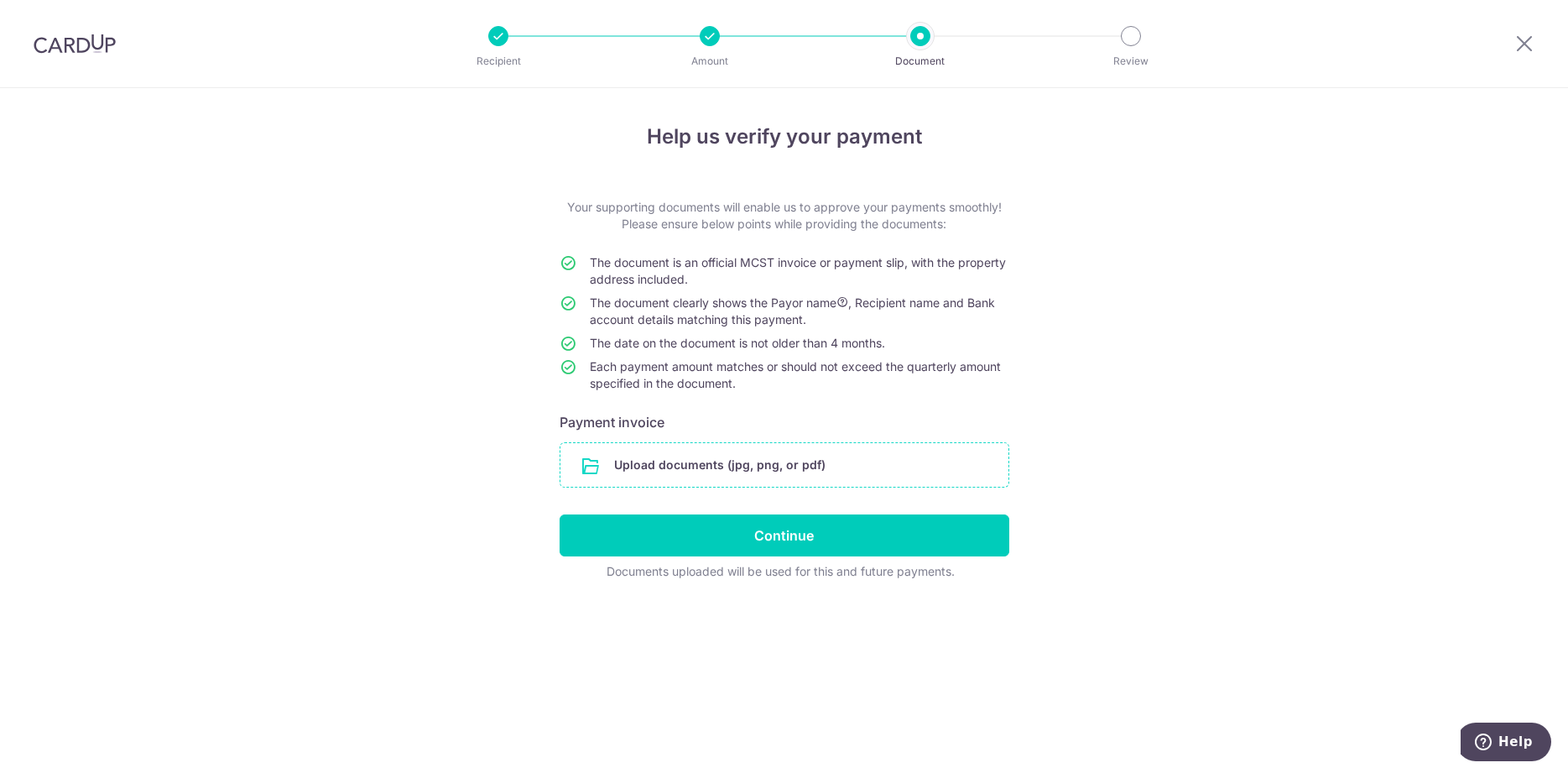
click at [862, 467] on input "file" at bounding box center [784, 465] width 448 height 44
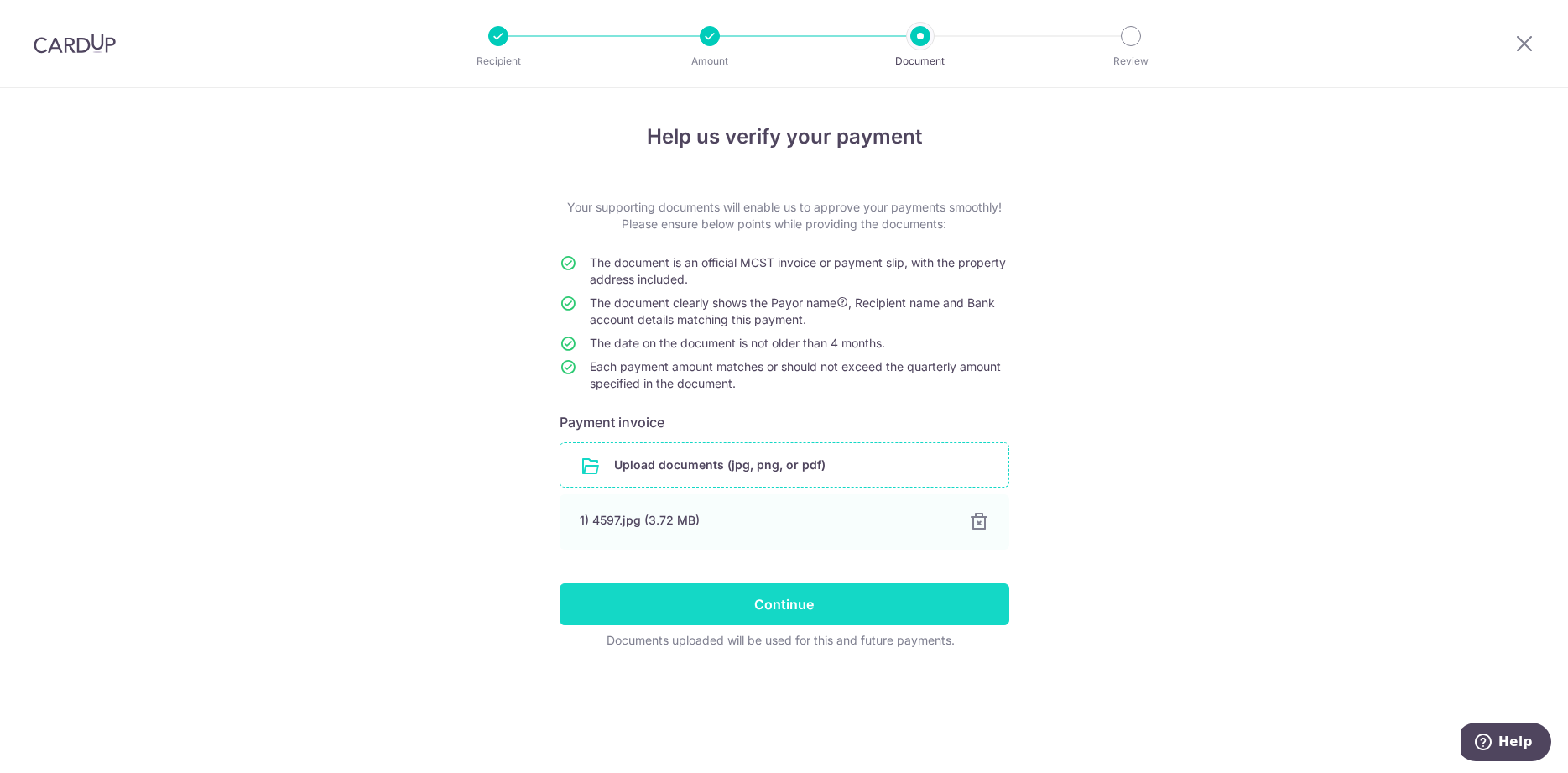
click at [858, 613] on input "Continue" at bounding box center [784, 605] width 450 height 42
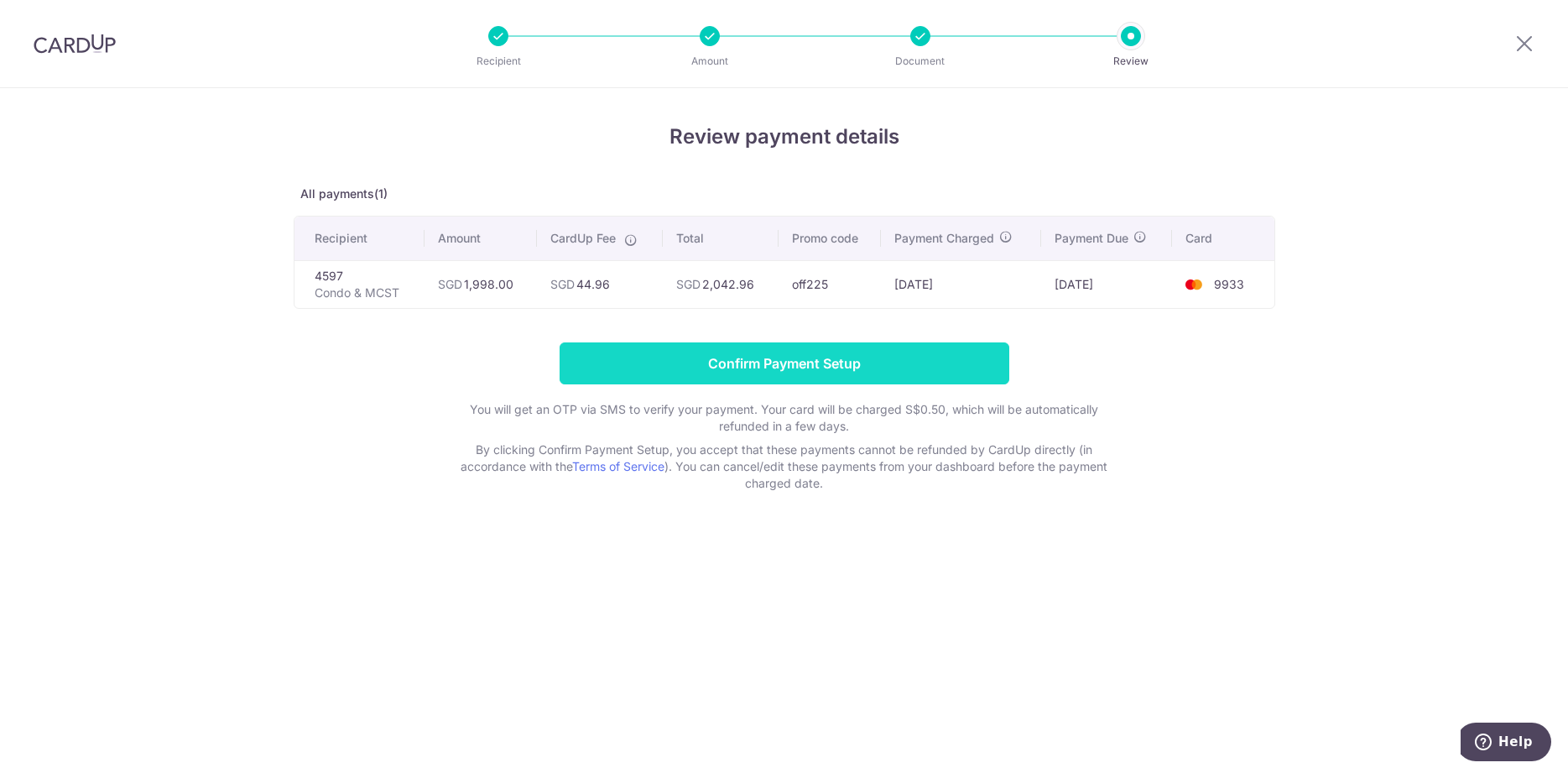
click at [900, 361] on input "Confirm Payment Setup" at bounding box center [784, 364] width 450 height 42
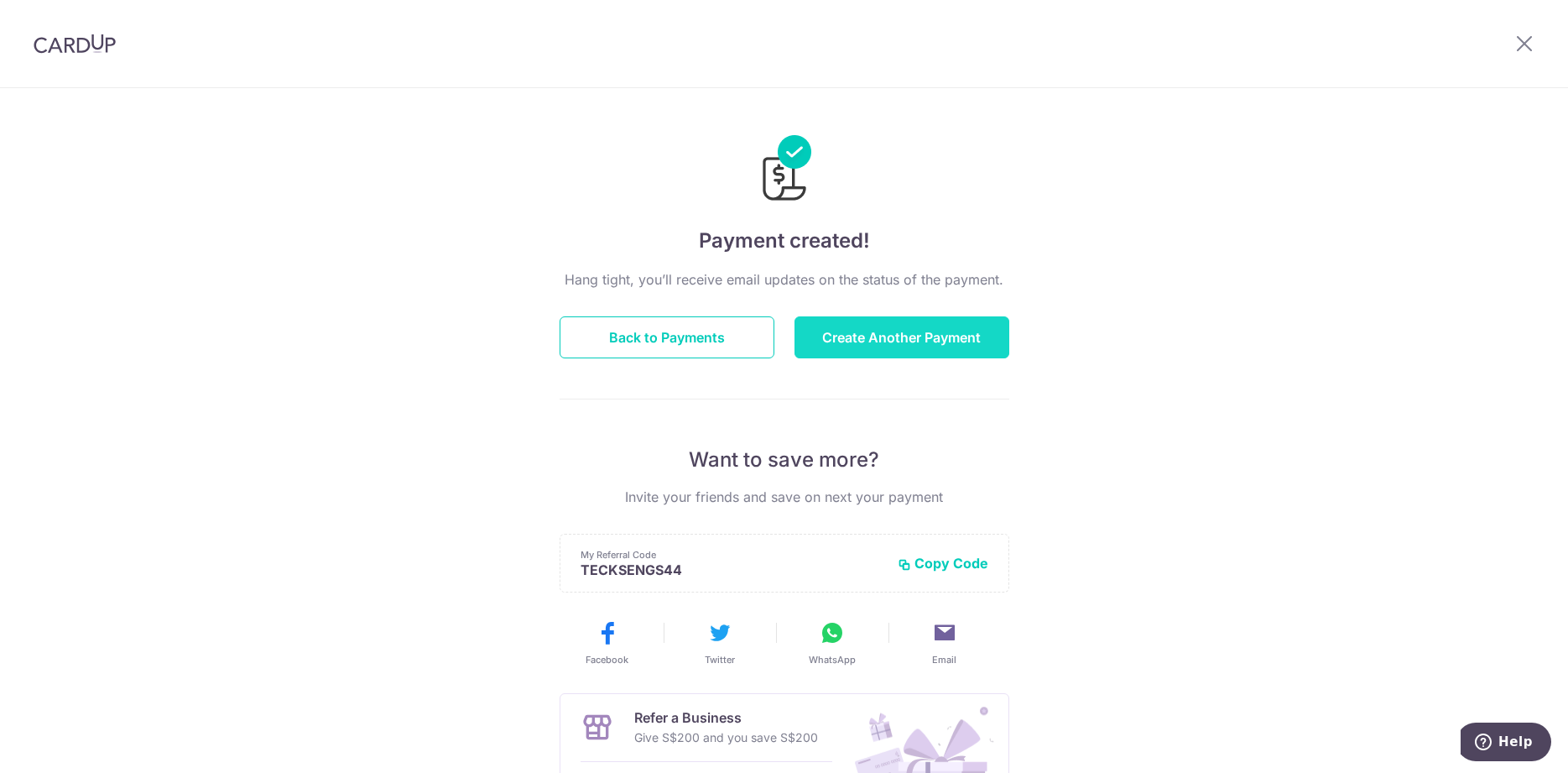
click at [944, 347] on button "Create Another Payment" at bounding box center [902, 338] width 215 height 42
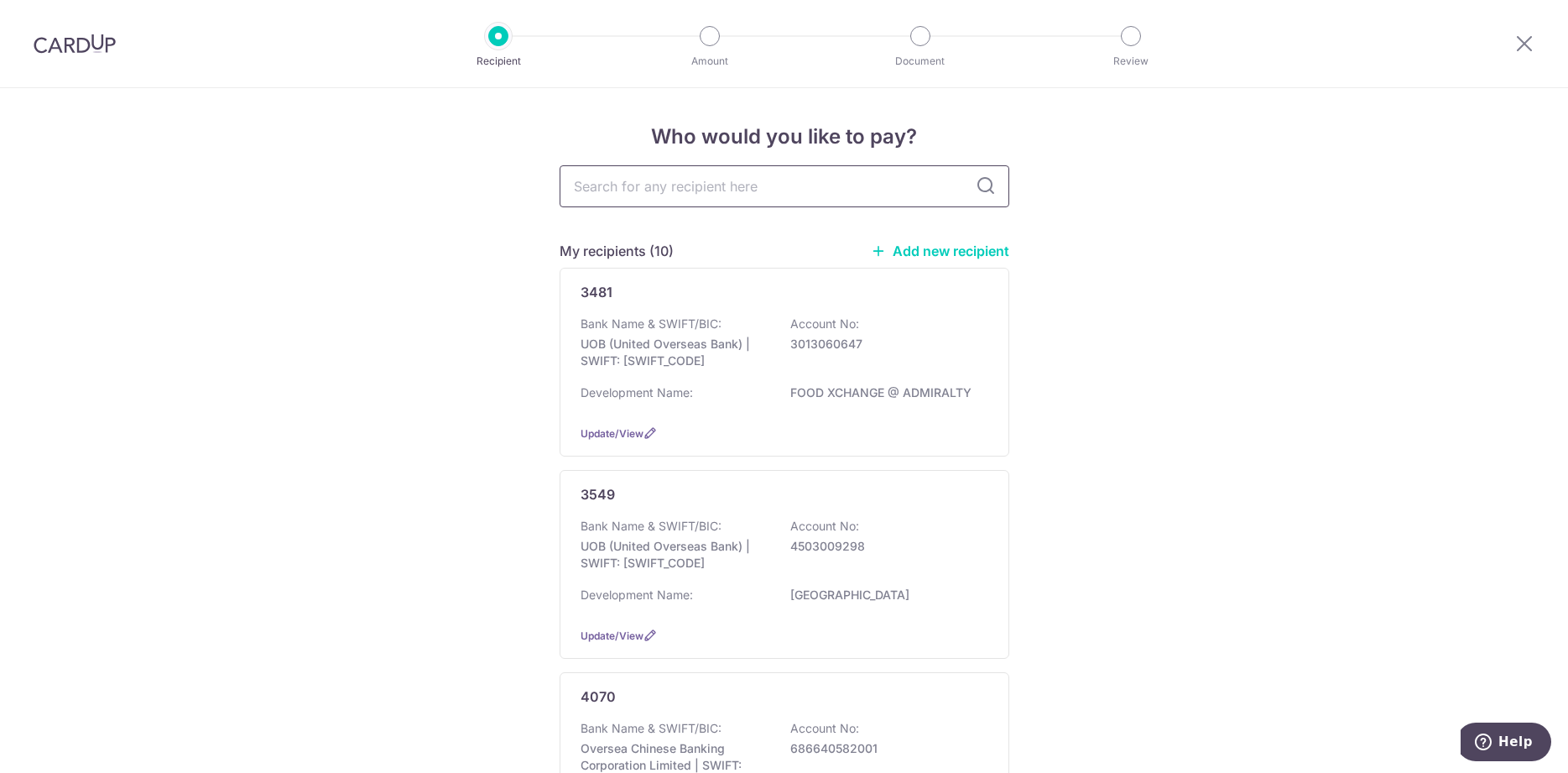
click at [864, 198] on input "text" at bounding box center [784, 186] width 450 height 42
type input "3966"
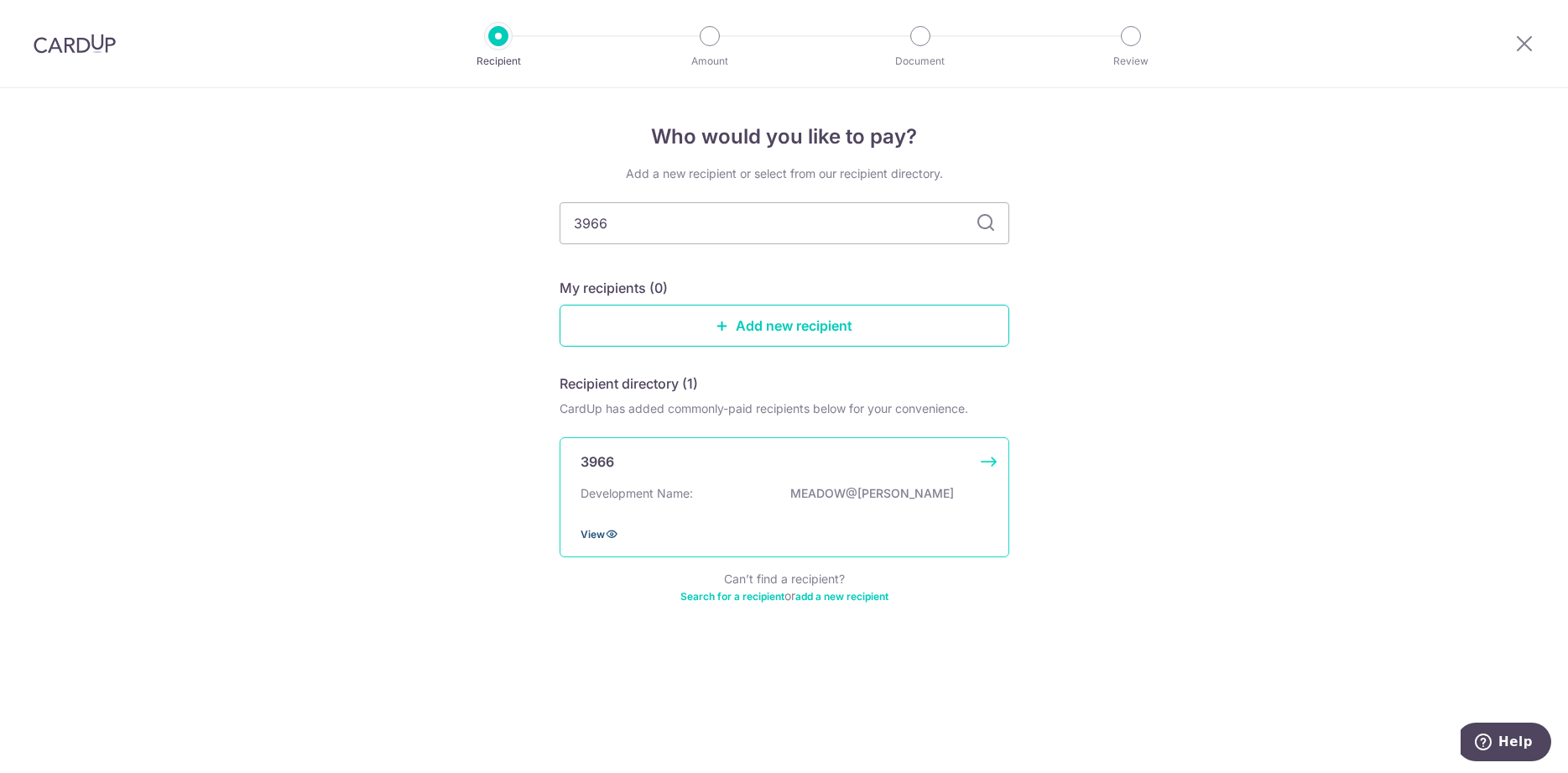
click at [596, 537] on span "View" at bounding box center [592, 534] width 24 height 13
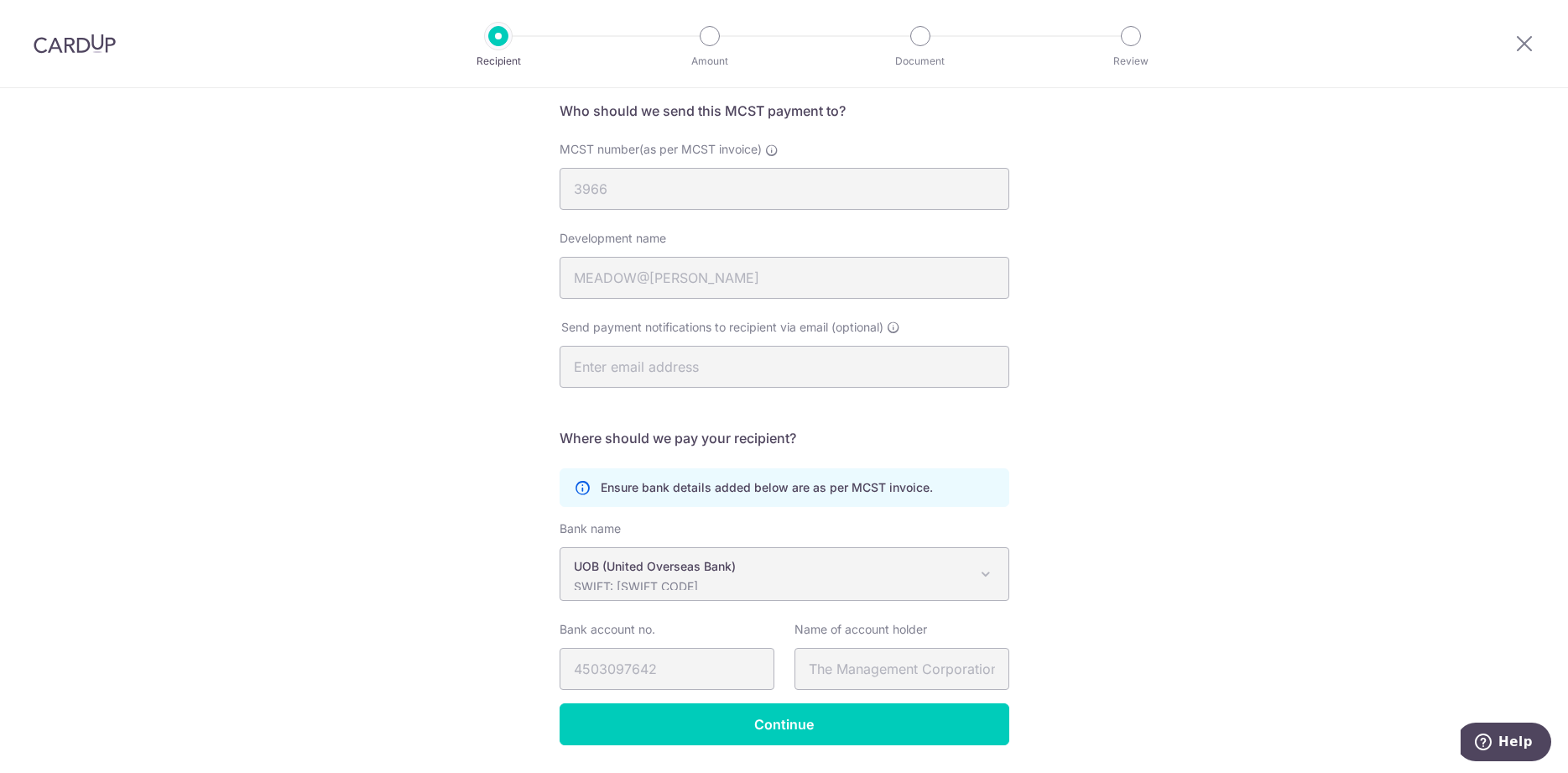
scroll to position [94, 0]
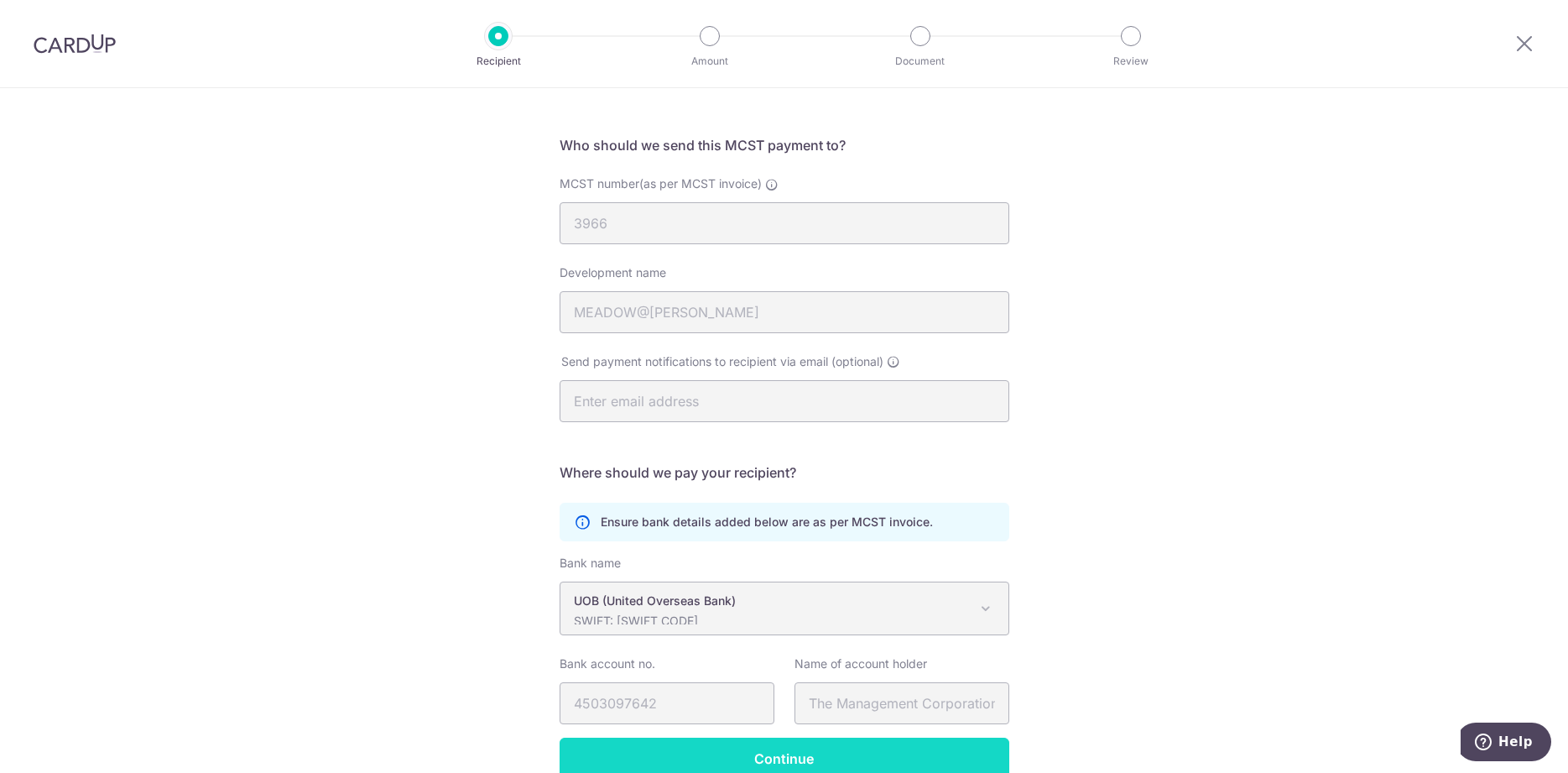
click at [905, 757] on input "Continue" at bounding box center [784, 759] width 450 height 42
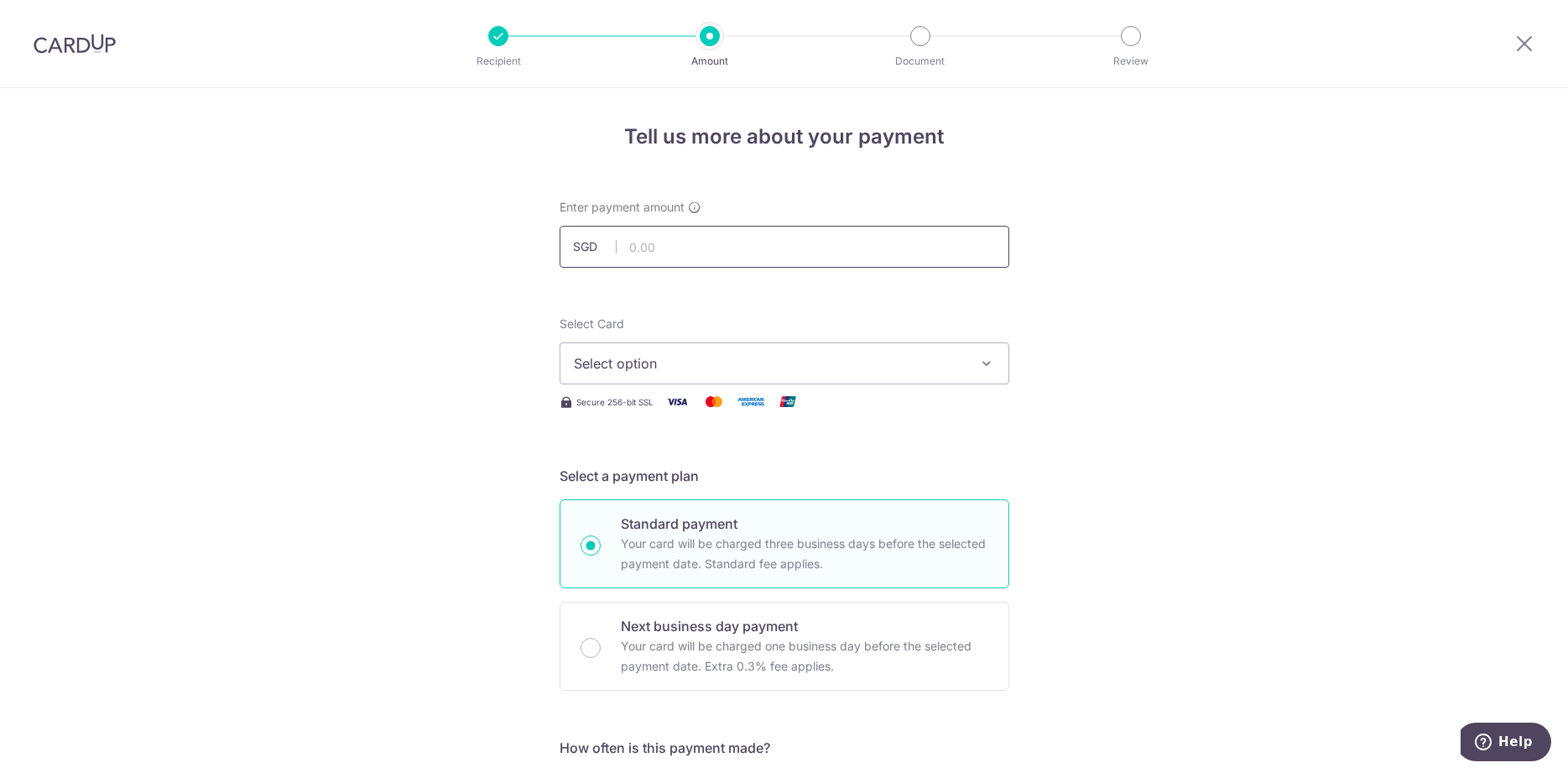
click at [694, 243] on input "text" at bounding box center [784, 247] width 450 height 42
type input "1,177.20"
click at [697, 356] on span "Select option" at bounding box center [770, 364] width 391 height 20
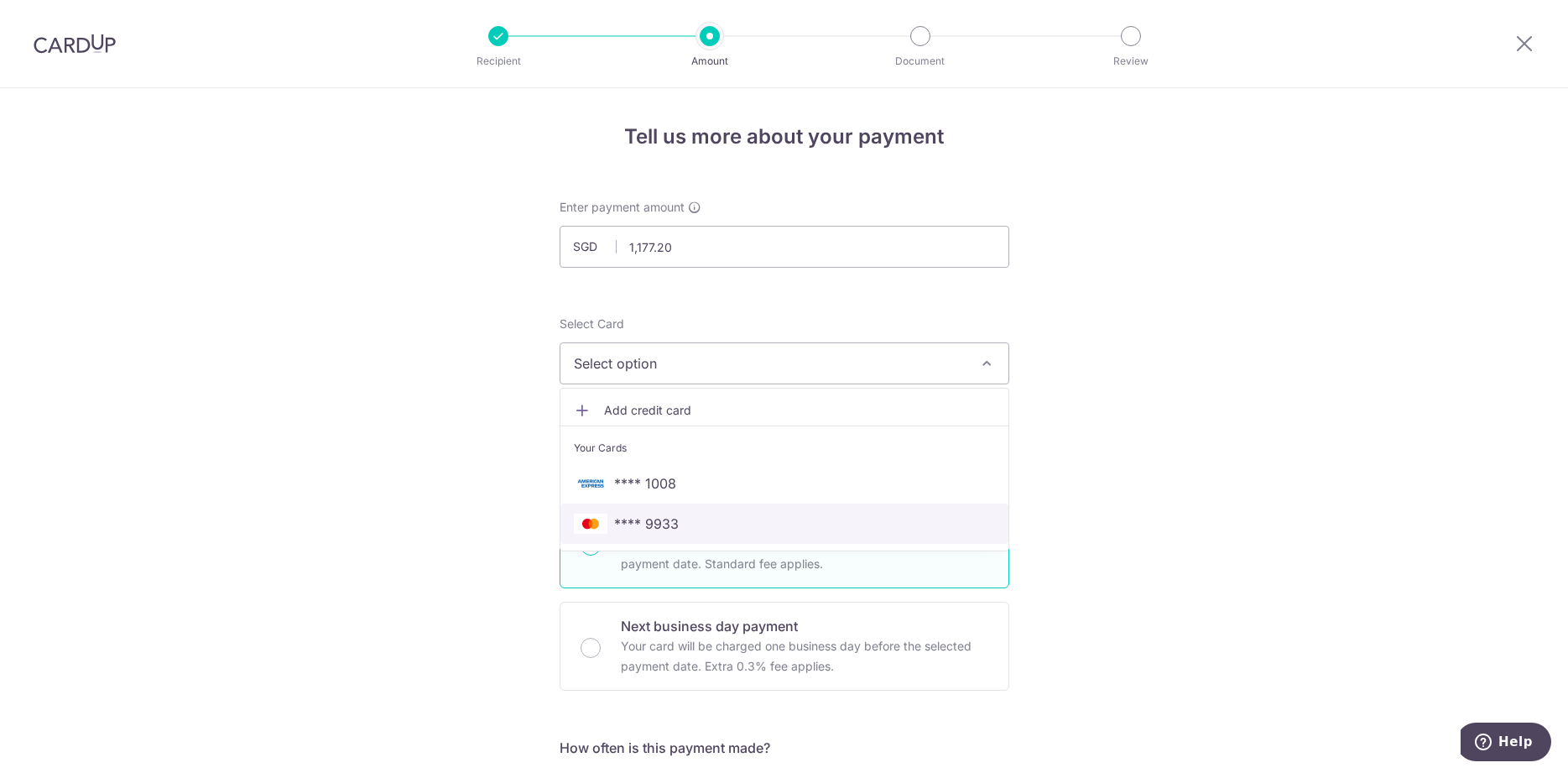
click at [692, 523] on span "**** 9933" at bounding box center [784, 524] width 421 height 20
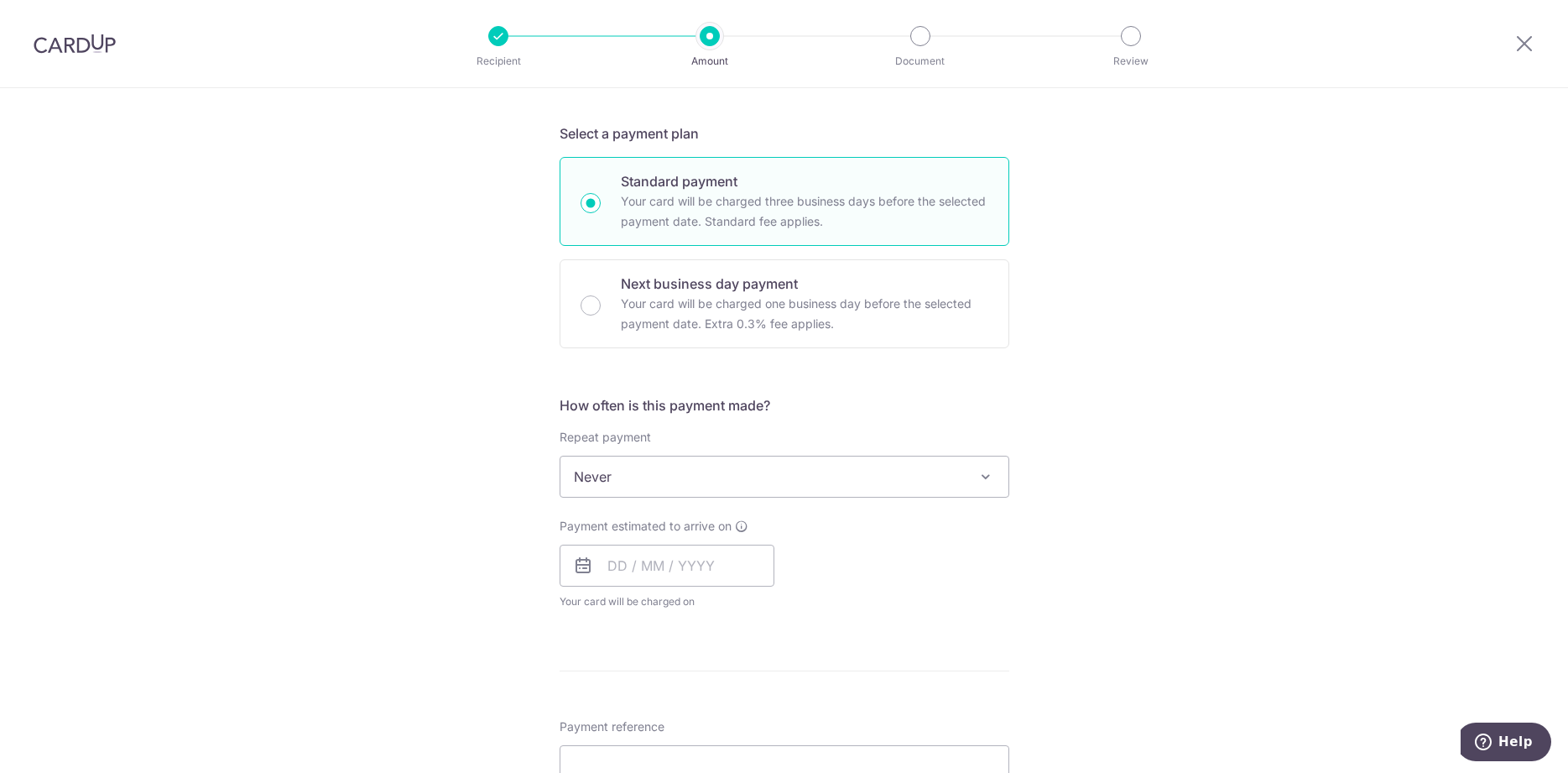
scroll to position [428, 0]
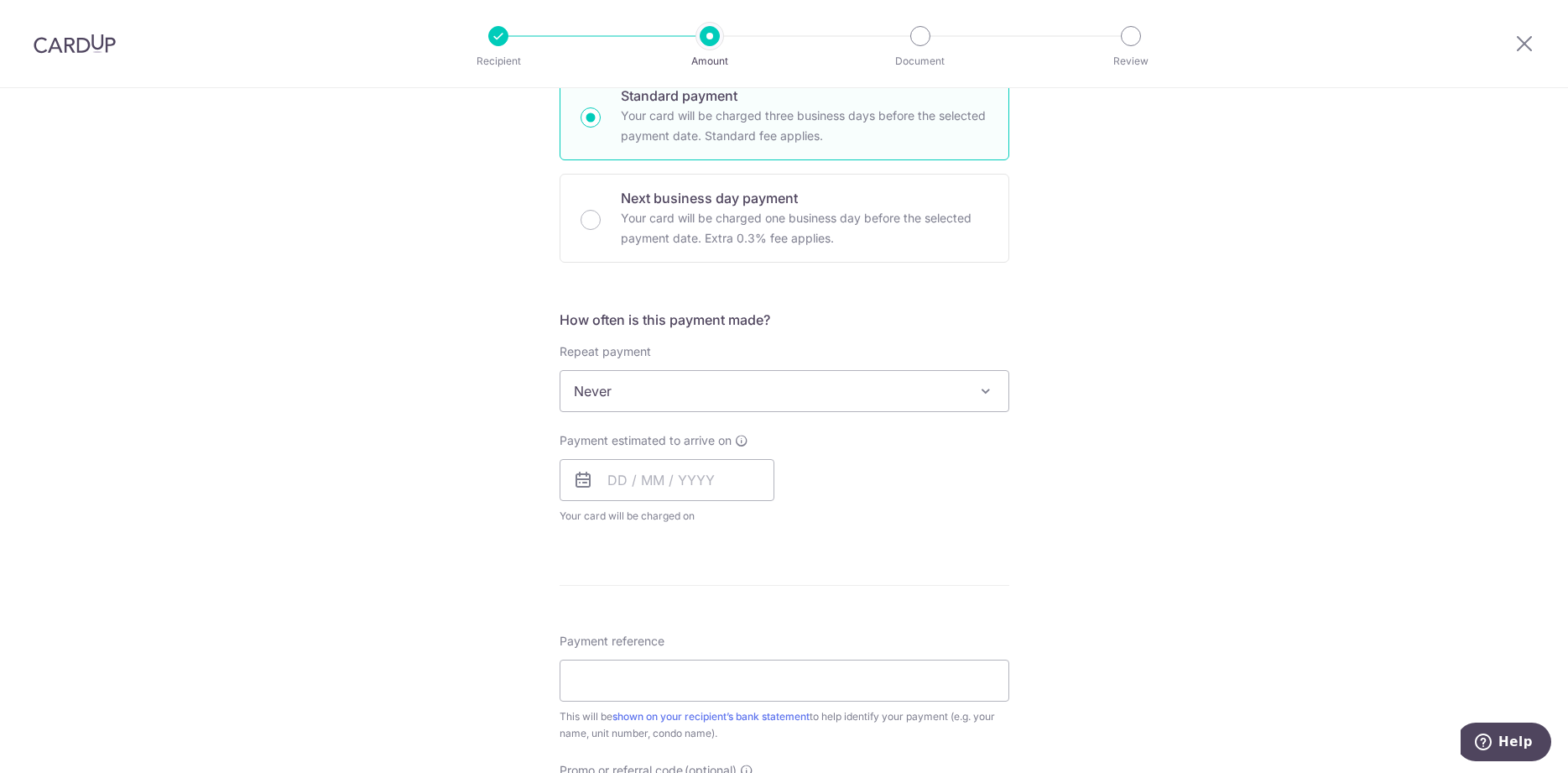
click at [589, 484] on icon at bounding box center [583, 480] width 20 height 20
click at [622, 488] on input "text" at bounding box center [667, 480] width 215 height 42
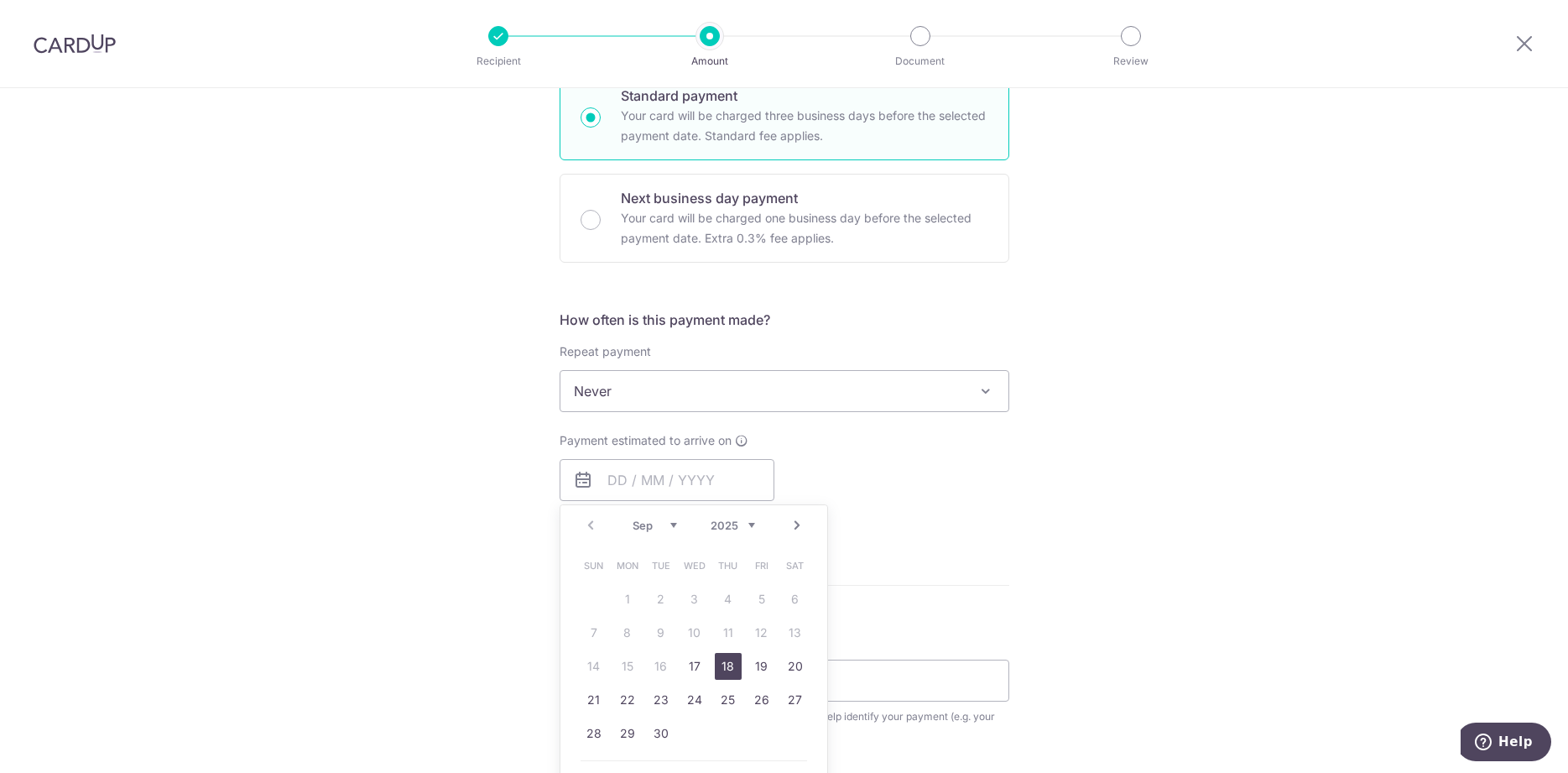
click at [729, 670] on link "18" at bounding box center [728, 666] width 27 height 27
type input "[DATE]"
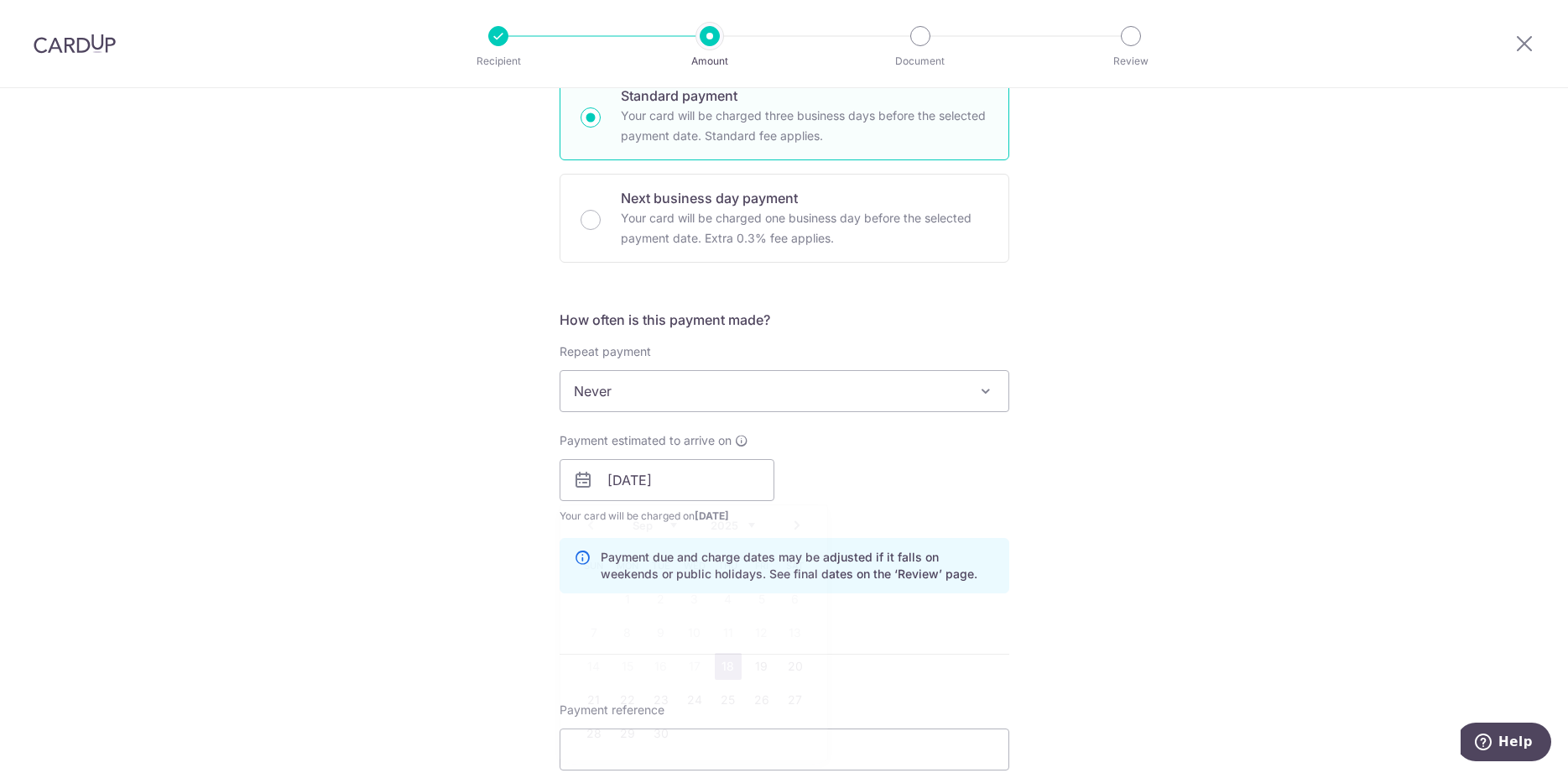
scroll to position [685, 0]
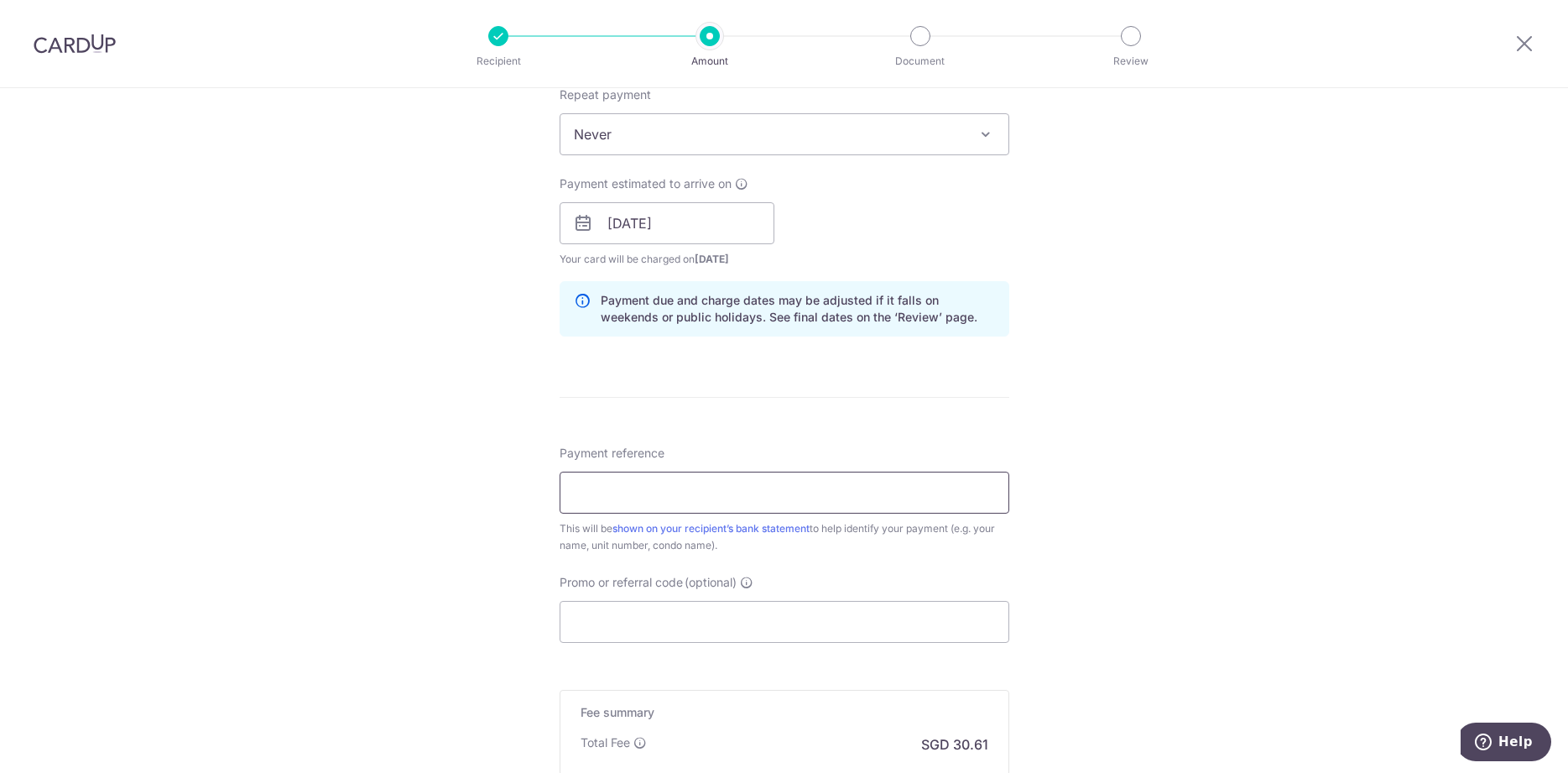
click at [739, 502] on input "Payment reference" at bounding box center [784, 493] width 450 height 42
type input "632 10-84"
click at [756, 624] on input "Promo or referral code (optional)" at bounding box center [784, 623] width 450 height 42
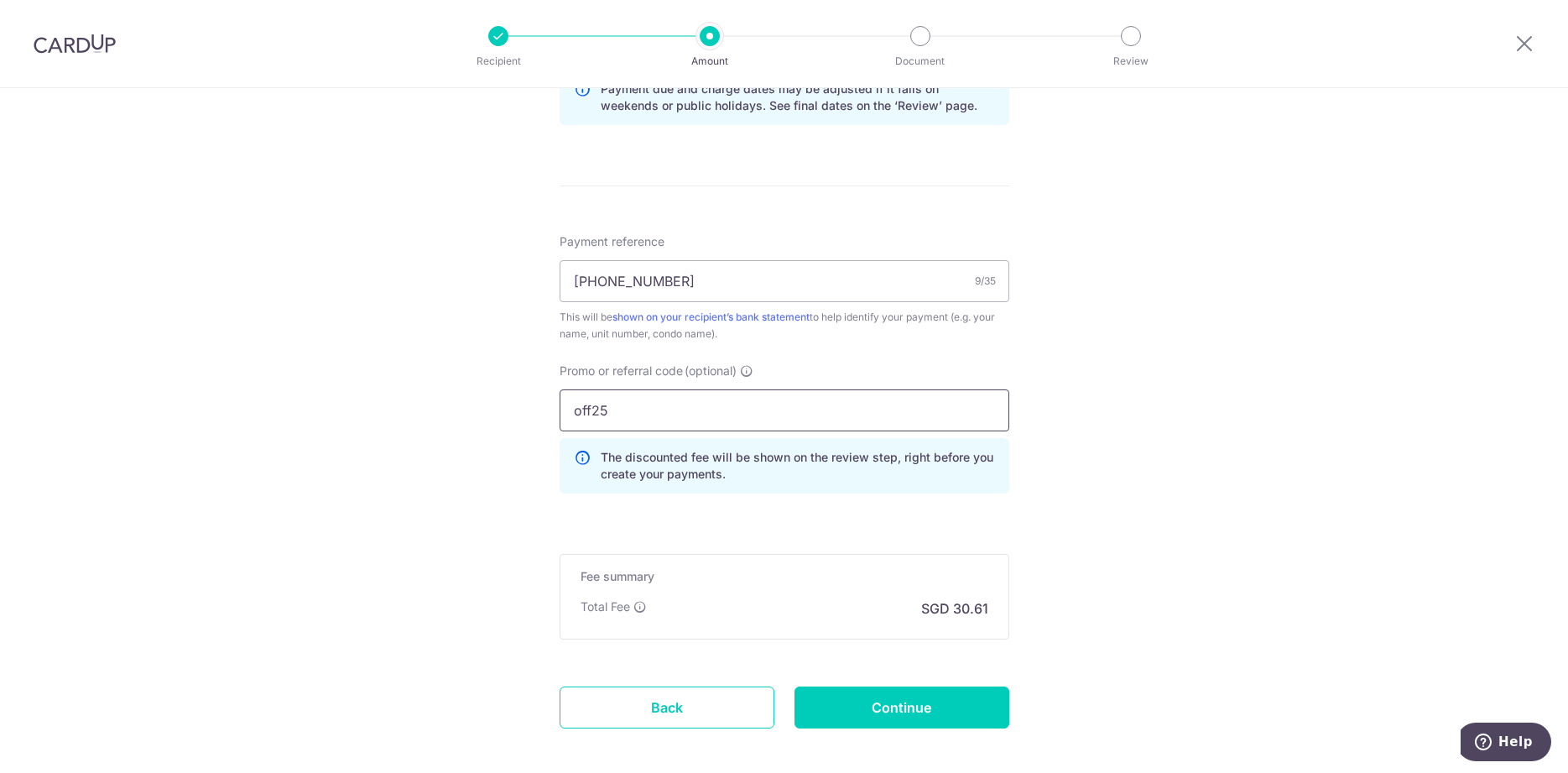
scroll to position [942, 0]
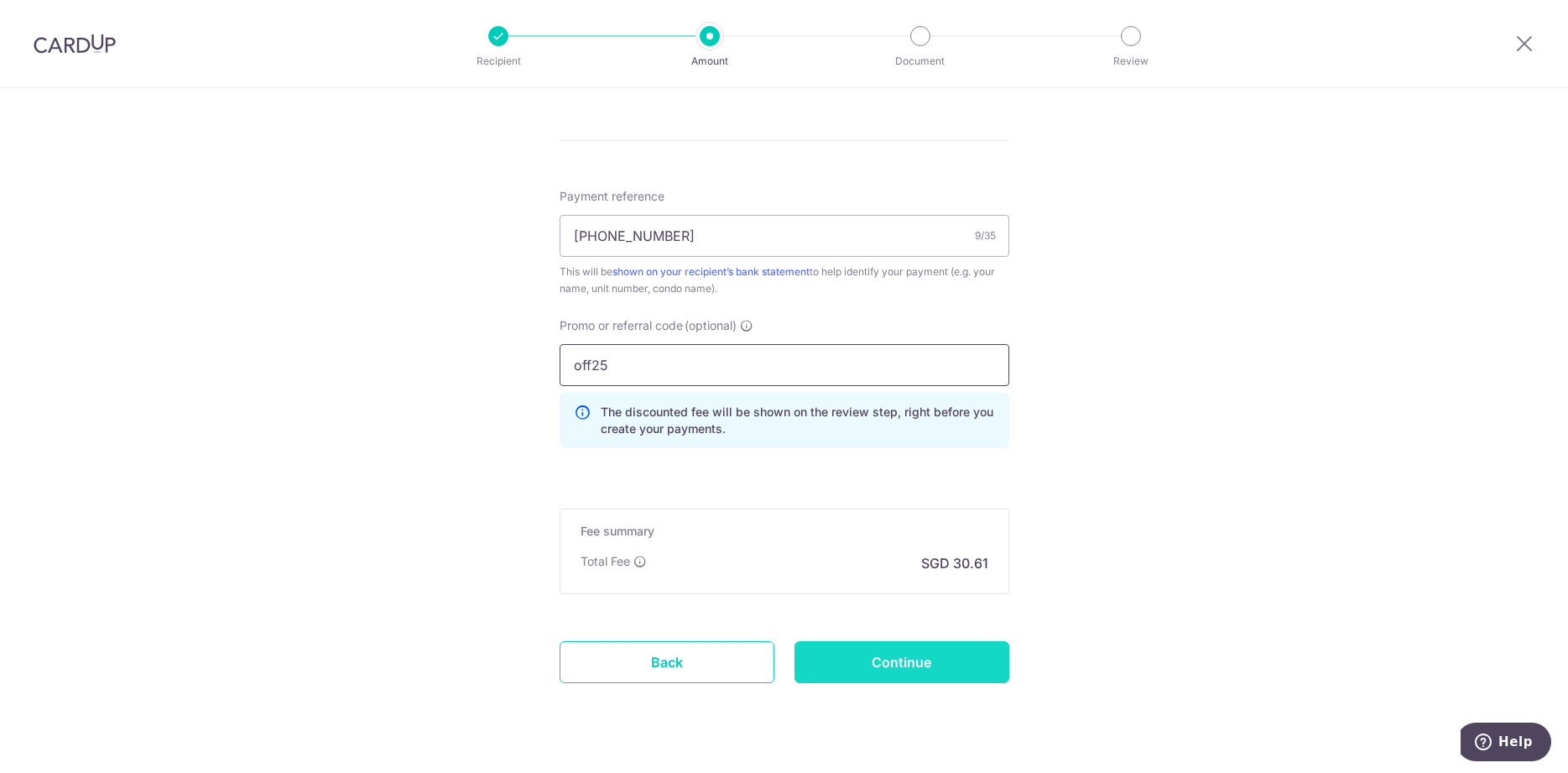
type input "off25"
click at [945, 665] on input "Continue" at bounding box center [902, 662] width 215 height 42
type input "Create Schedule"
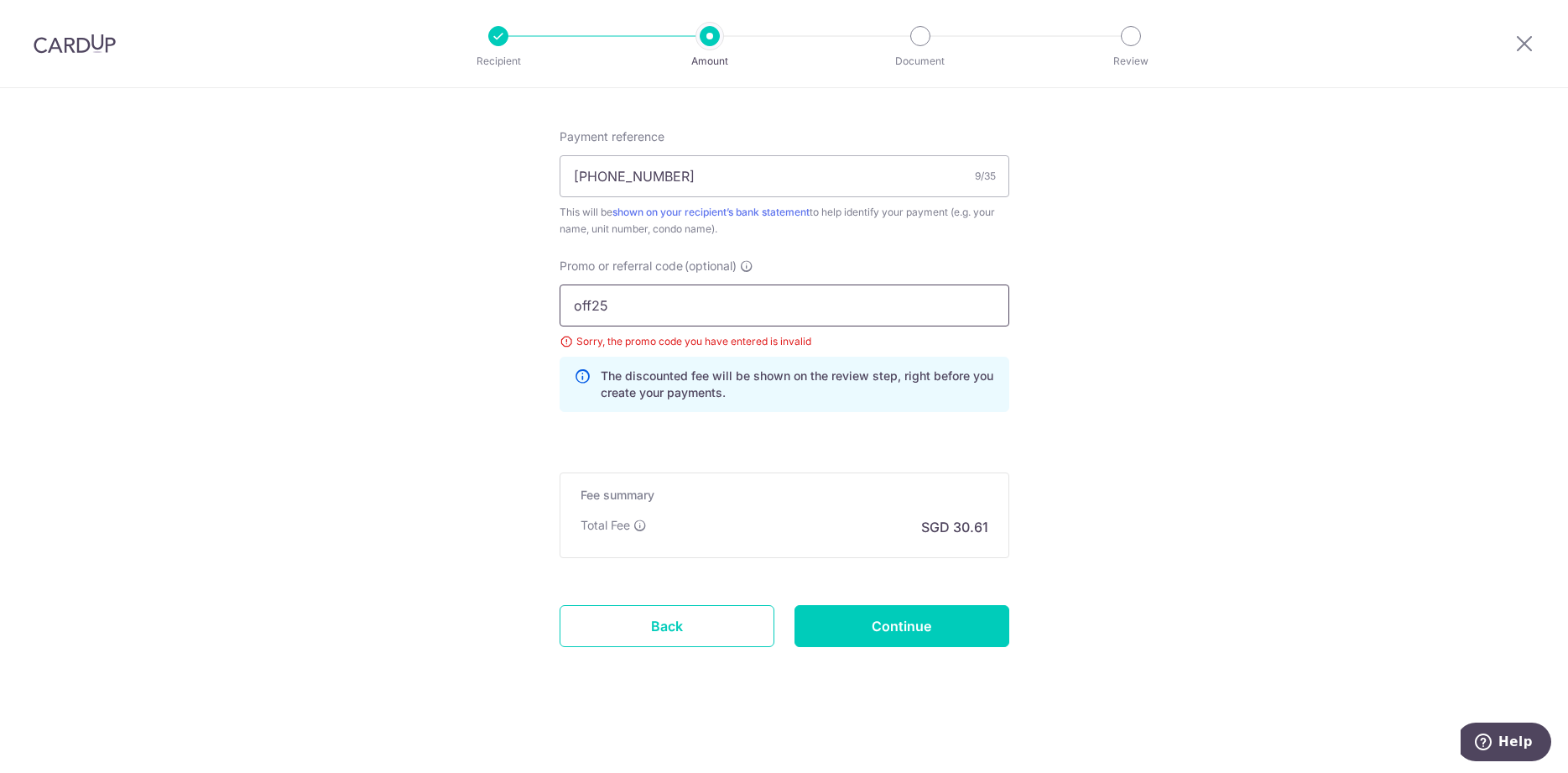
click at [603, 307] on input "off25" at bounding box center [784, 306] width 450 height 42
click at [614, 307] on input "off25" at bounding box center [784, 306] width 450 height 42
type input "off225"
click at [932, 617] on input "Continue" at bounding box center [902, 627] width 215 height 42
type input "Update Schedule"
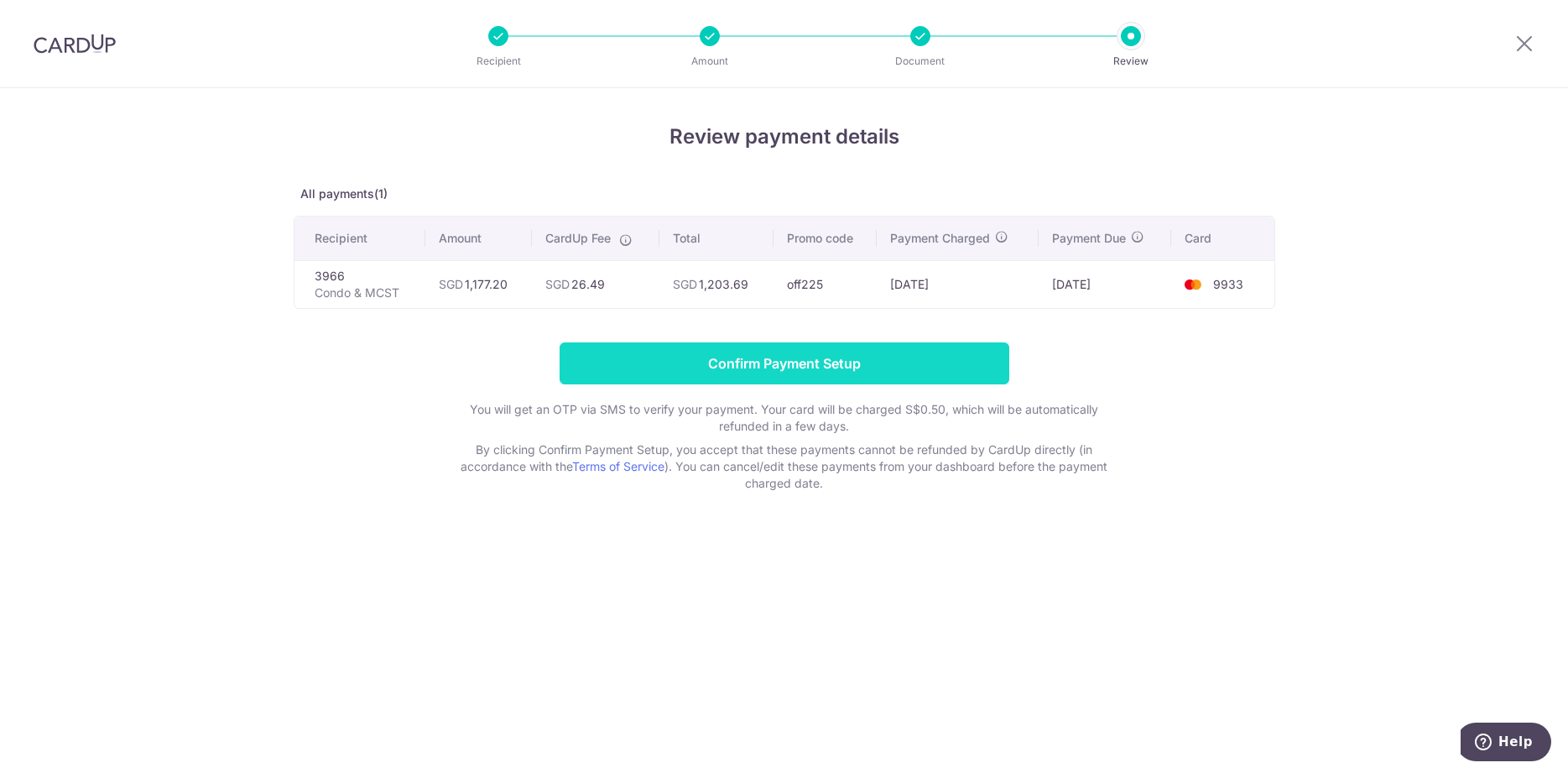
click at [867, 378] on input "Confirm Payment Setup" at bounding box center [784, 364] width 450 height 42
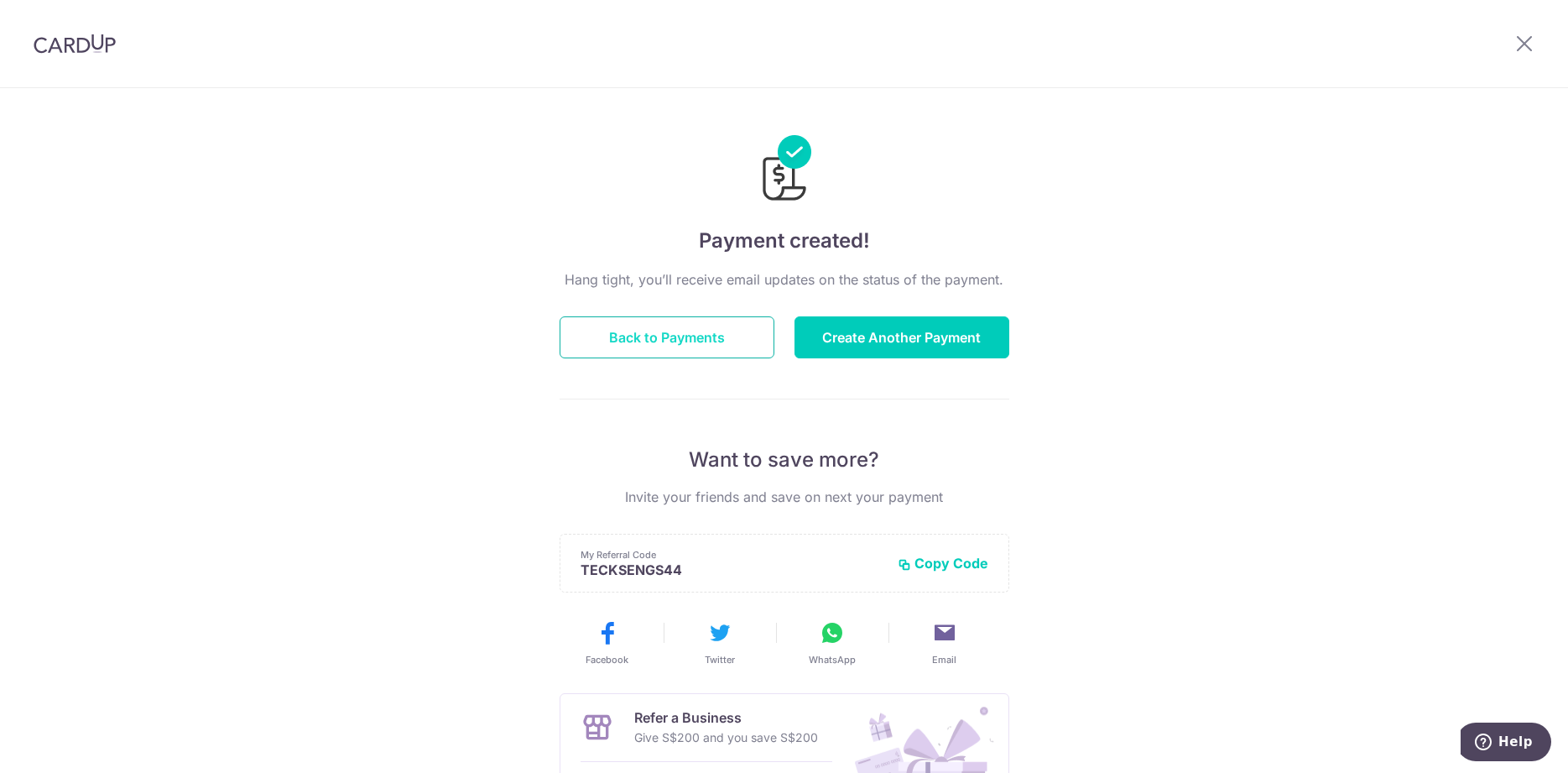
click at [705, 354] on button "Back to Payments" at bounding box center [667, 338] width 215 height 42
